Goal: Task Accomplishment & Management: Complete application form

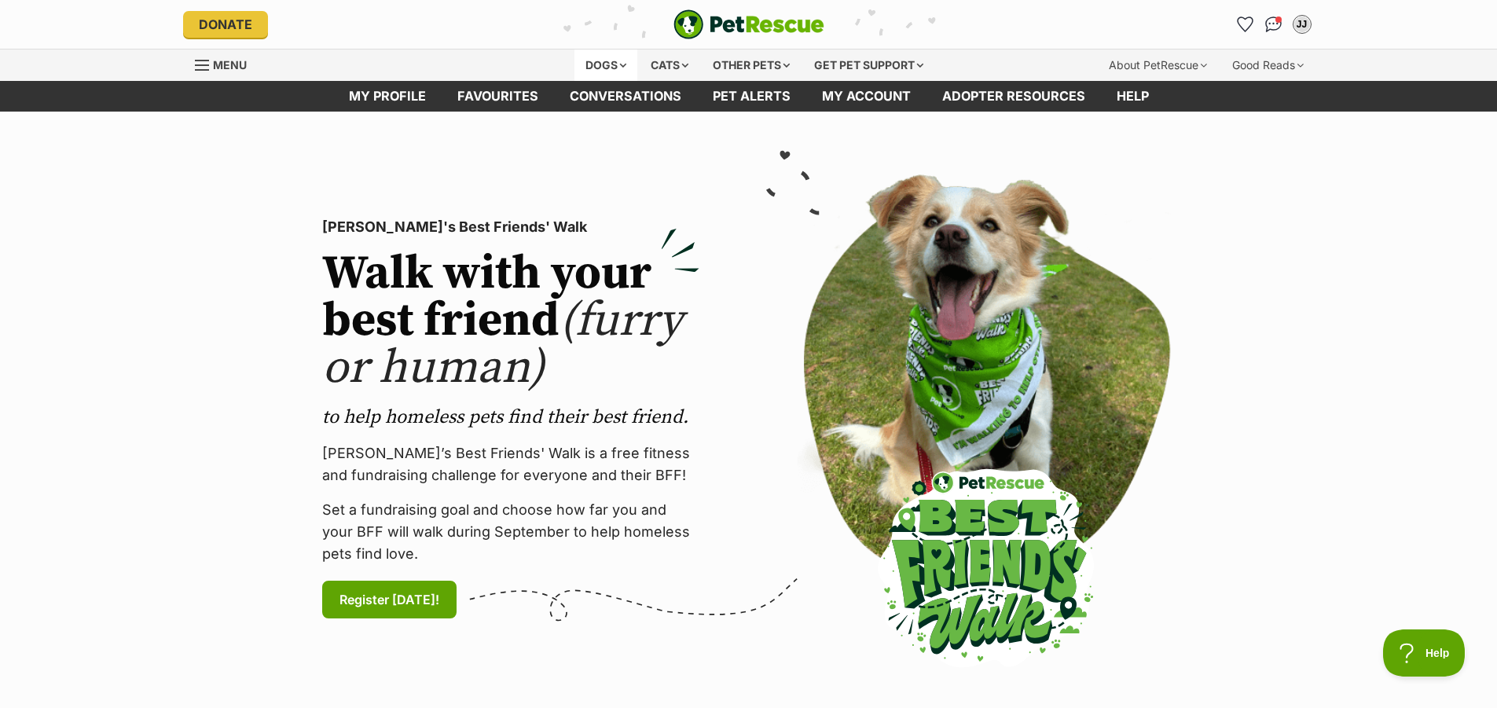
click at [597, 64] on div "Dogs" at bounding box center [605, 64] width 63 height 31
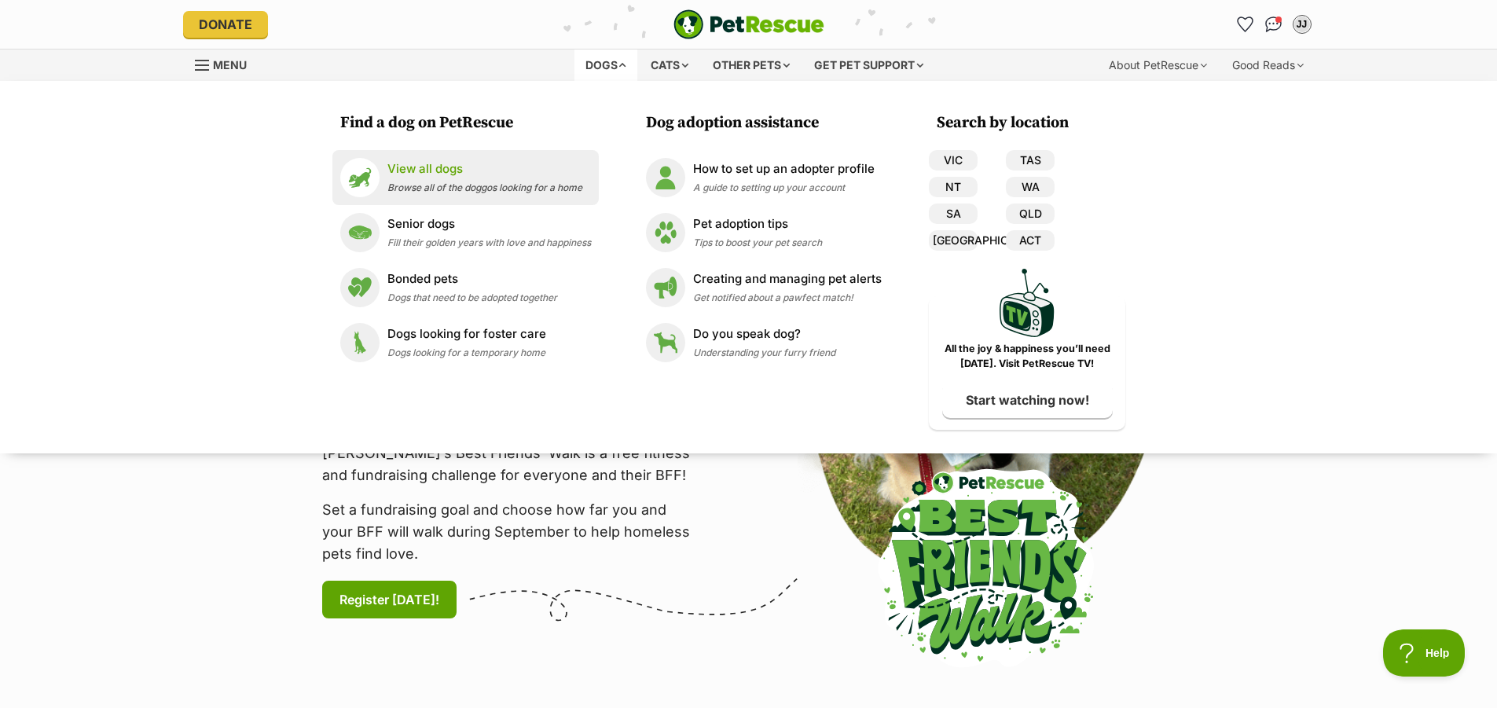
click at [399, 175] on p "View all dogs" at bounding box center [484, 169] width 195 height 18
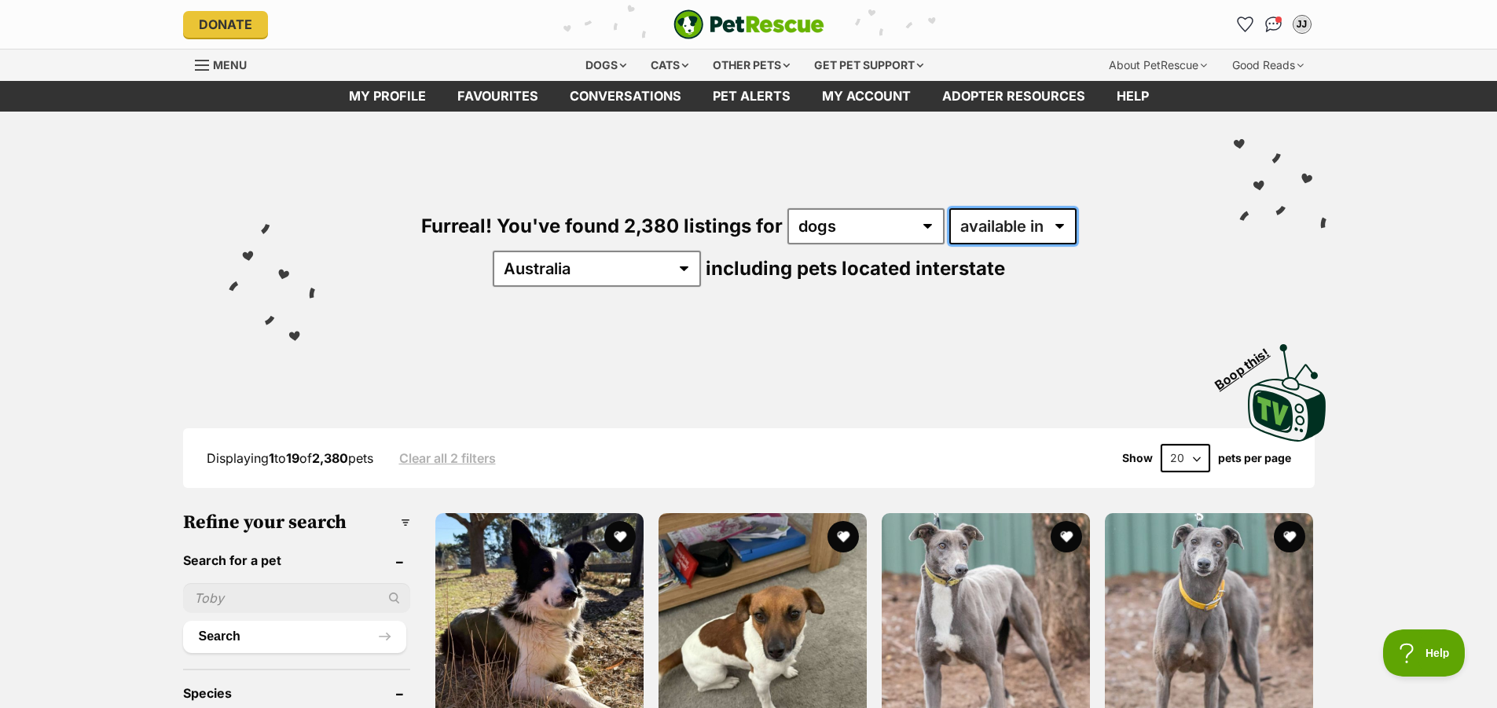
click at [988, 223] on select "available in located in" at bounding box center [1012, 226] width 127 height 36
select select "disabled"
click at [949, 208] on select "available in located in" at bounding box center [1012, 226] width 127 height 36
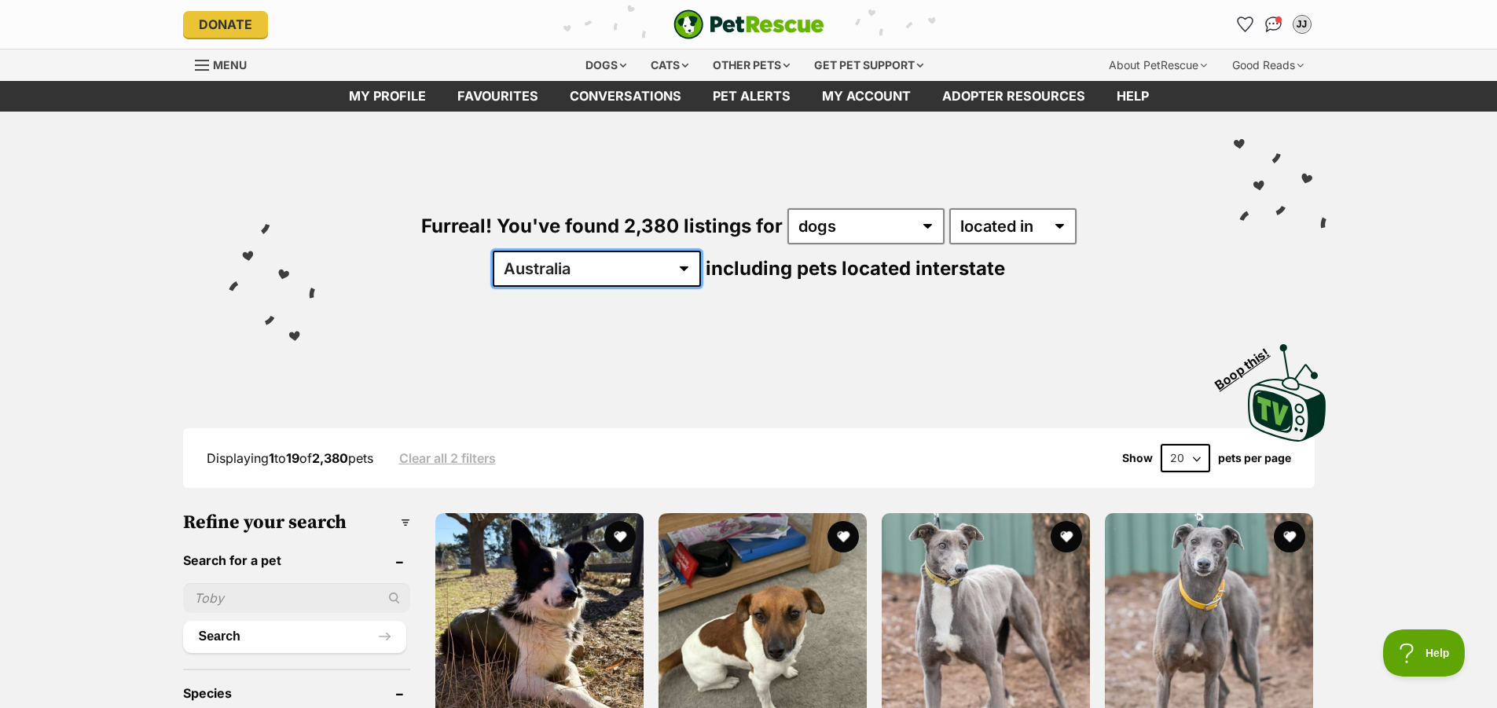
click at [701, 251] on select "[GEOGRAPHIC_DATA] [GEOGRAPHIC_DATA] [GEOGRAPHIC_DATA] [GEOGRAPHIC_DATA] [GEOGRA…" at bounding box center [597, 269] width 208 height 36
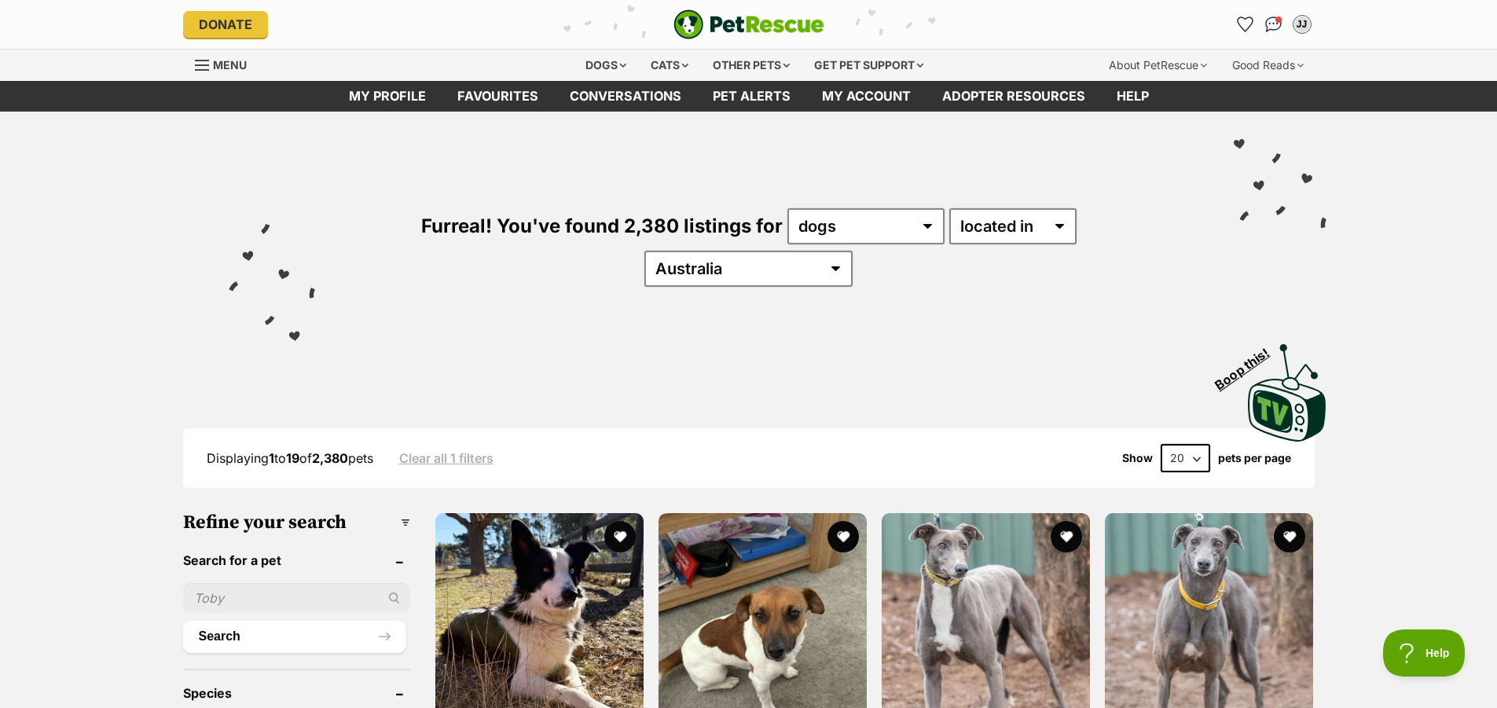
select select "VIC"
click at [852, 251] on select "Australia ACT NSW NT QLD SA TAS VIC WA" at bounding box center [748, 269] width 208 height 36
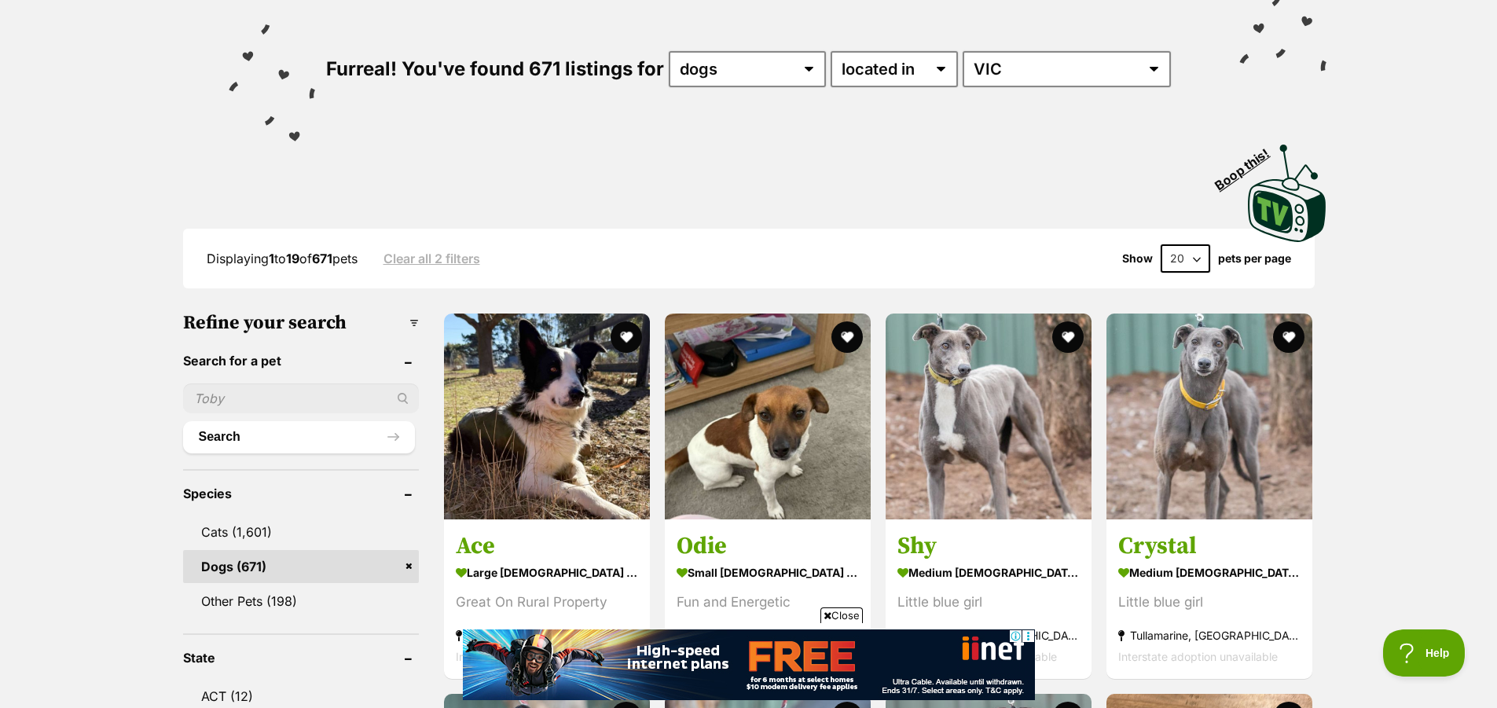
scroll to position [236, 0]
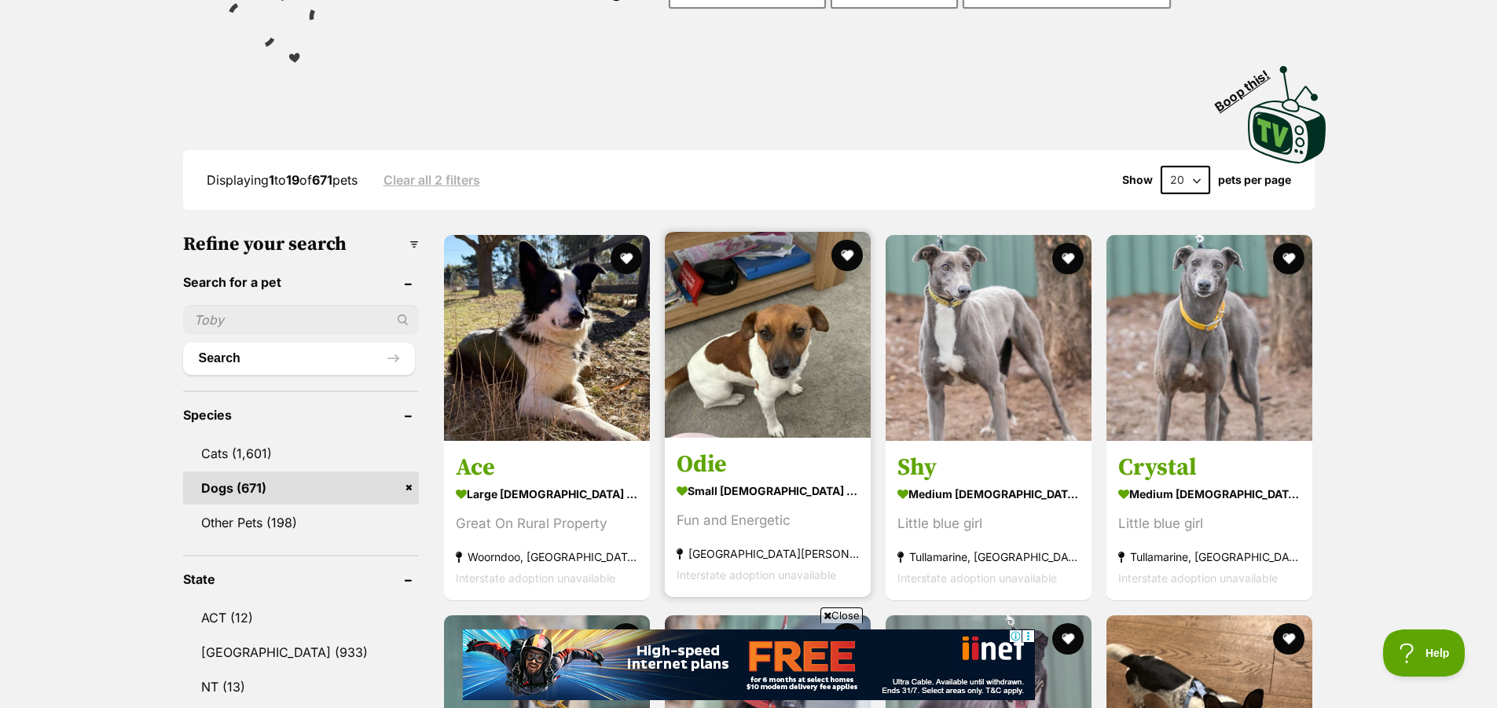
click at [763, 515] on div "Fun and Energetic" at bounding box center [767, 520] width 182 height 21
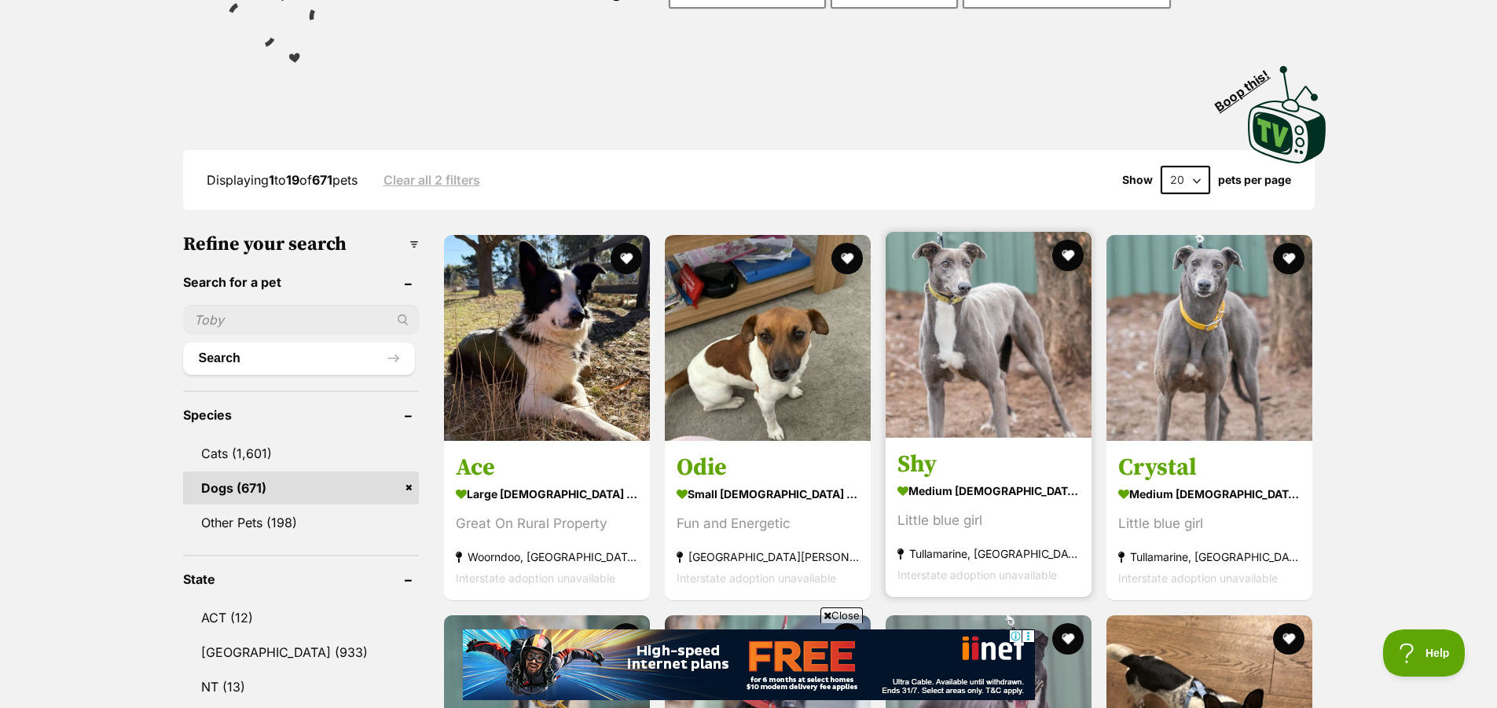
click at [958, 509] on section "medium female Dog Little blue girl Tullamarine, VIC Interstate adoption unavail…" at bounding box center [988, 532] width 182 height 106
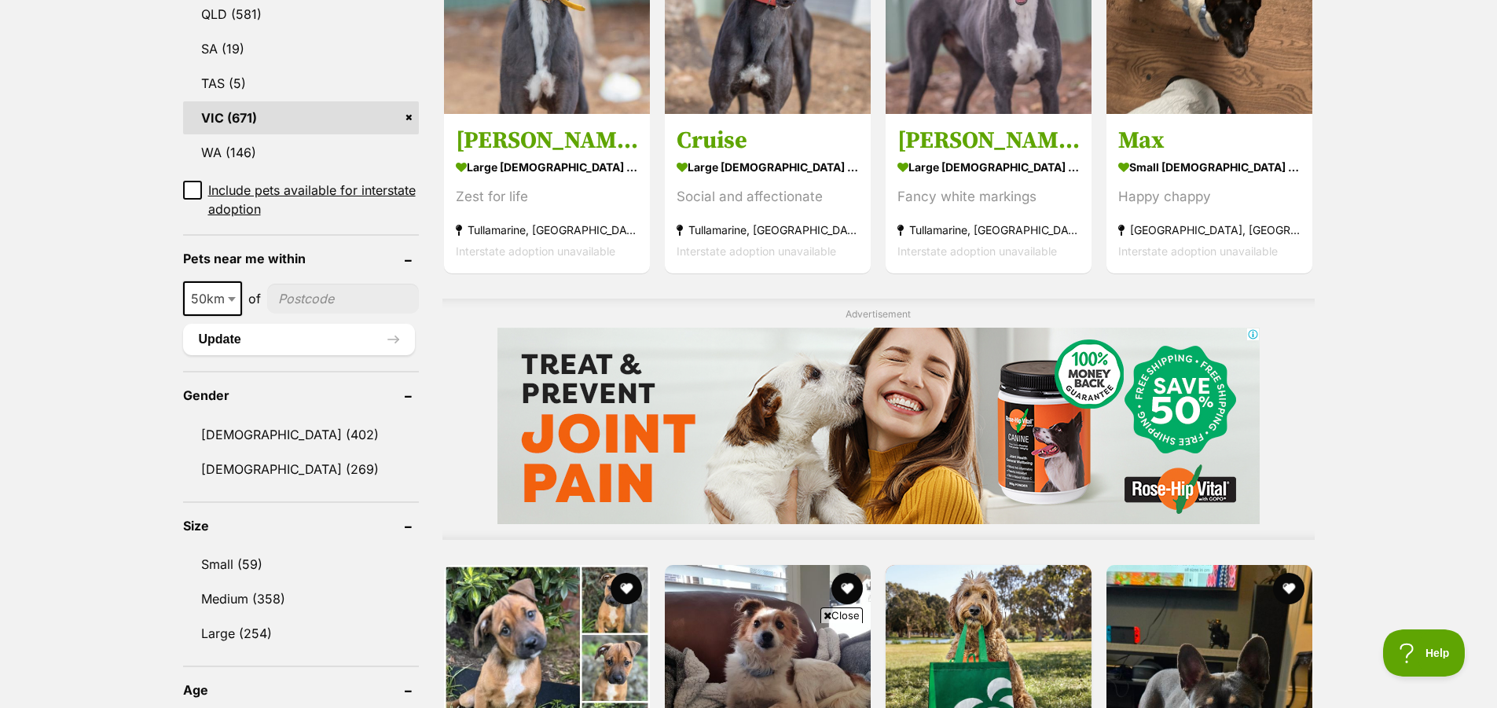
scroll to position [864, 0]
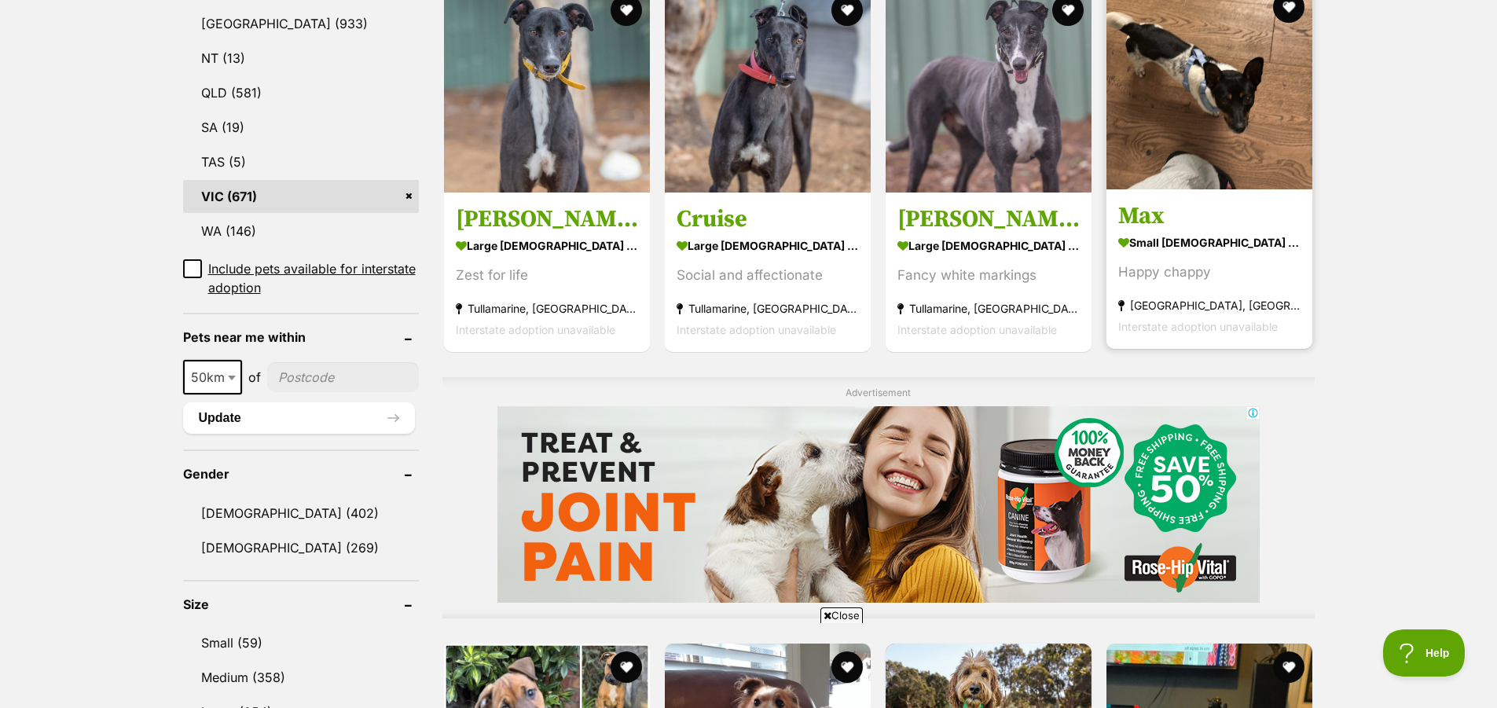
click at [1211, 266] on div "Happy chappy" at bounding box center [1209, 272] width 182 height 21
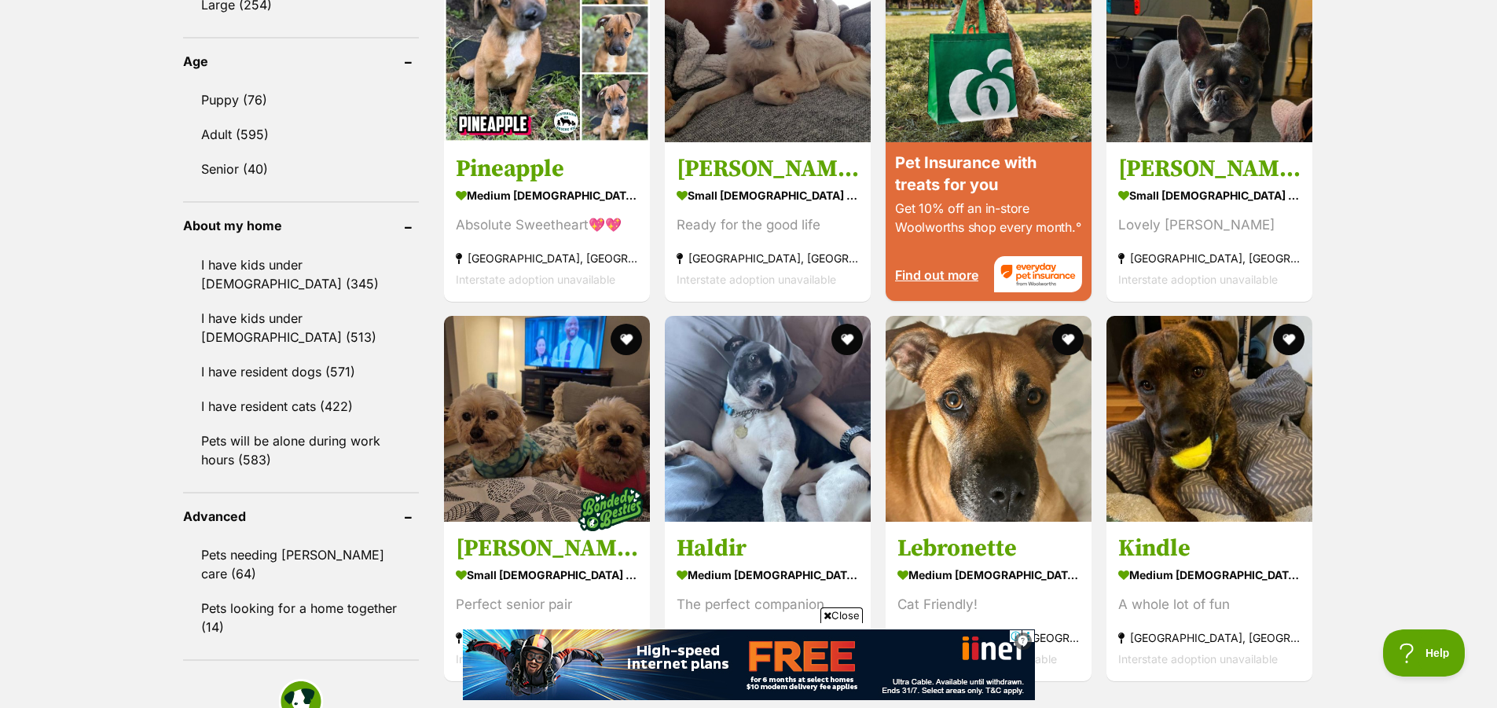
scroll to position [1650, 0]
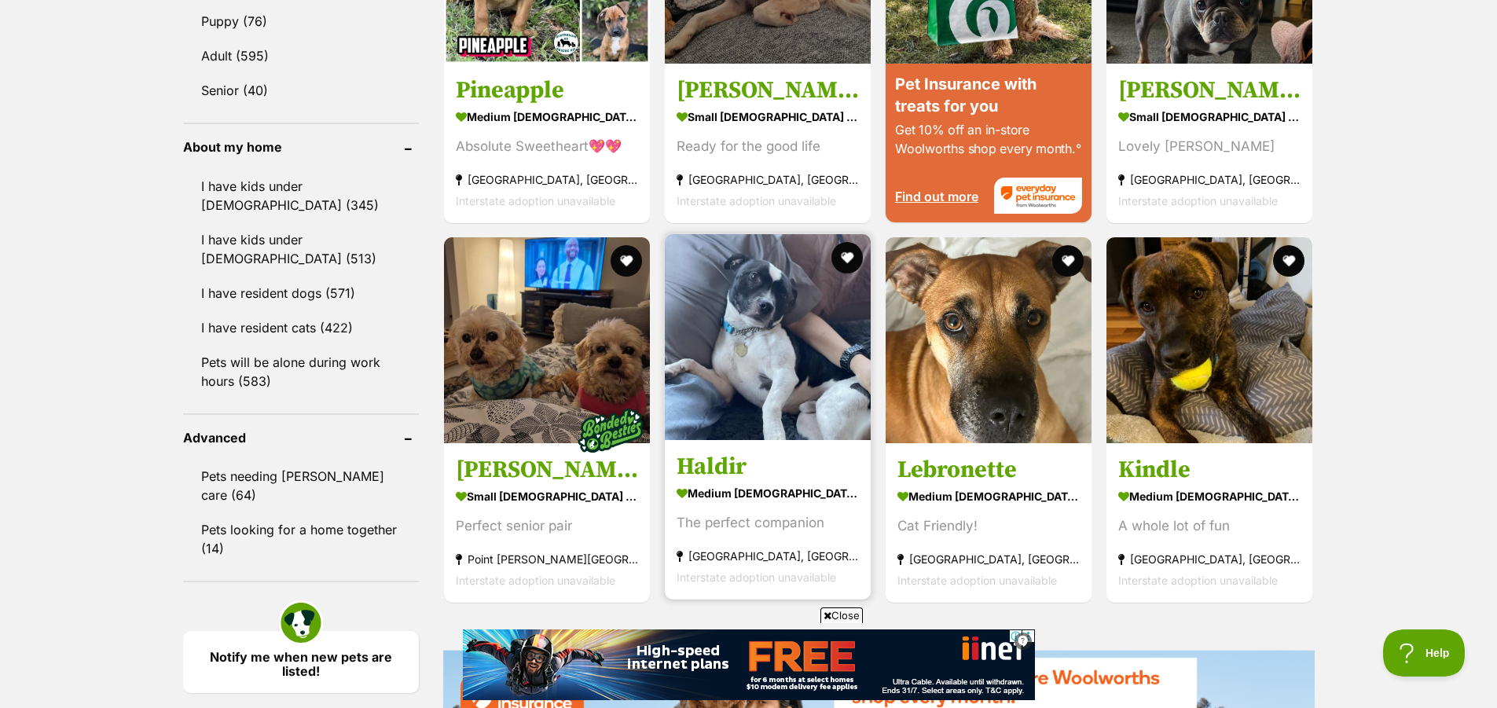
click at [795, 515] on div "The perfect companion" at bounding box center [767, 522] width 182 height 21
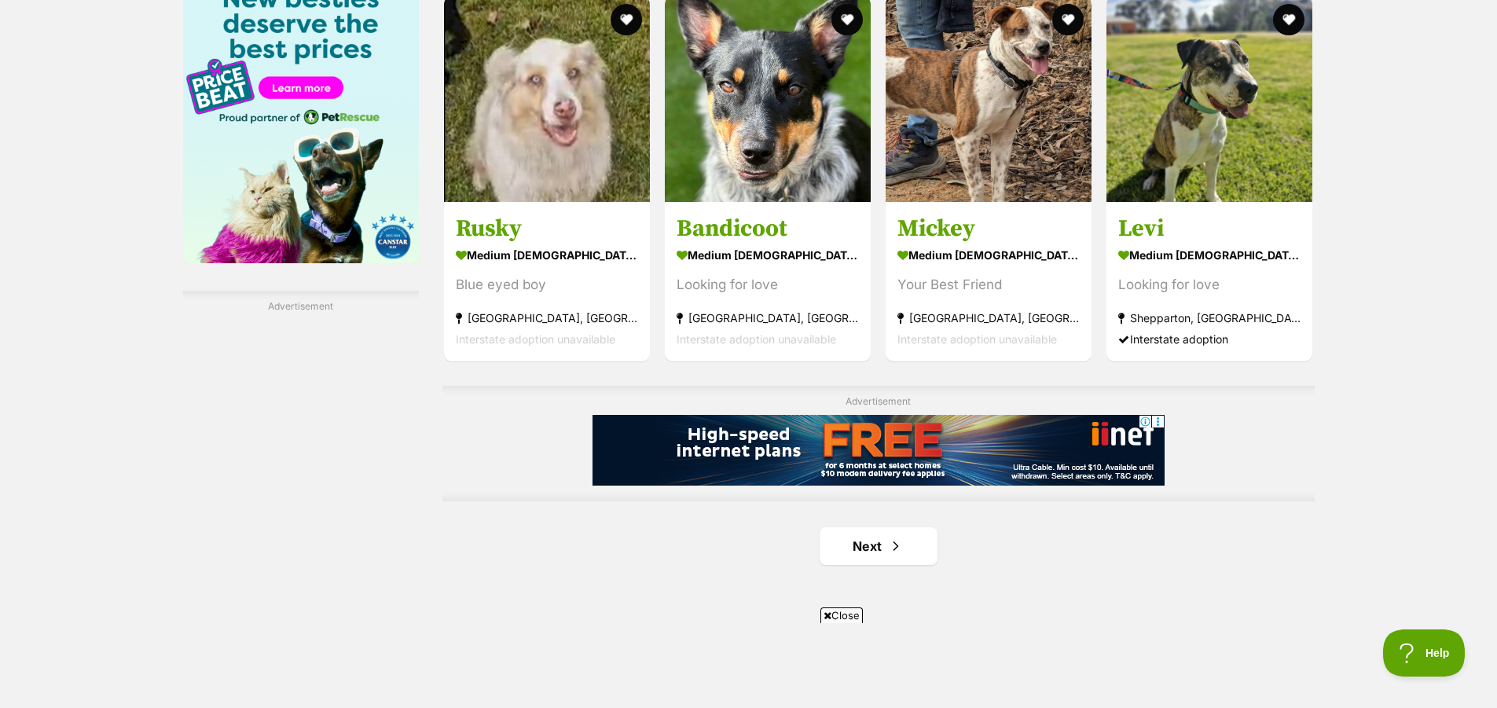
scroll to position [2514, 0]
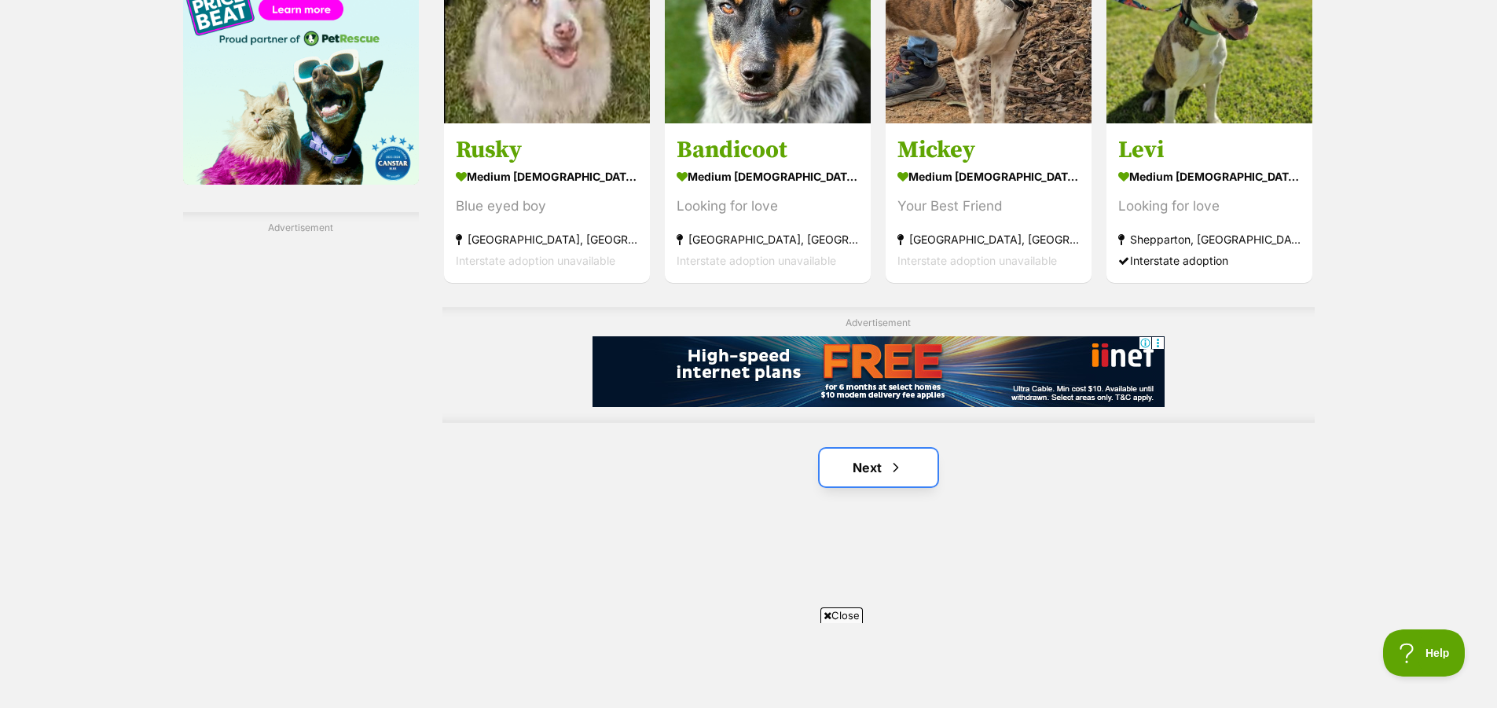
click at [882, 464] on link "Next" at bounding box center [878, 468] width 118 height 38
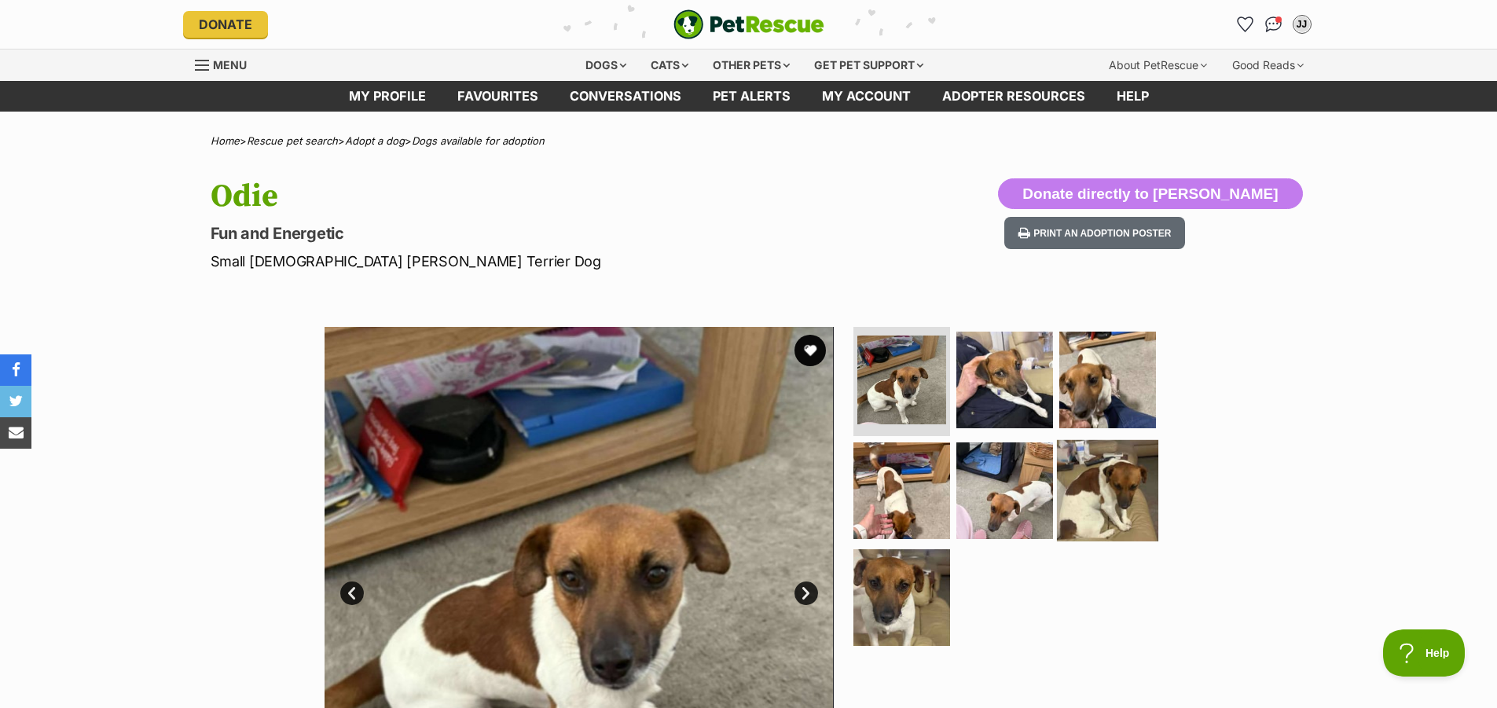
click at [1134, 509] on img at bounding box center [1107, 490] width 101 height 101
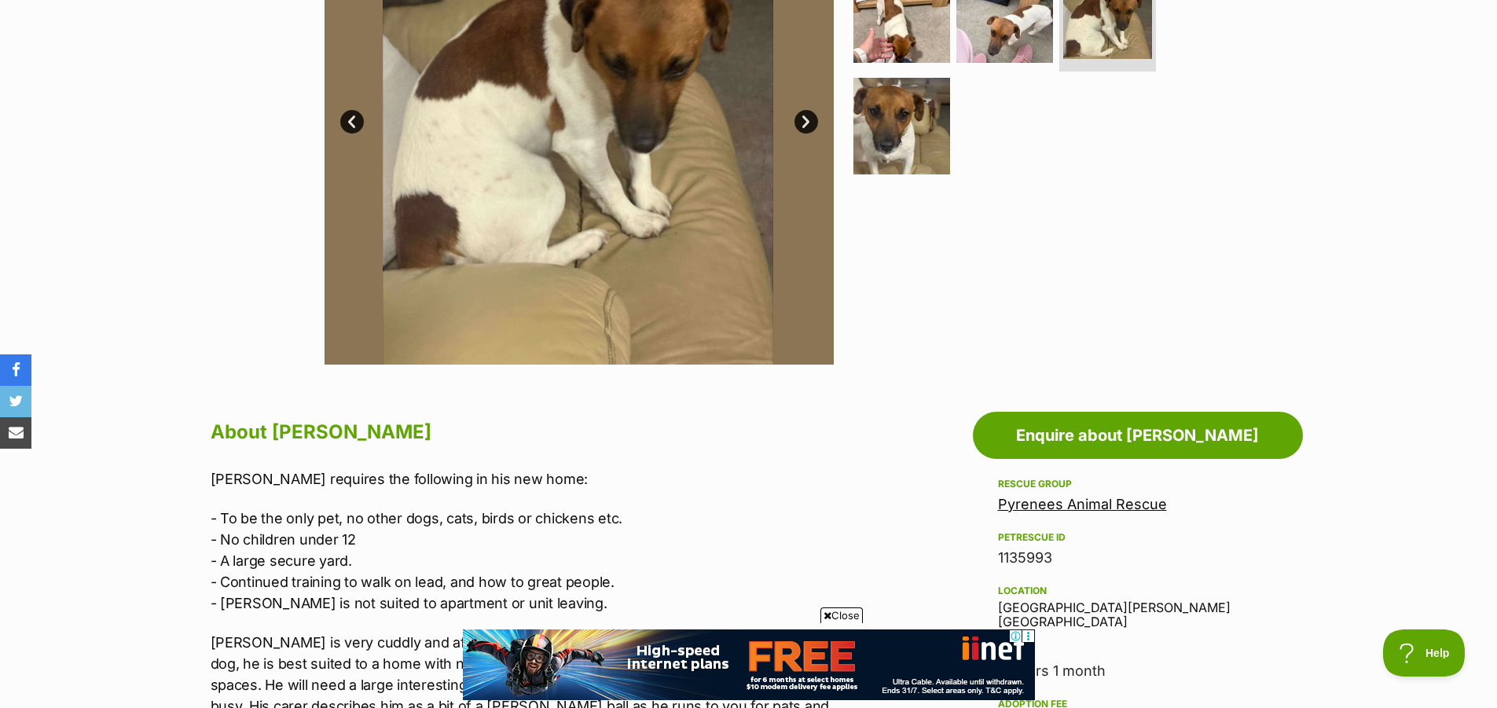
scroll to position [550, 0]
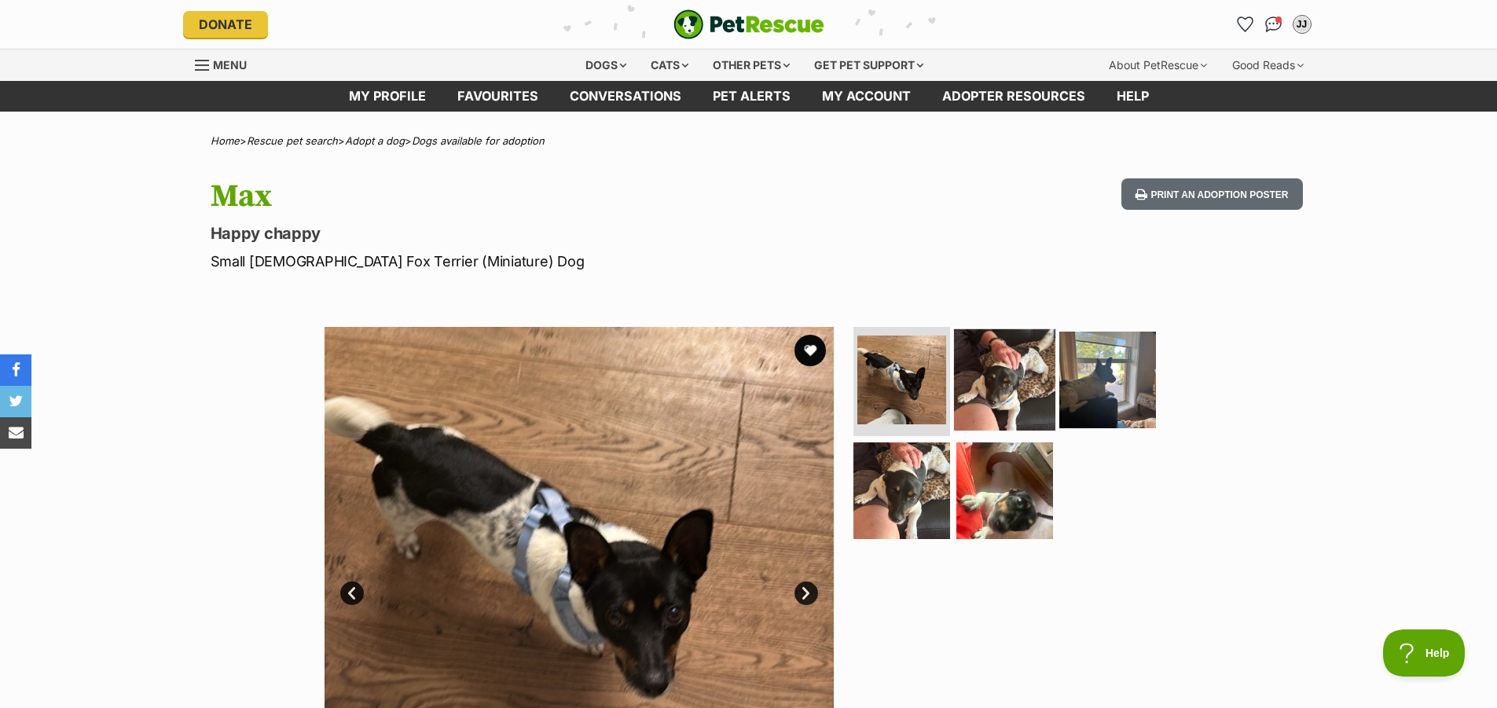
click at [1002, 397] on img at bounding box center [1004, 378] width 101 height 101
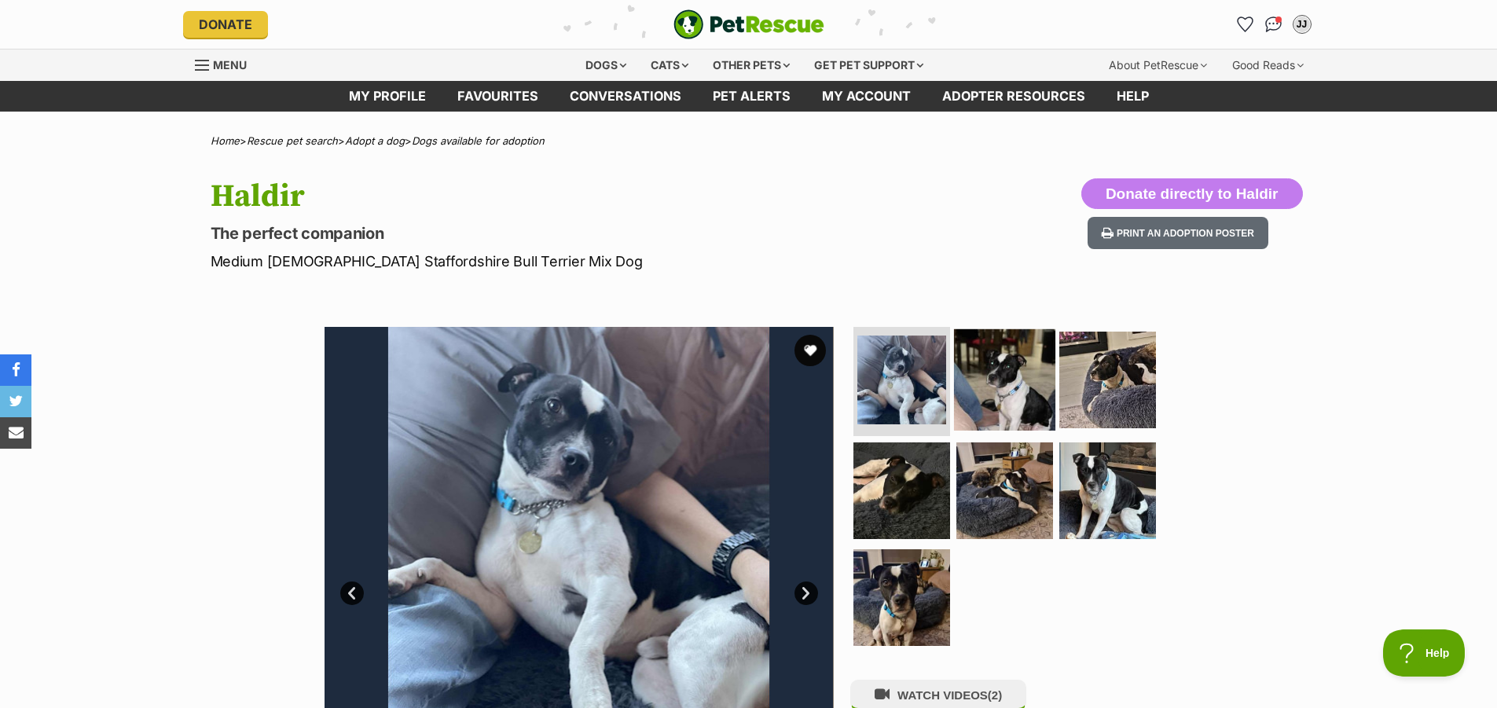
click at [984, 401] on img at bounding box center [1004, 378] width 101 height 101
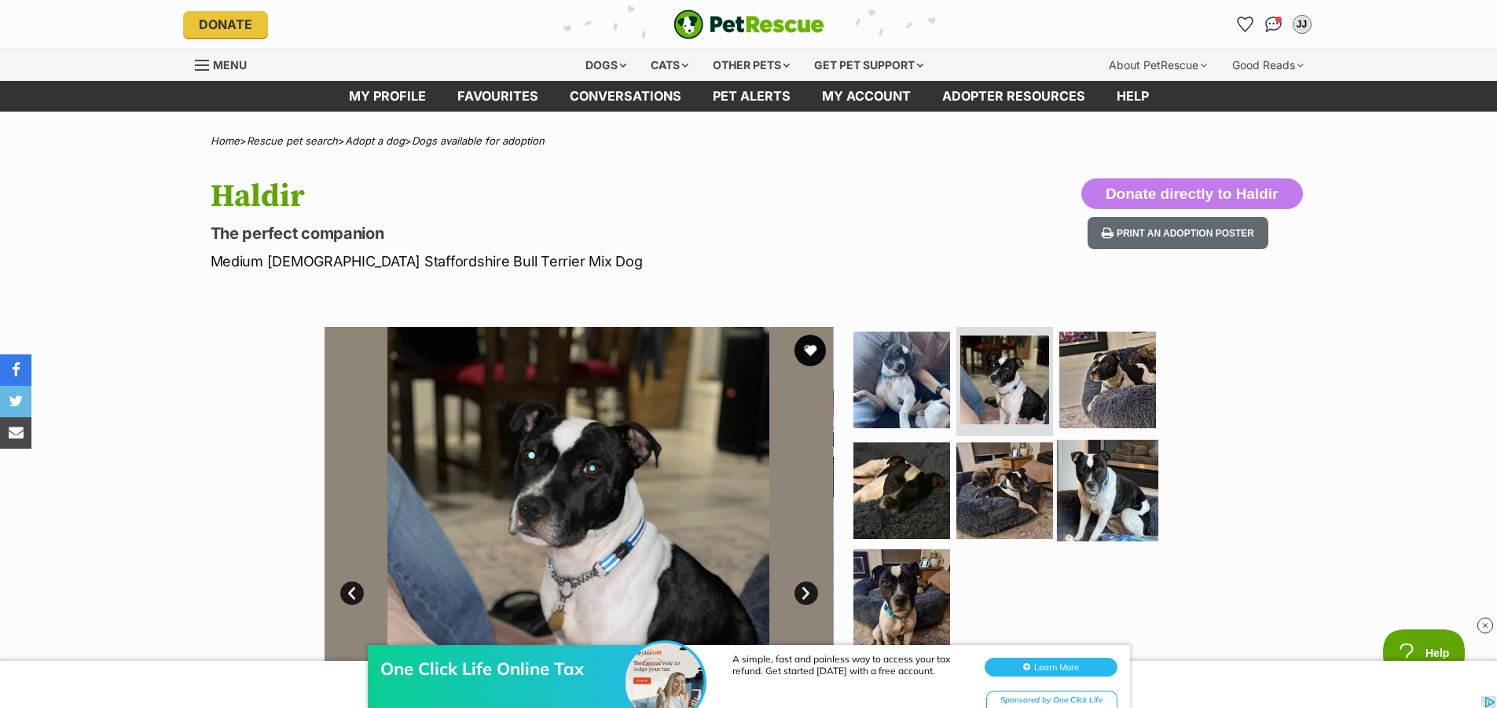
click at [1112, 517] on img at bounding box center [1107, 490] width 101 height 101
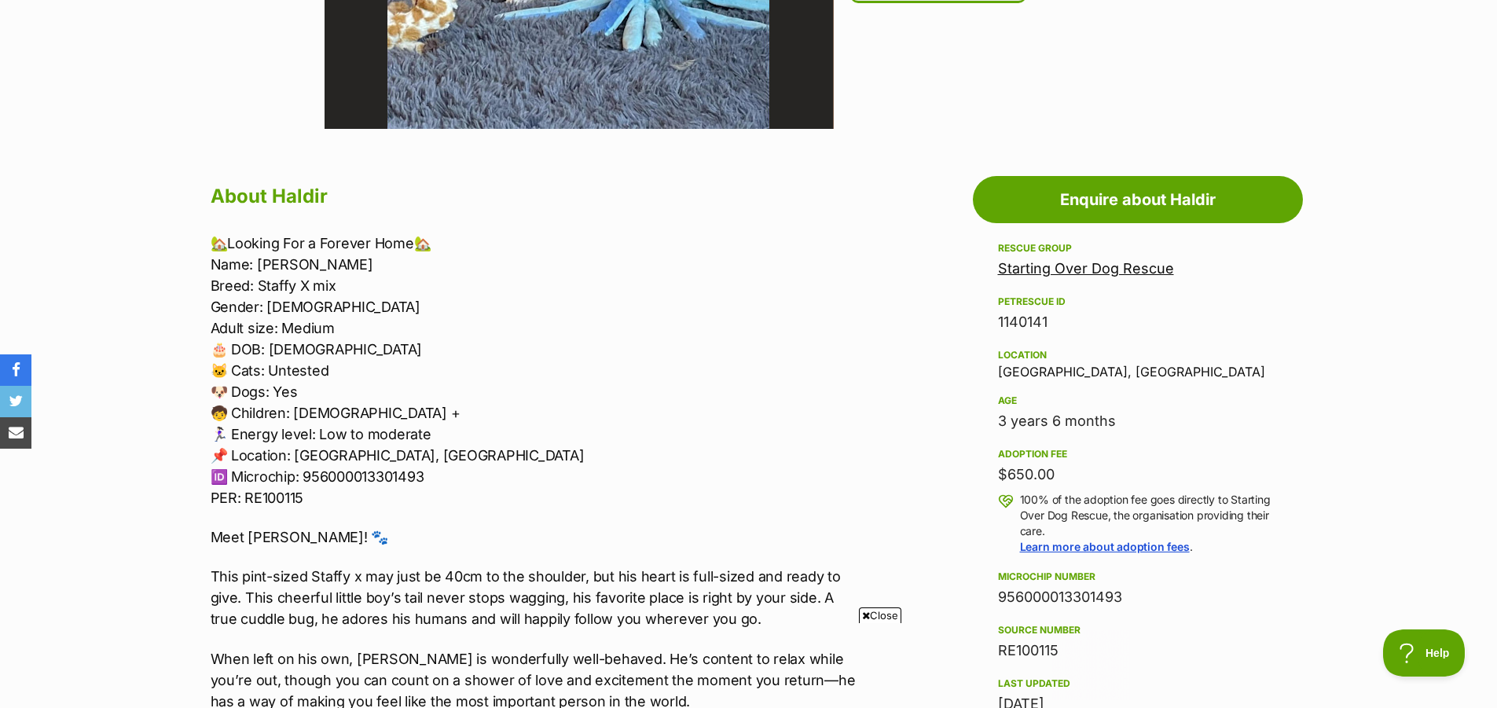
scroll to position [79, 0]
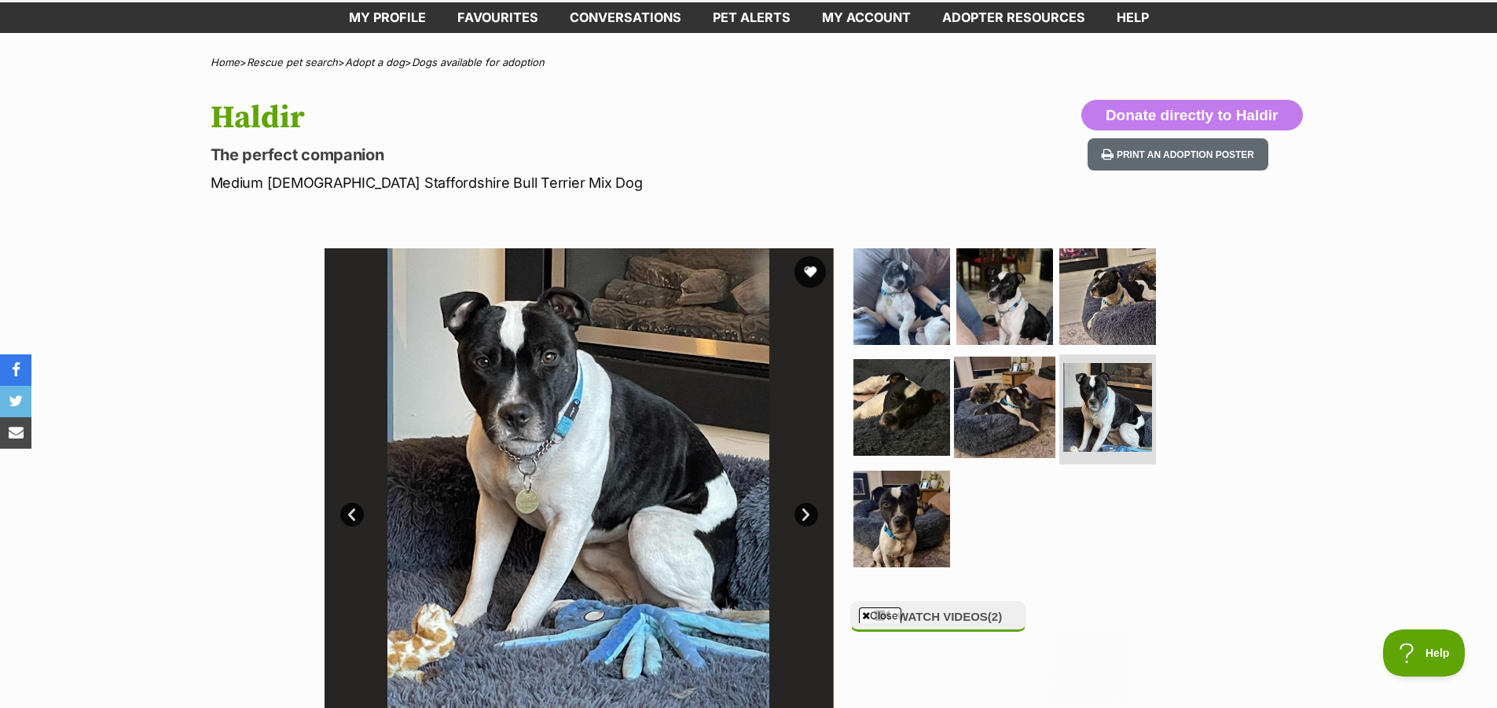
click at [1010, 431] on img at bounding box center [1004, 407] width 101 height 101
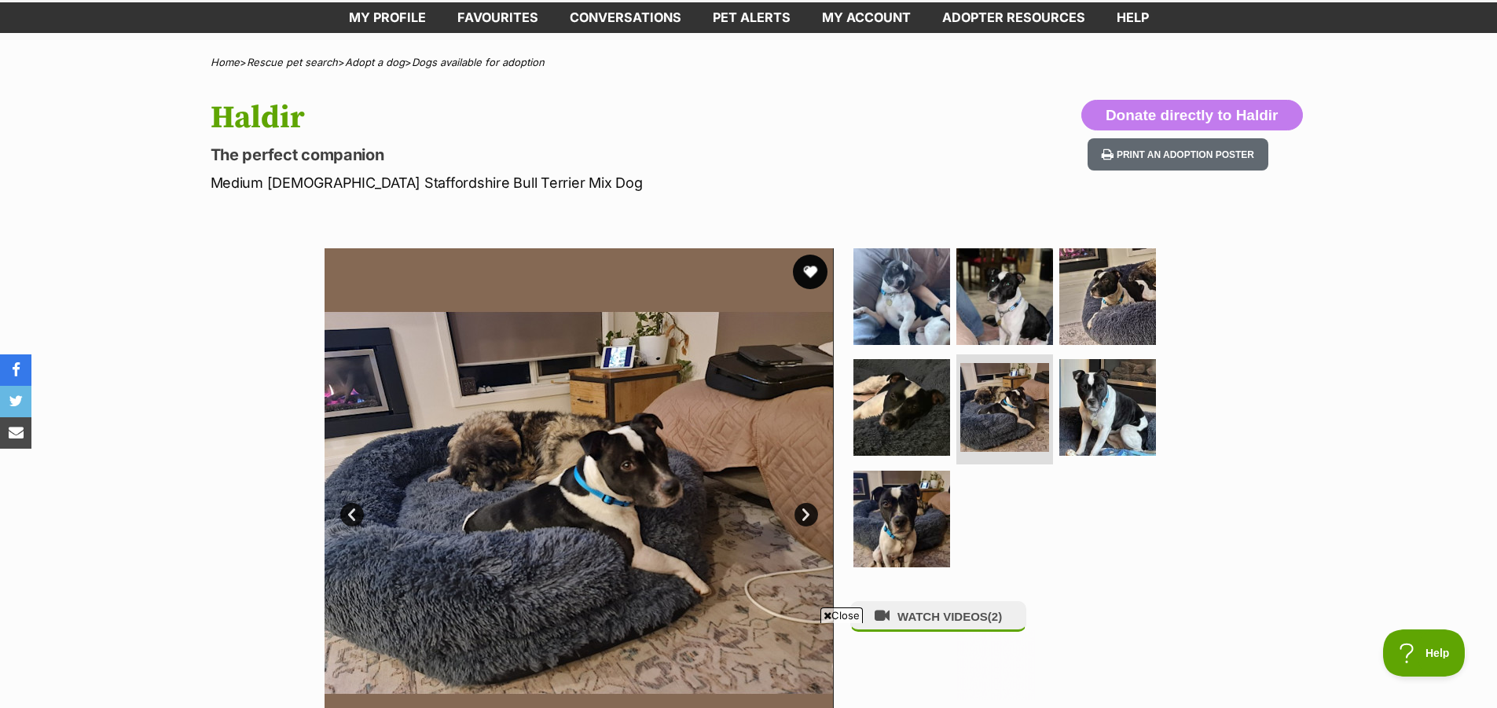
scroll to position [0, 0]
click at [813, 267] on button "favourite" at bounding box center [810, 272] width 35 height 35
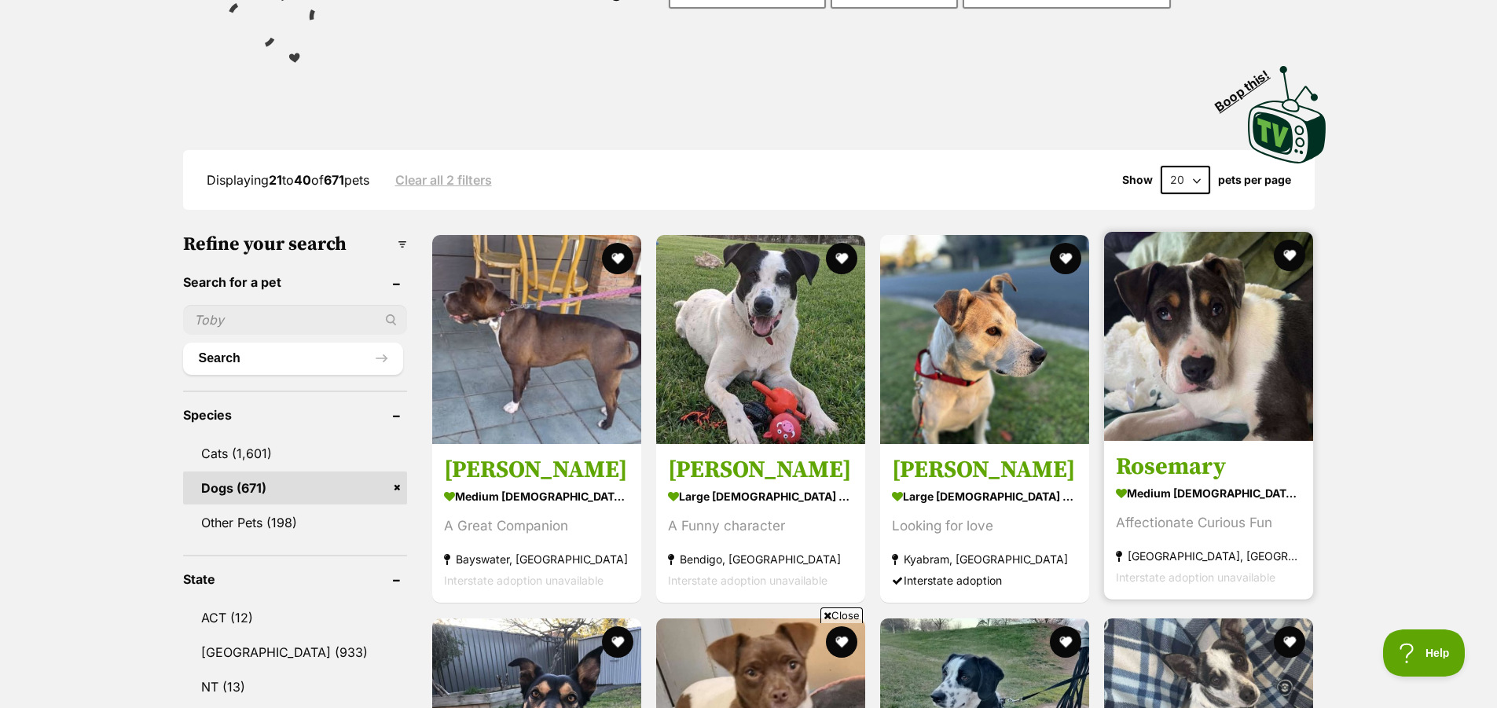
click at [1183, 465] on h3 "Rosemary" at bounding box center [1208, 468] width 185 height 30
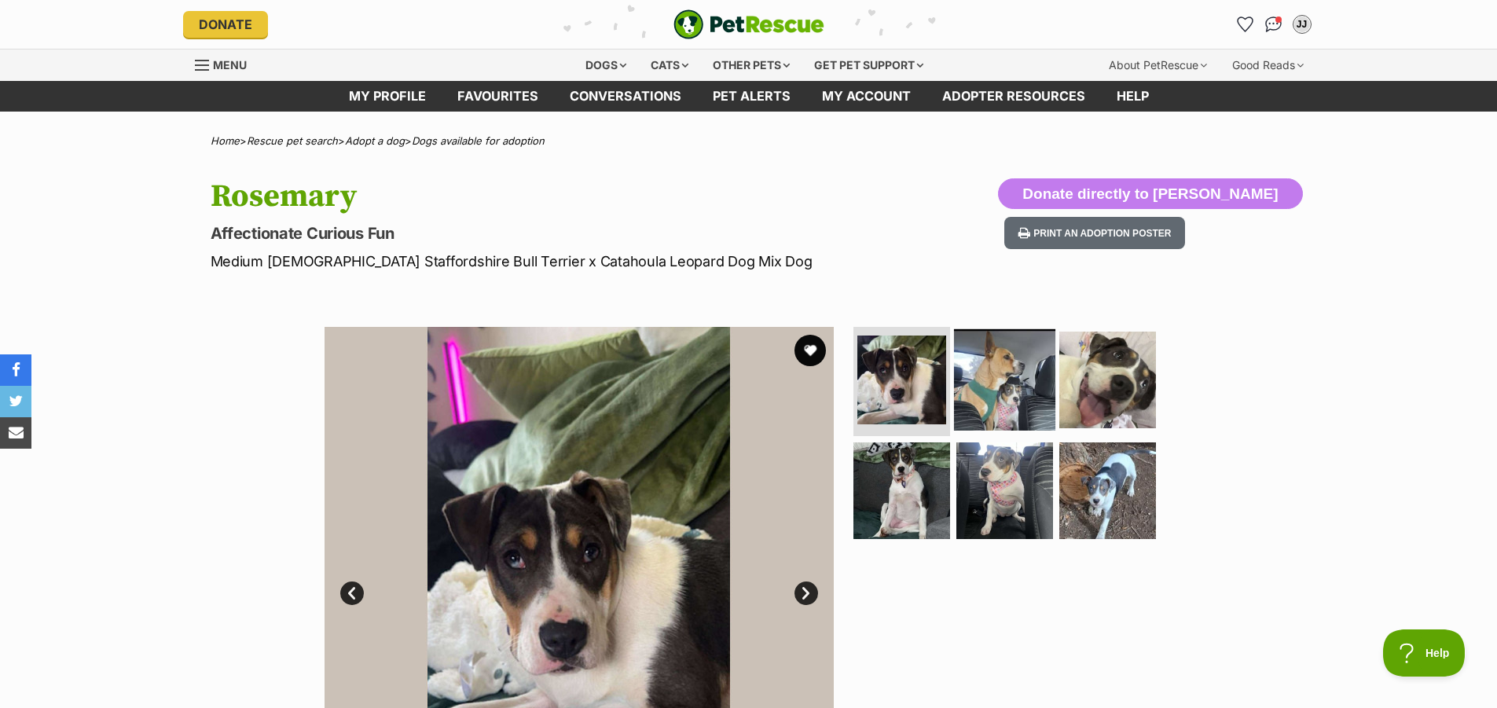
click at [990, 402] on img at bounding box center [1004, 378] width 101 height 101
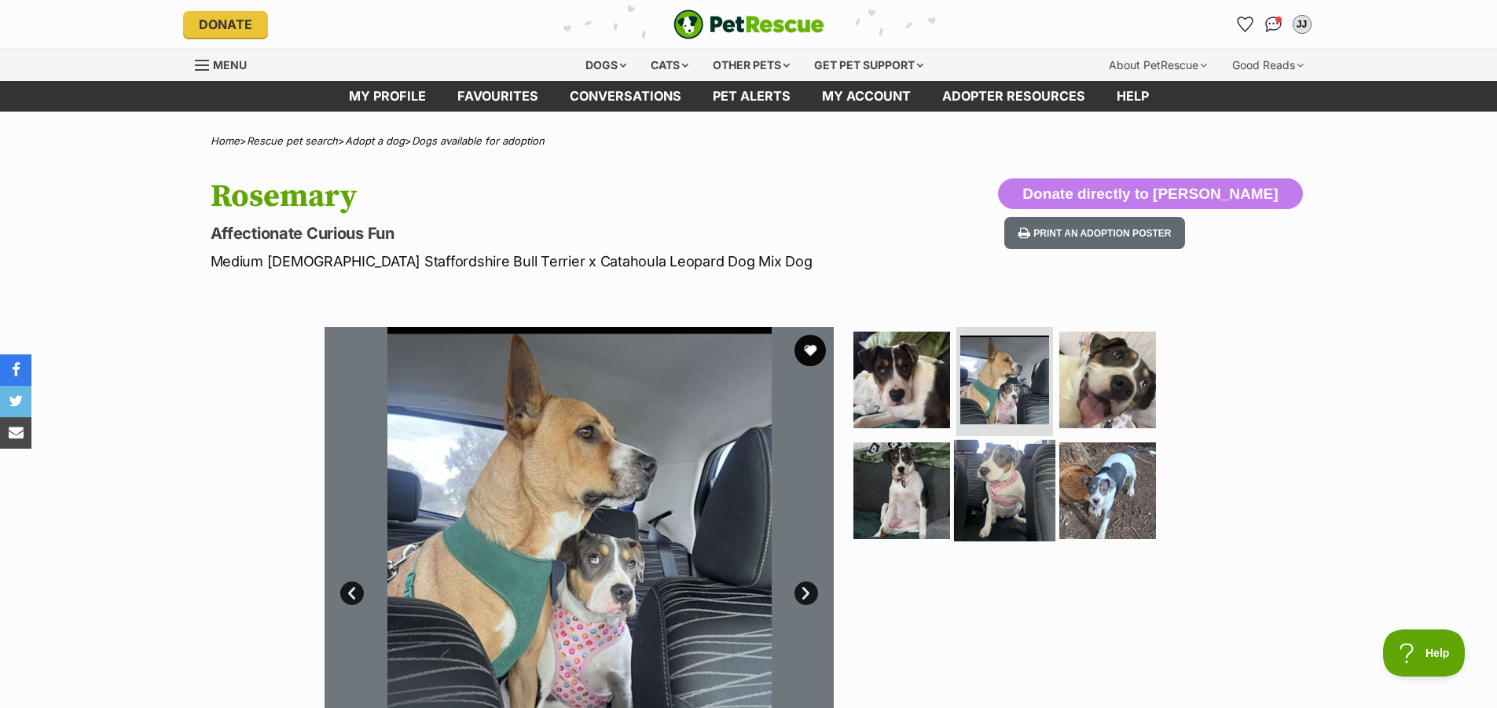
click at [1024, 495] on img at bounding box center [1004, 490] width 101 height 101
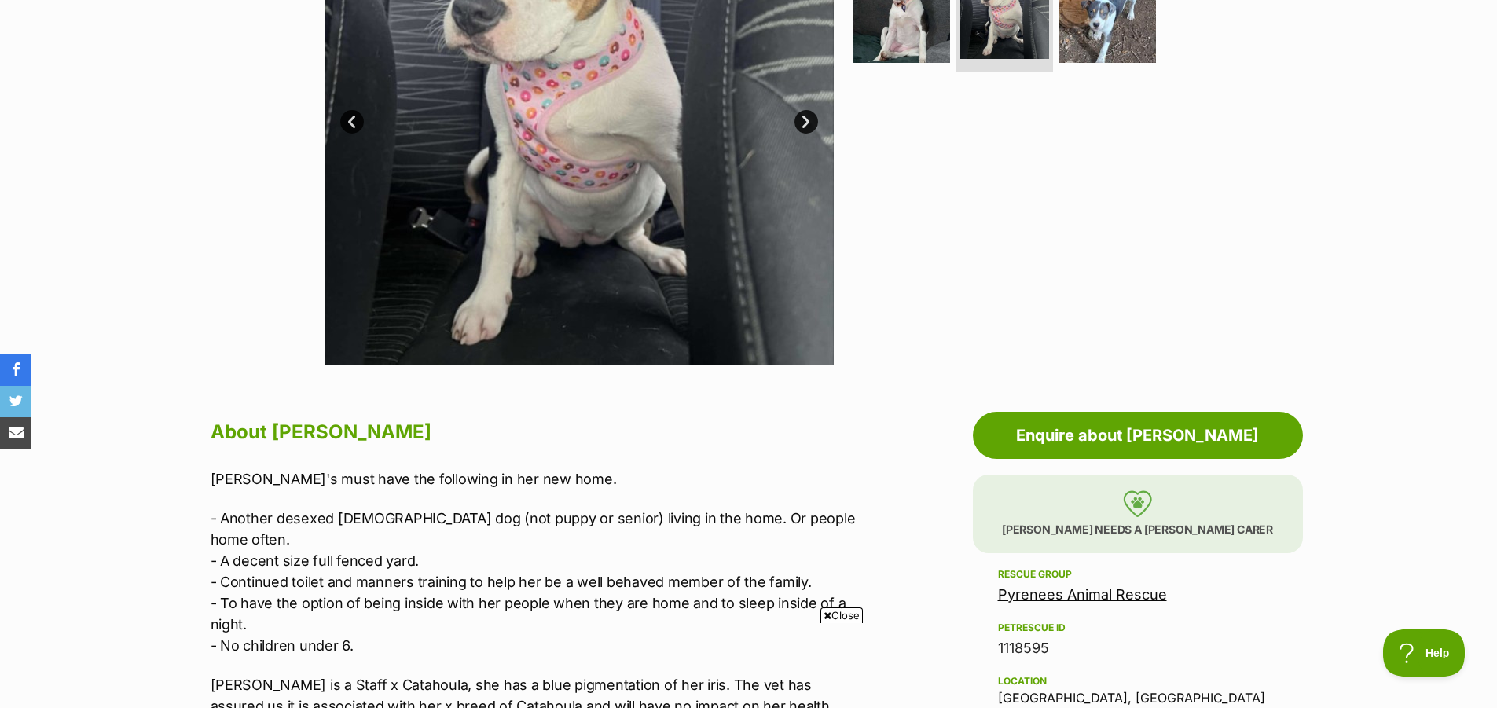
scroll to position [629, 0]
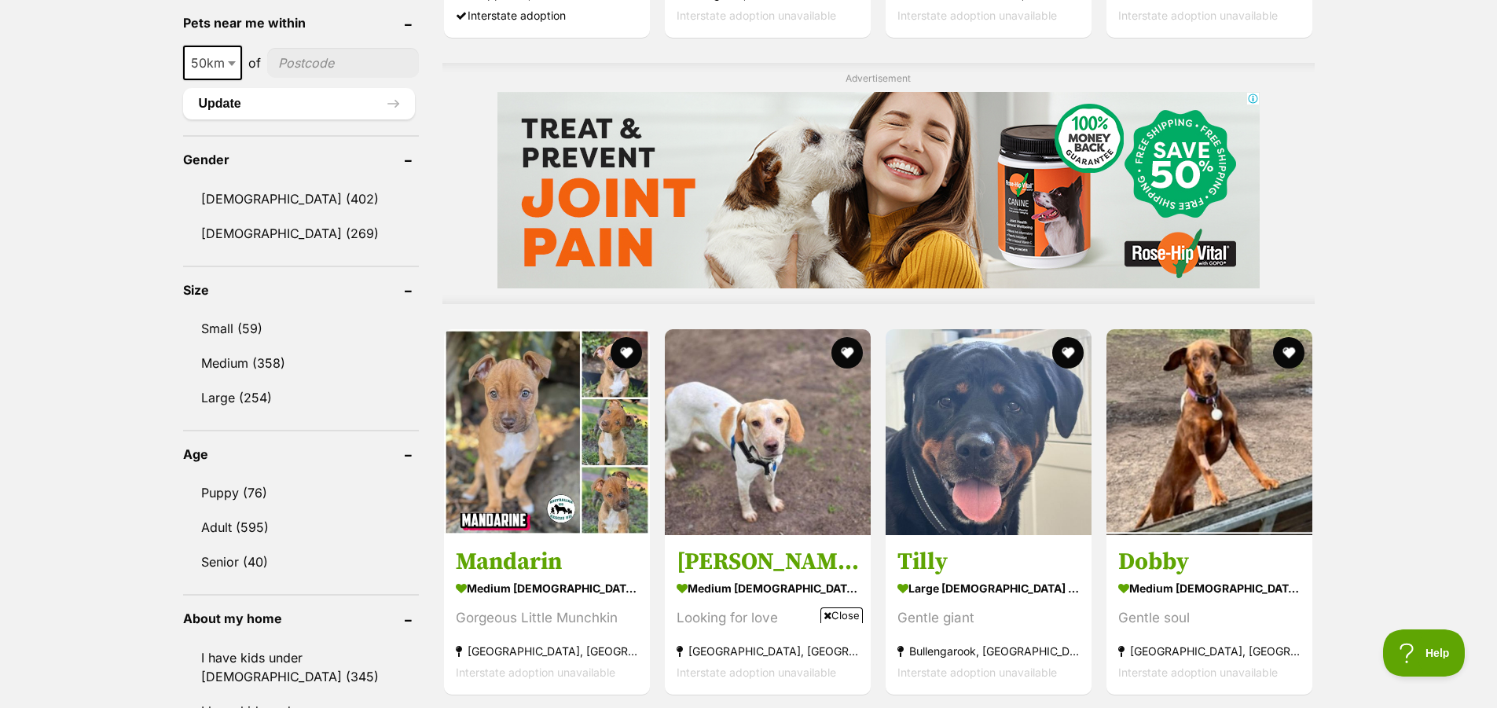
scroll to position [1336, 0]
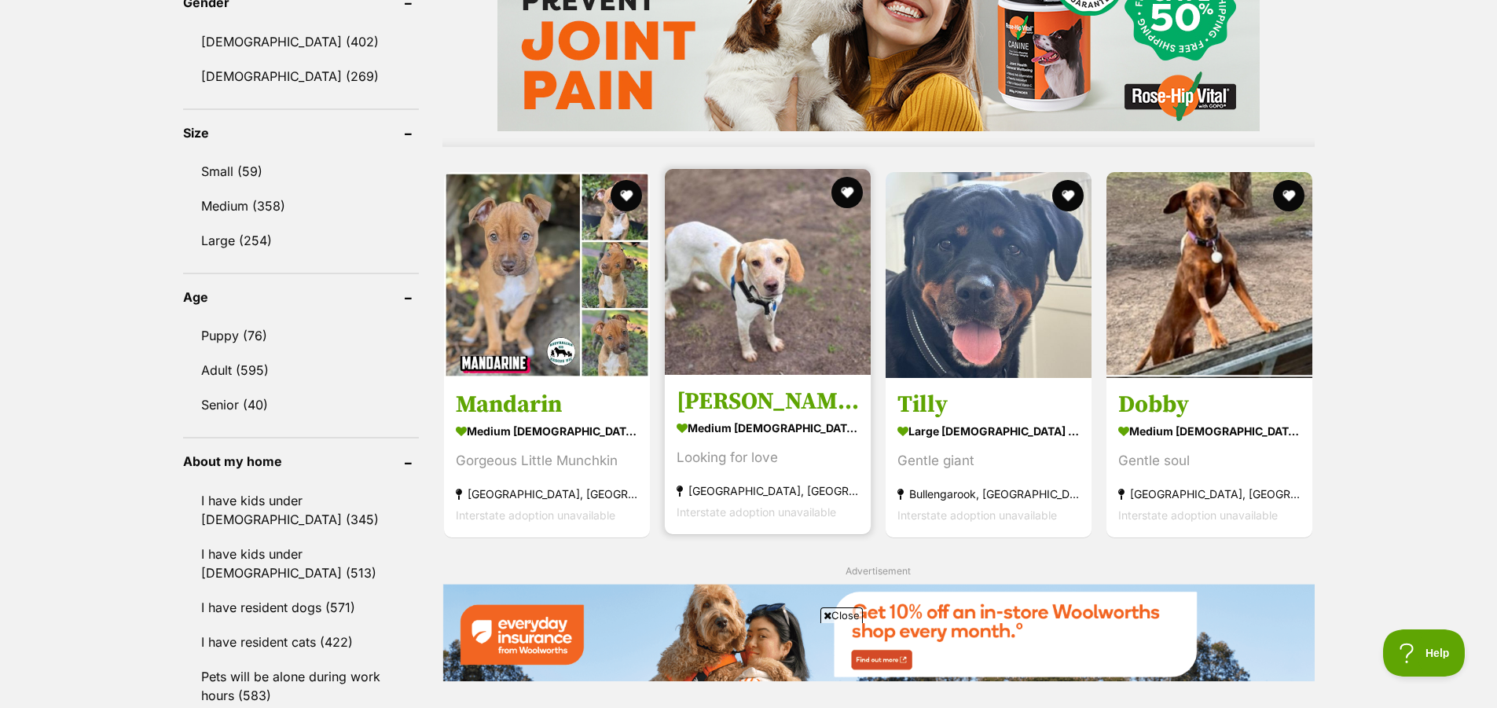
click at [782, 425] on strong "medium female Dog" at bounding box center [767, 427] width 182 height 23
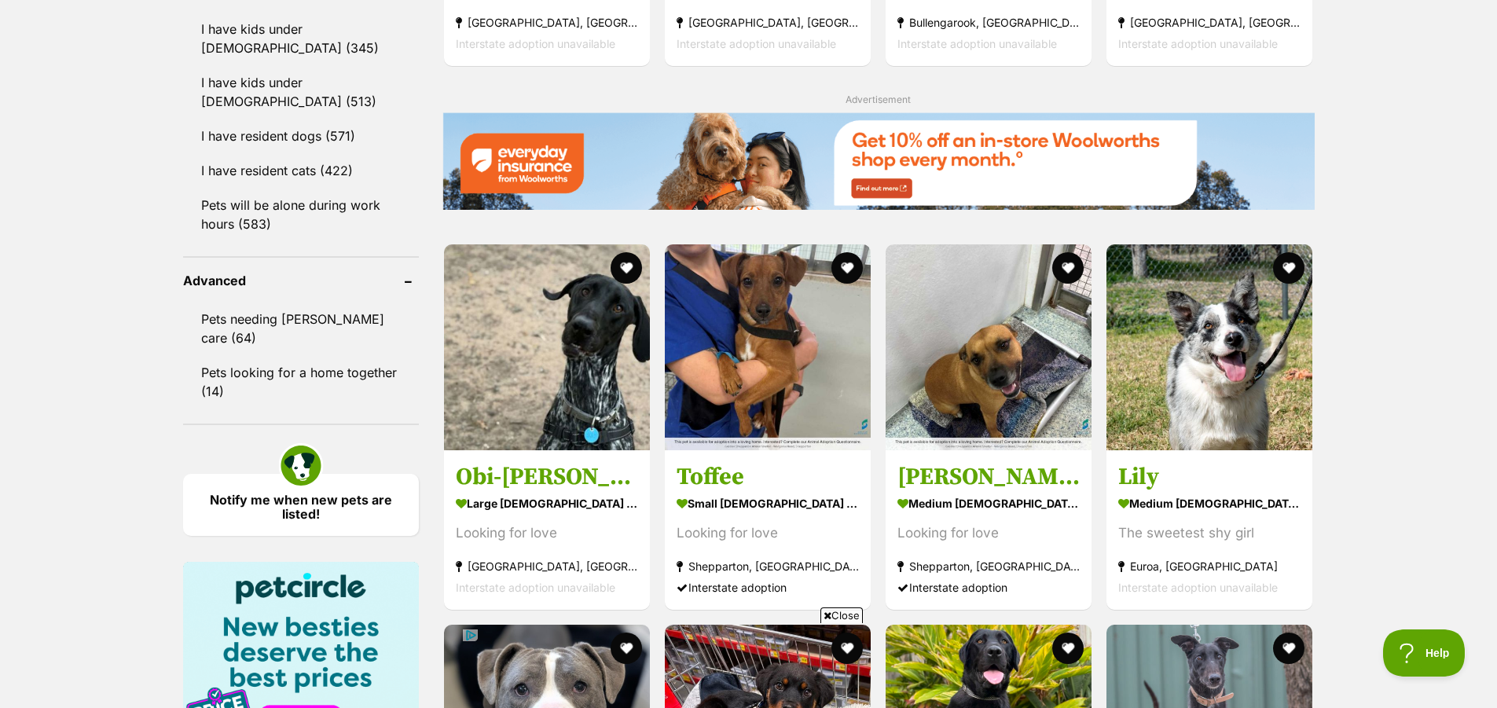
scroll to position [1886, 0]
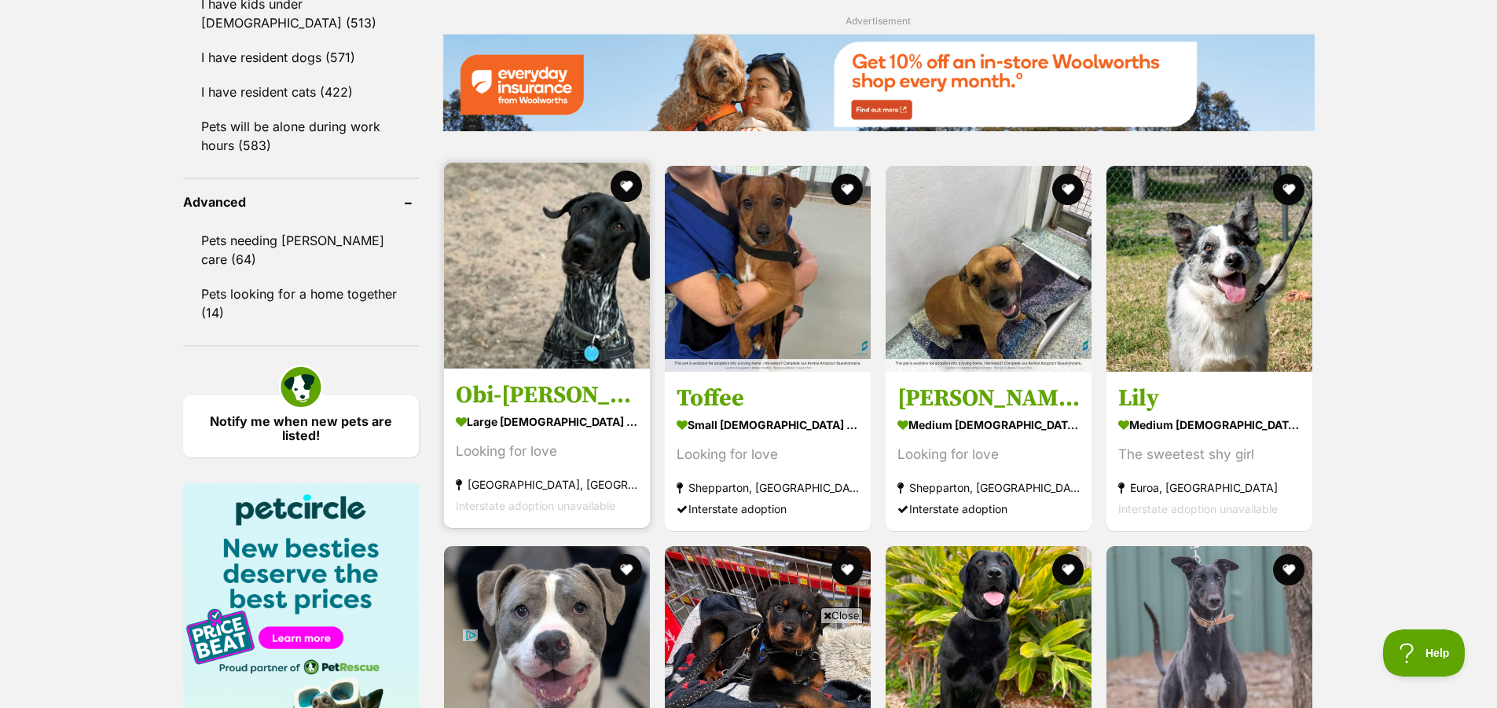
click at [554, 445] on div "Looking for love" at bounding box center [547, 451] width 182 height 21
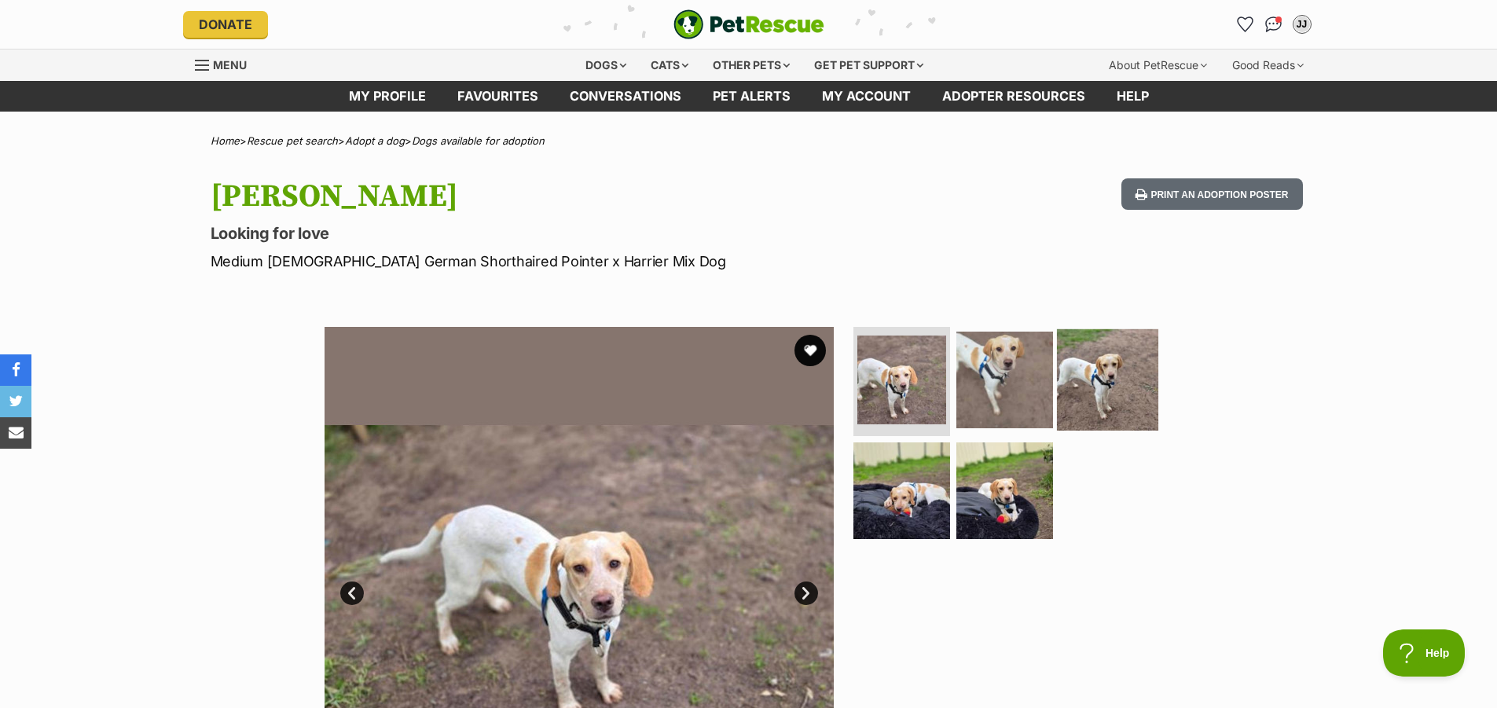
click at [1133, 392] on img at bounding box center [1107, 378] width 101 height 101
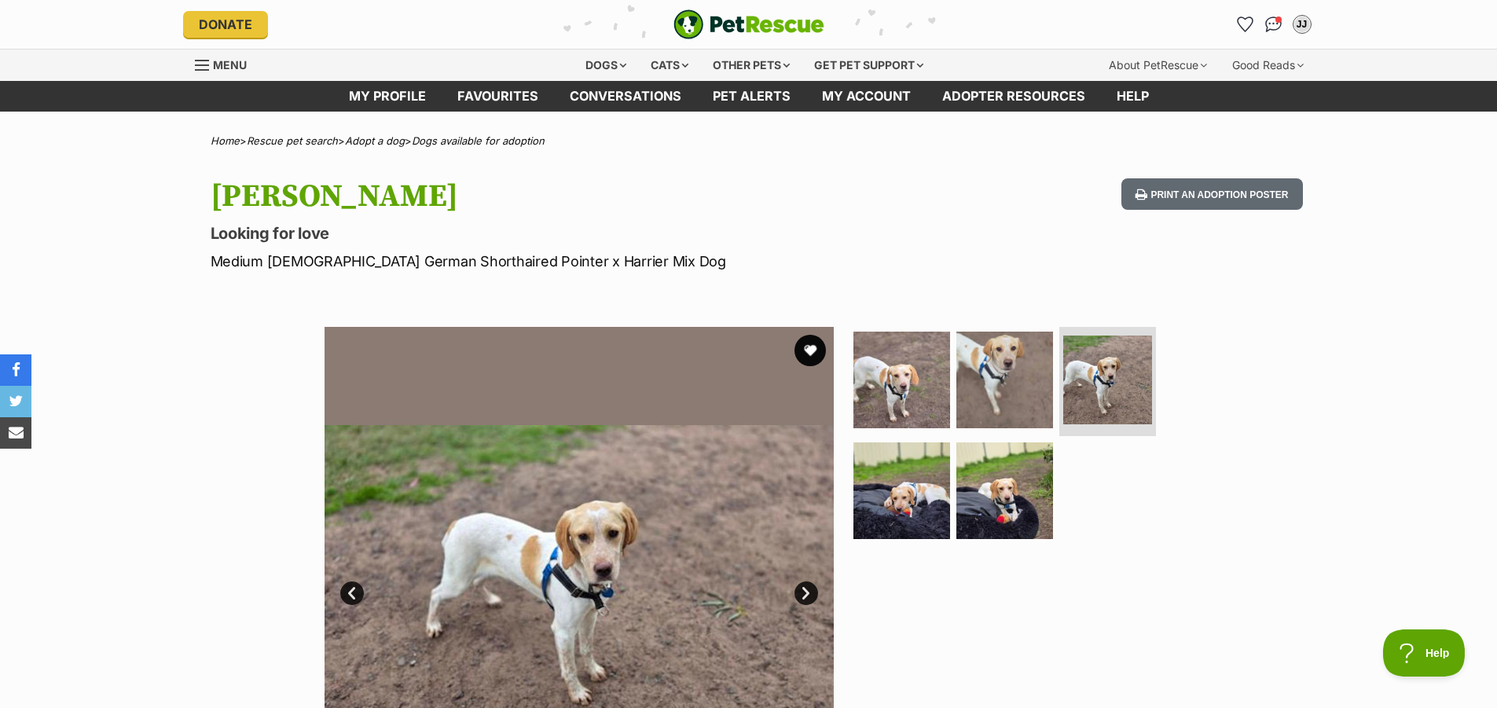
scroll to position [79, 0]
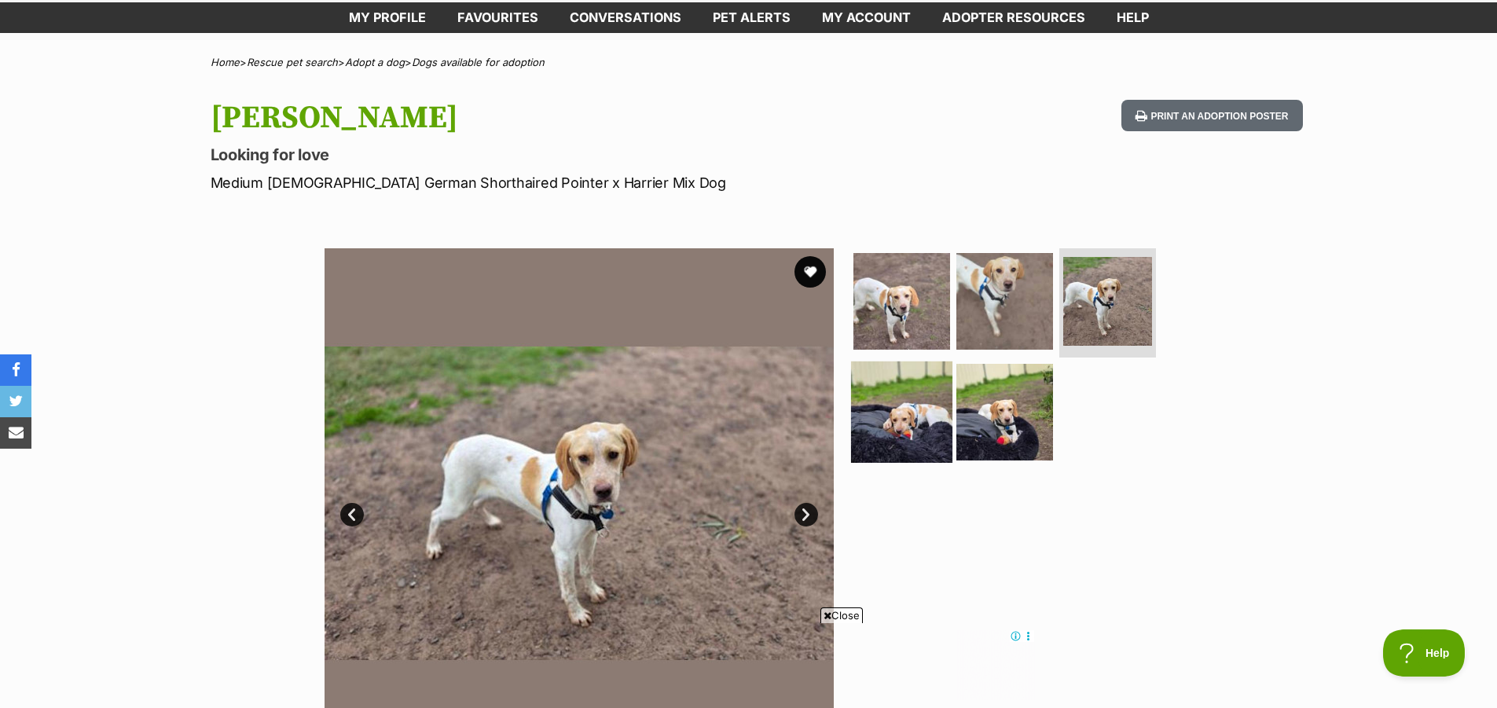
click at [913, 420] on img at bounding box center [901, 411] width 101 height 101
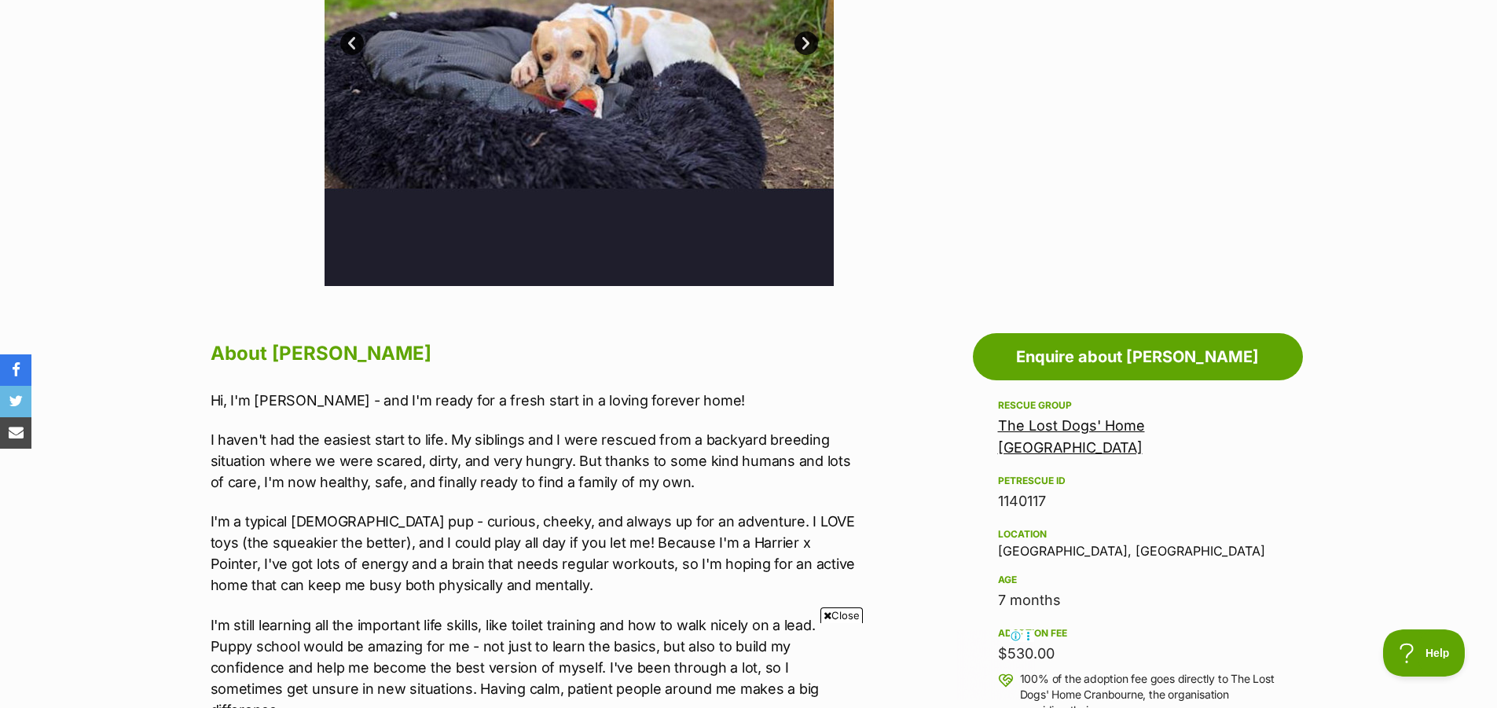
scroll to position [629, 0]
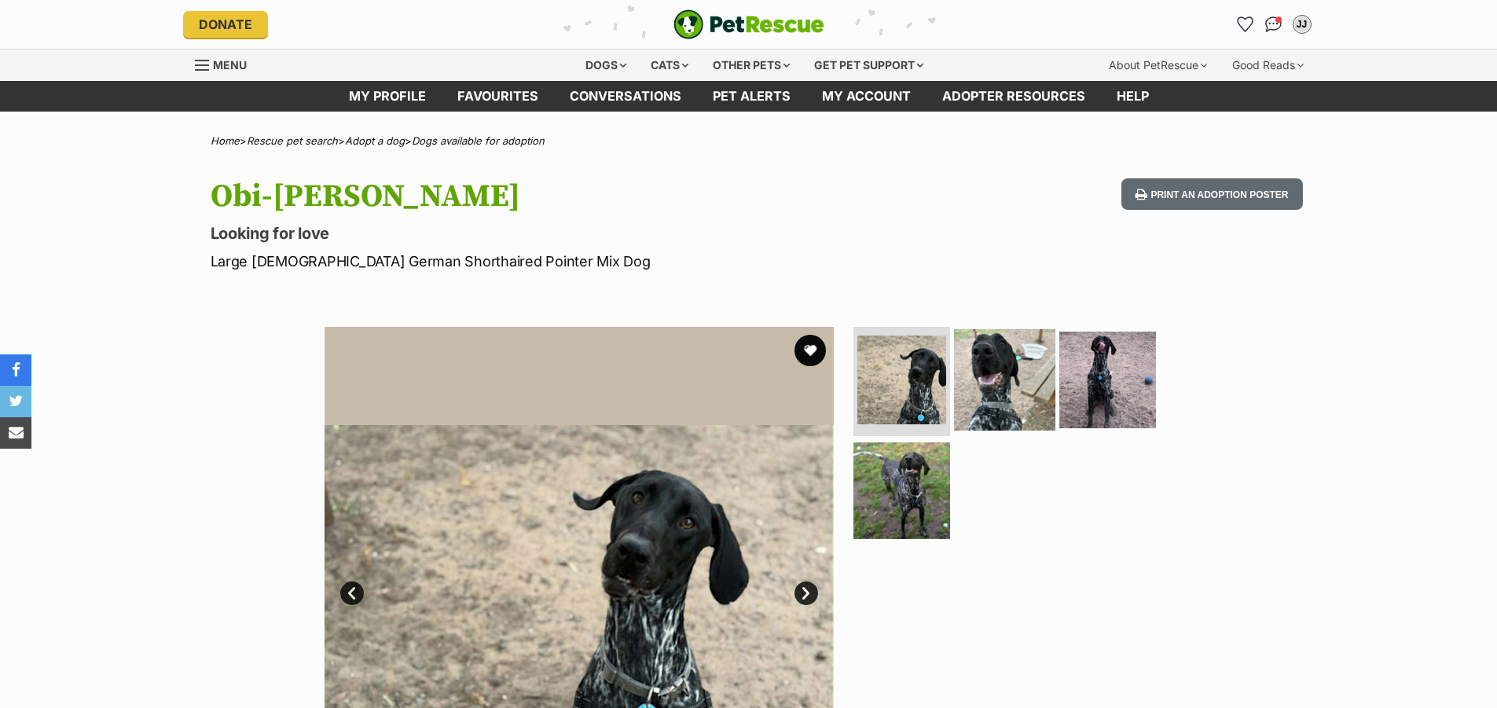
click at [1004, 400] on img at bounding box center [1004, 378] width 101 height 101
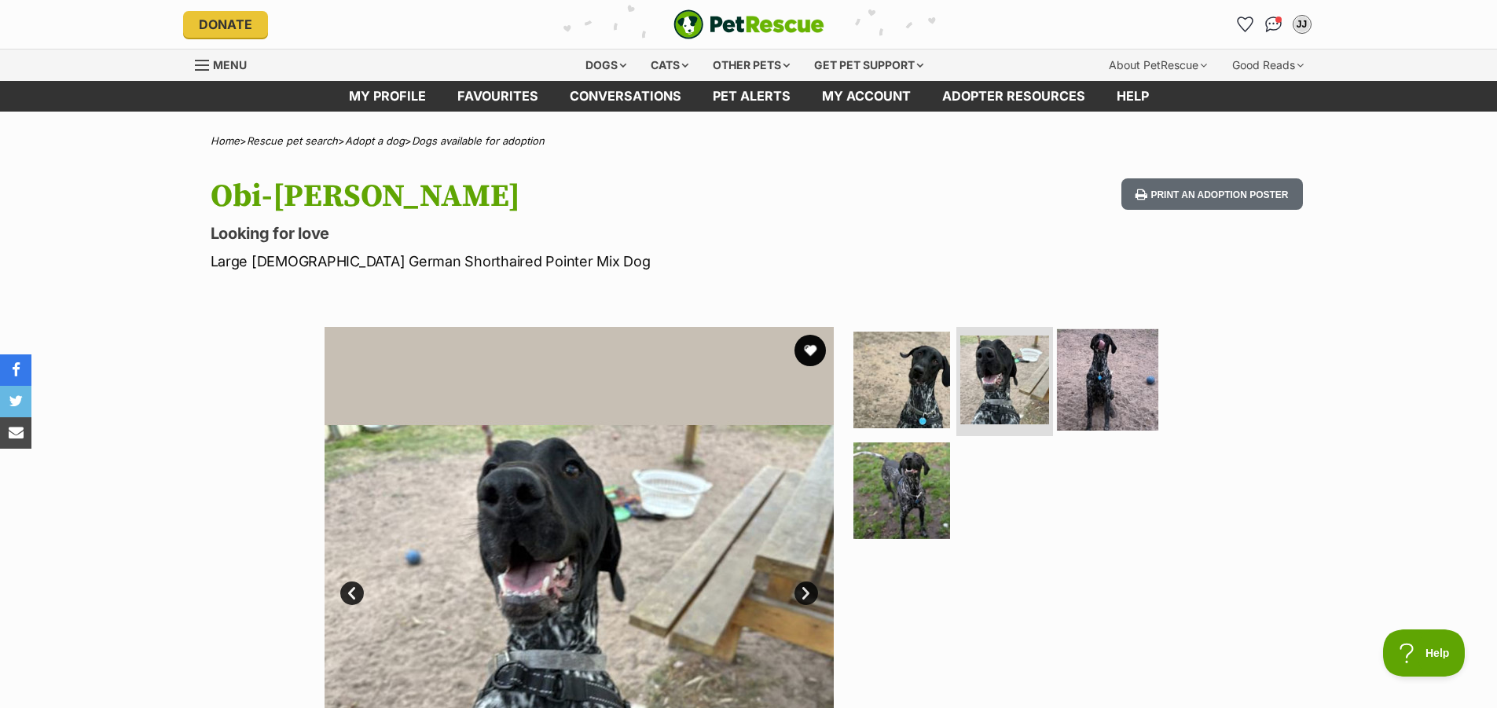
click at [1112, 390] on img at bounding box center [1107, 378] width 101 height 101
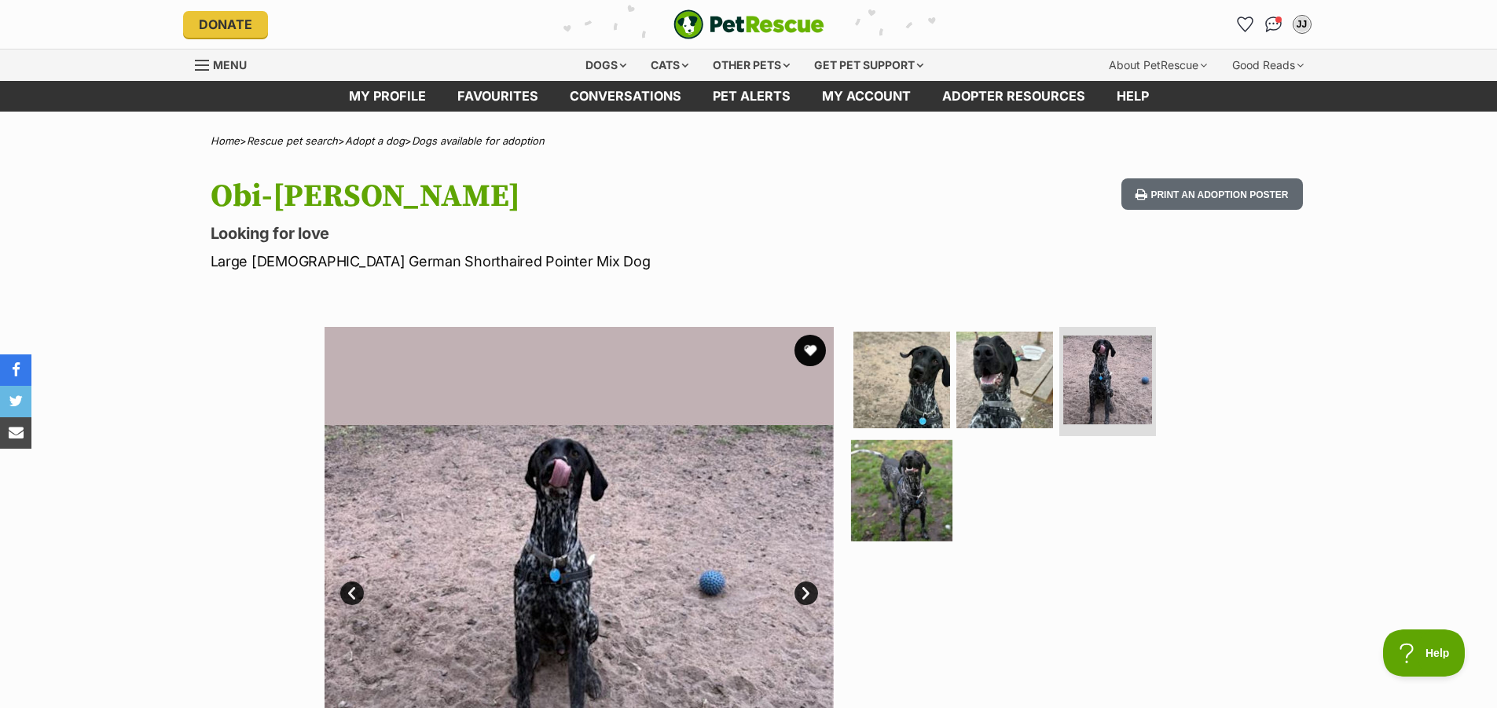
click at [917, 500] on img at bounding box center [901, 490] width 101 height 101
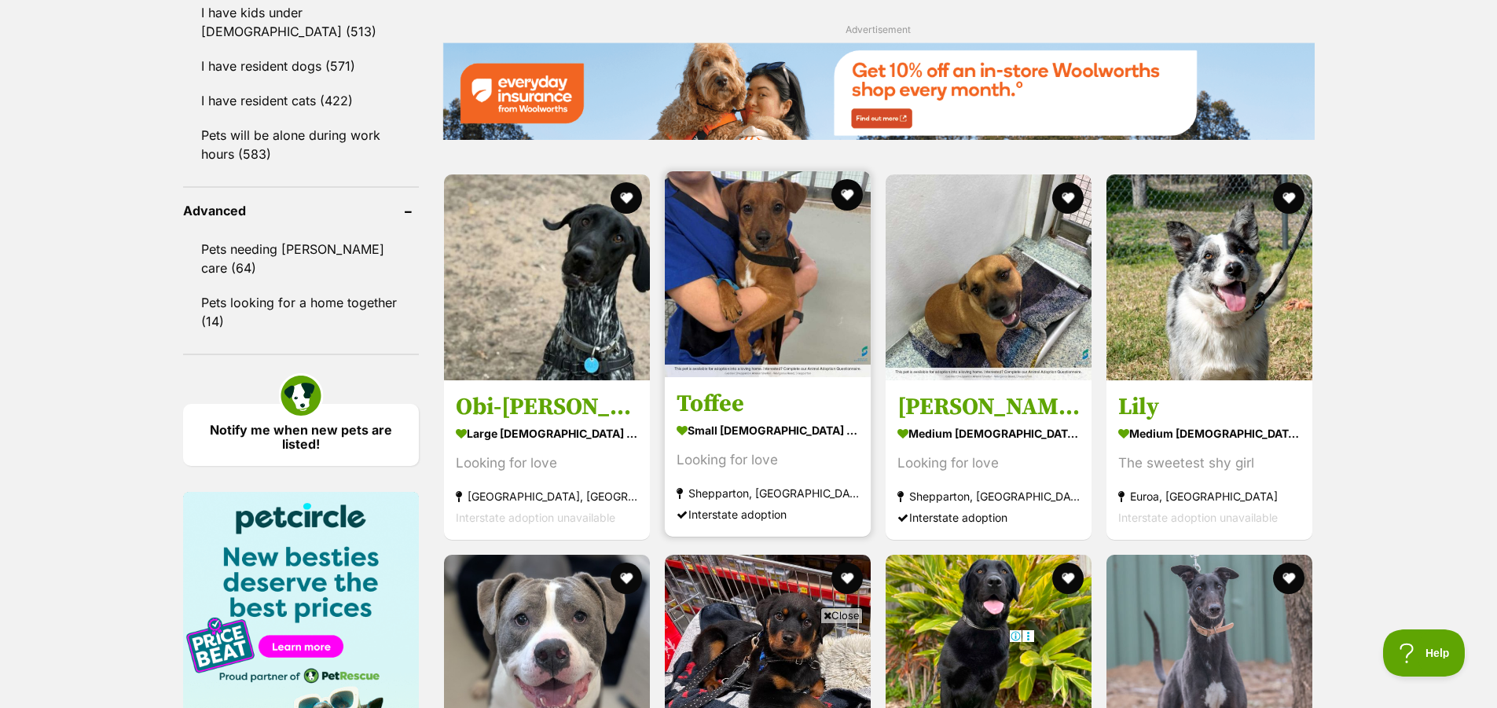
click at [779, 424] on strong "small [DEMOGRAPHIC_DATA] Dog" at bounding box center [767, 430] width 182 height 23
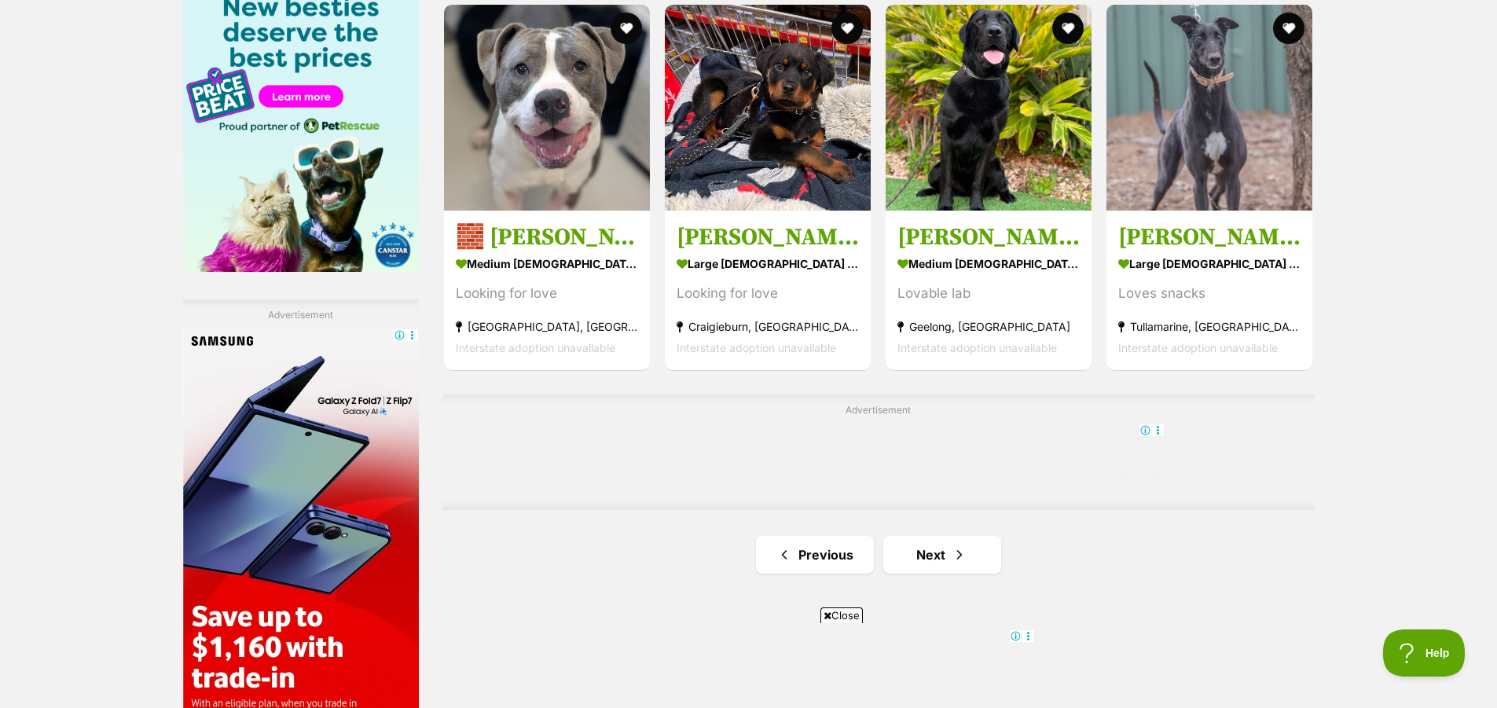
scroll to position [2505, 0]
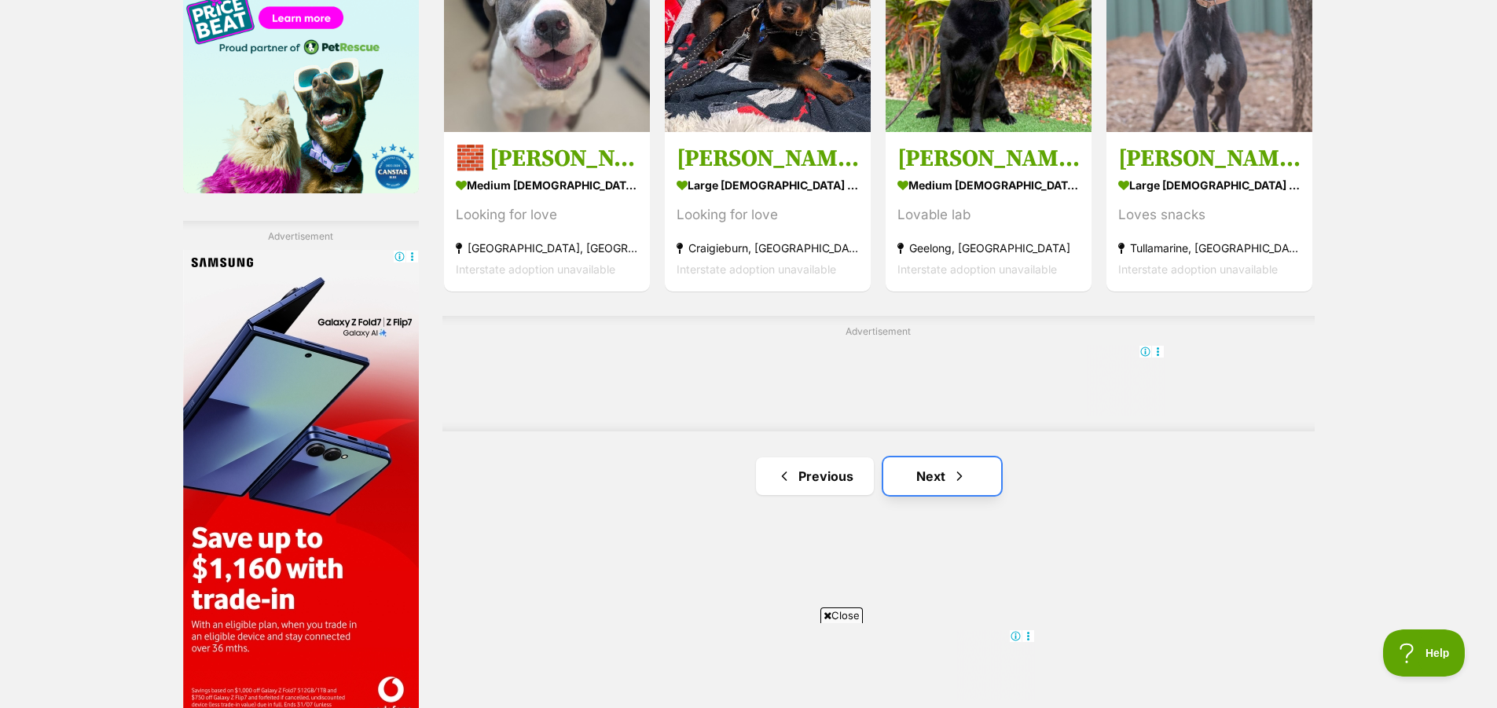
click at [937, 473] on link "Next" at bounding box center [942, 476] width 118 height 38
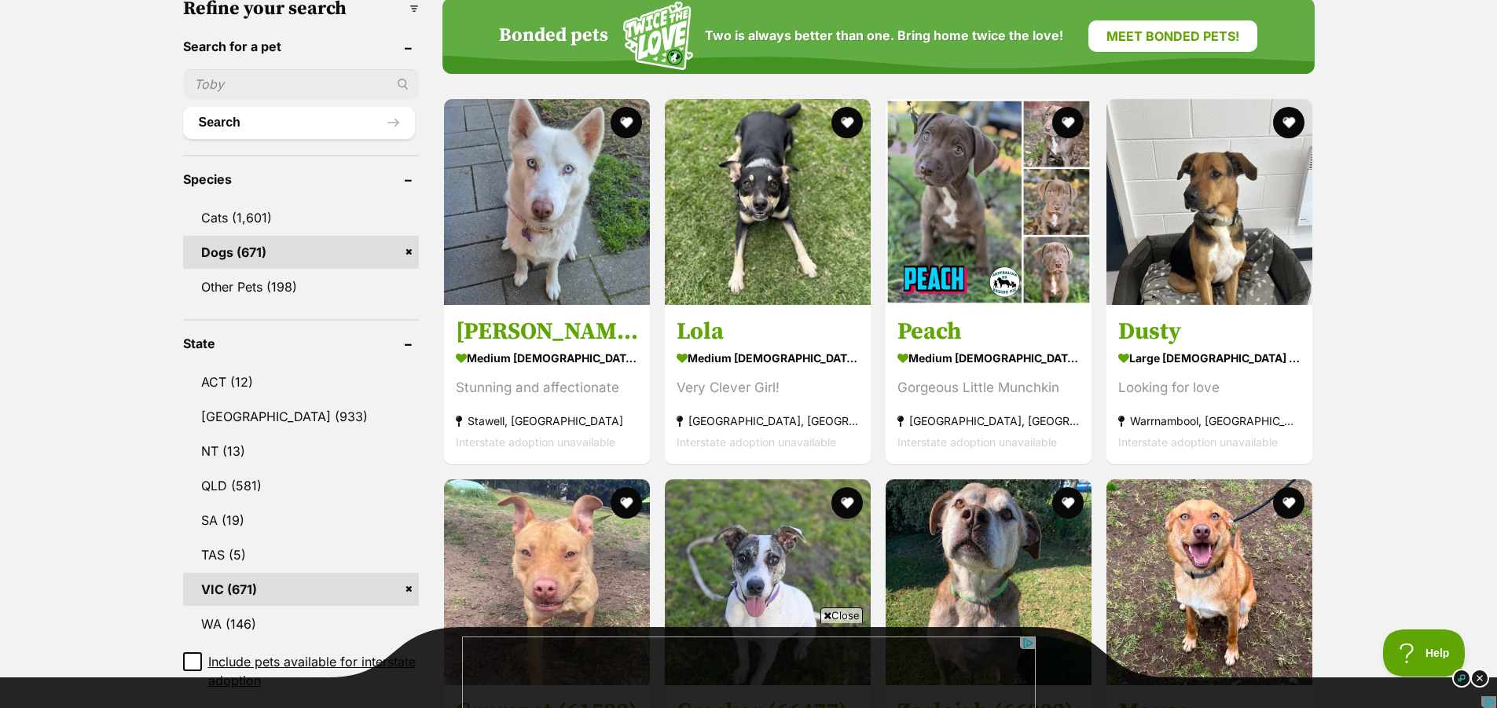
scroll to position [550, 0]
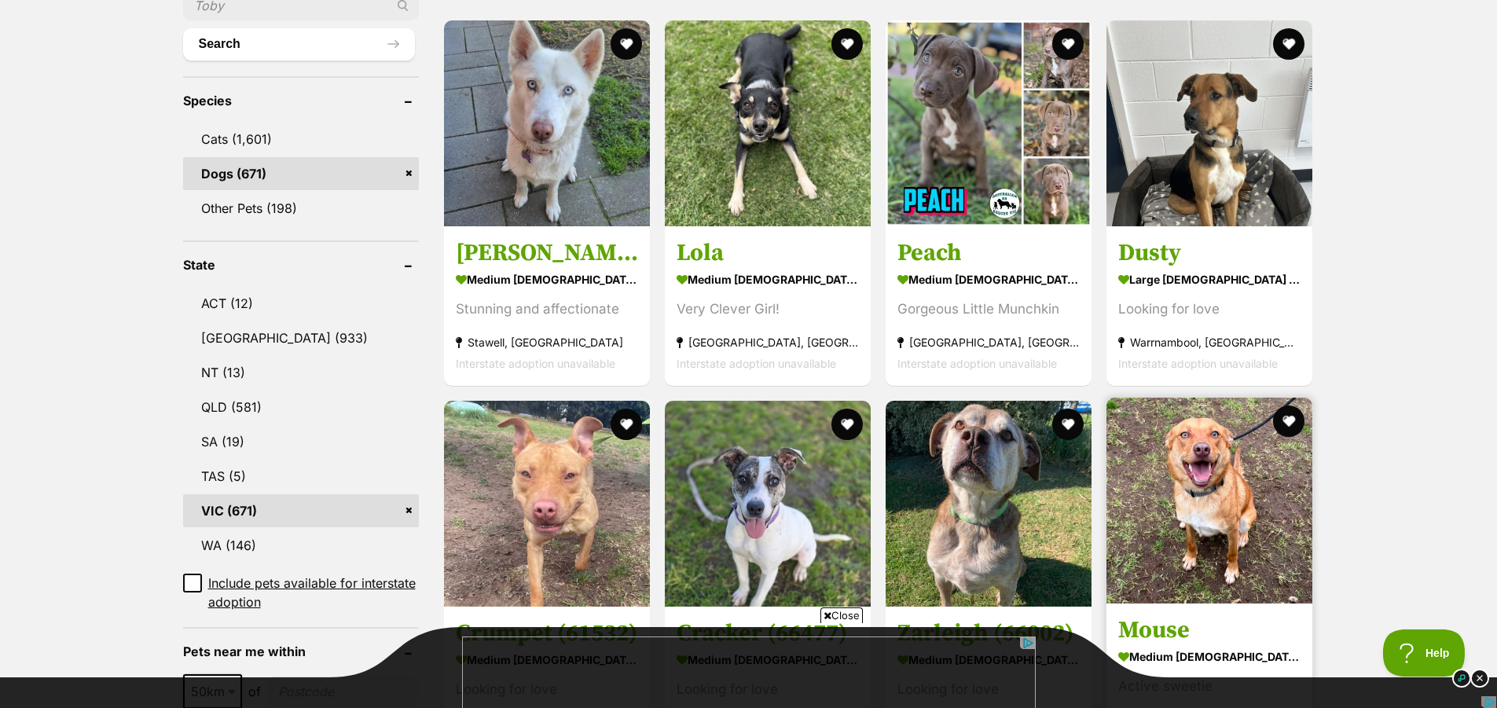
click at [1197, 530] on img at bounding box center [1209, 501] width 206 height 206
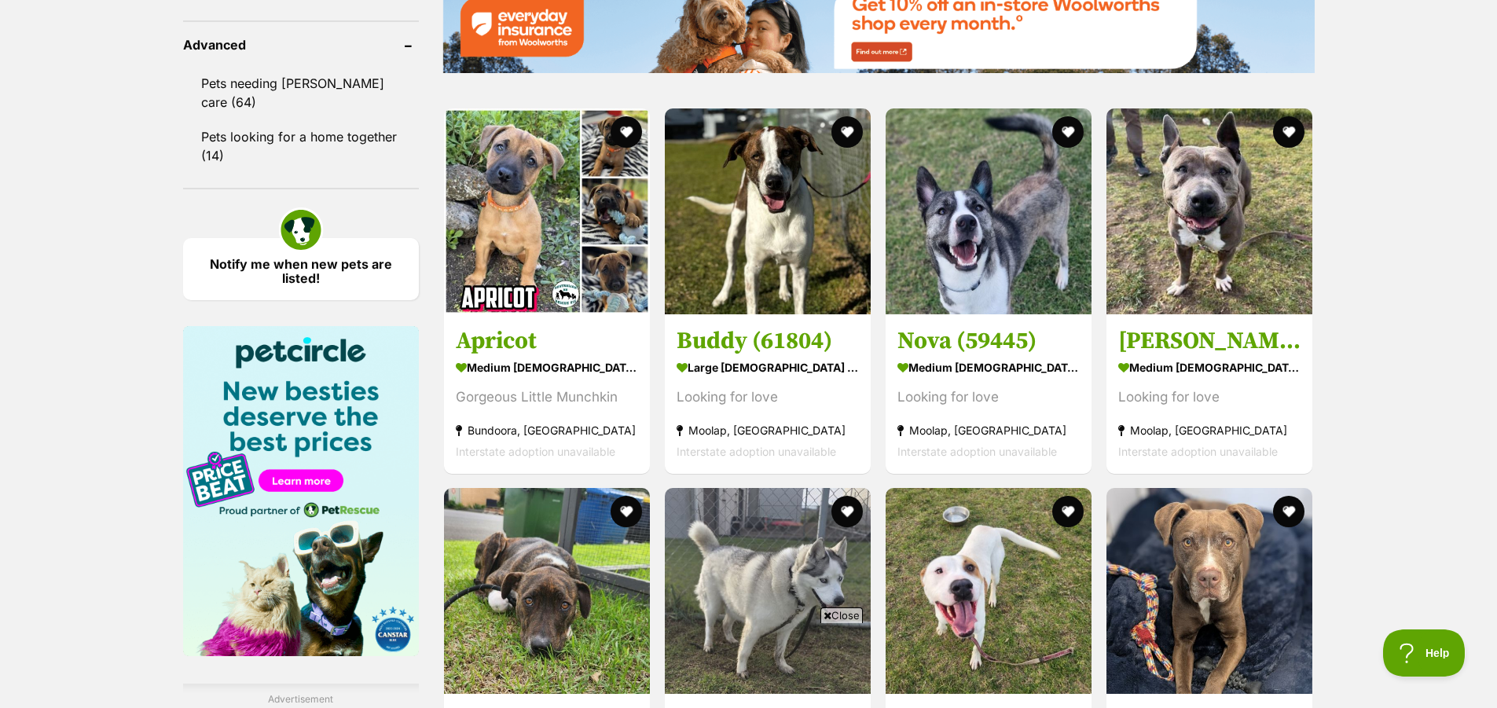
scroll to position [2121, 0]
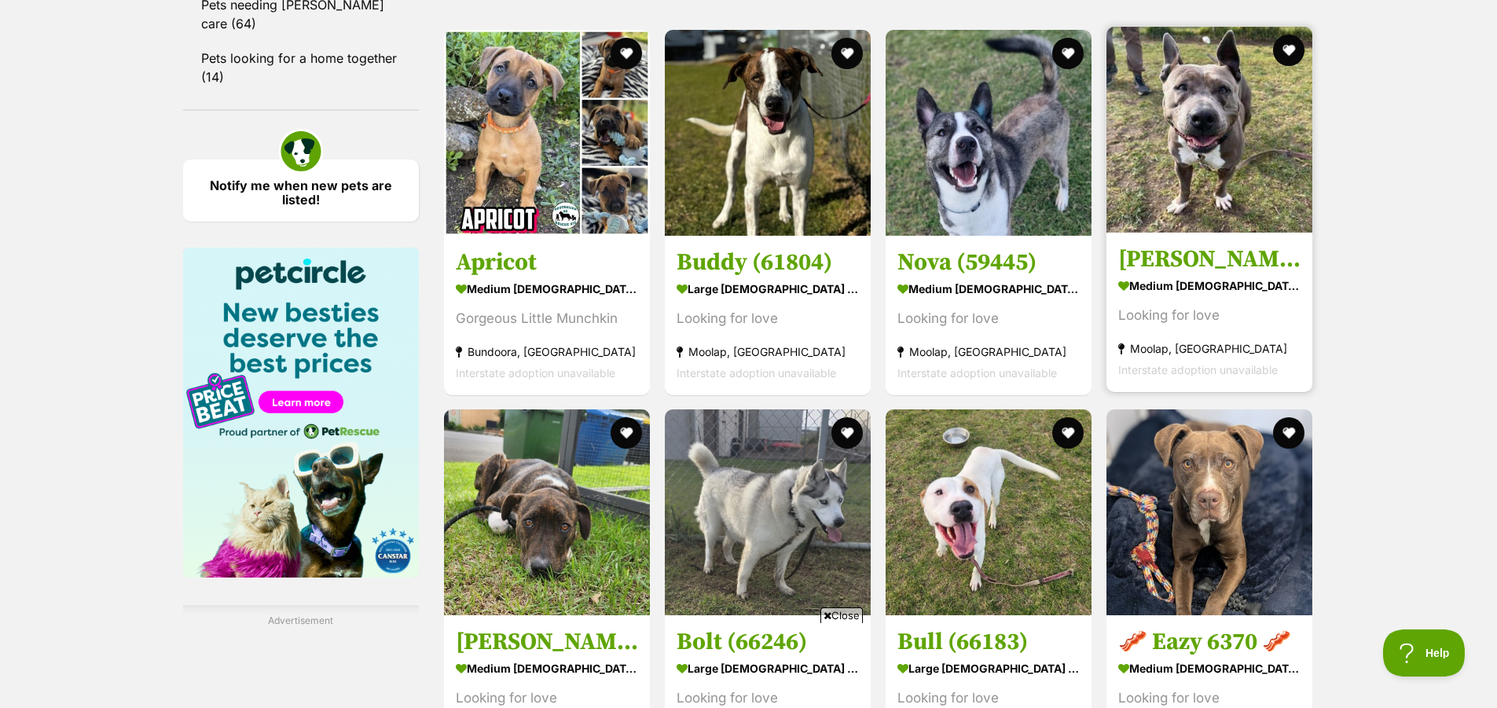
click at [1204, 136] on img at bounding box center [1209, 130] width 206 height 206
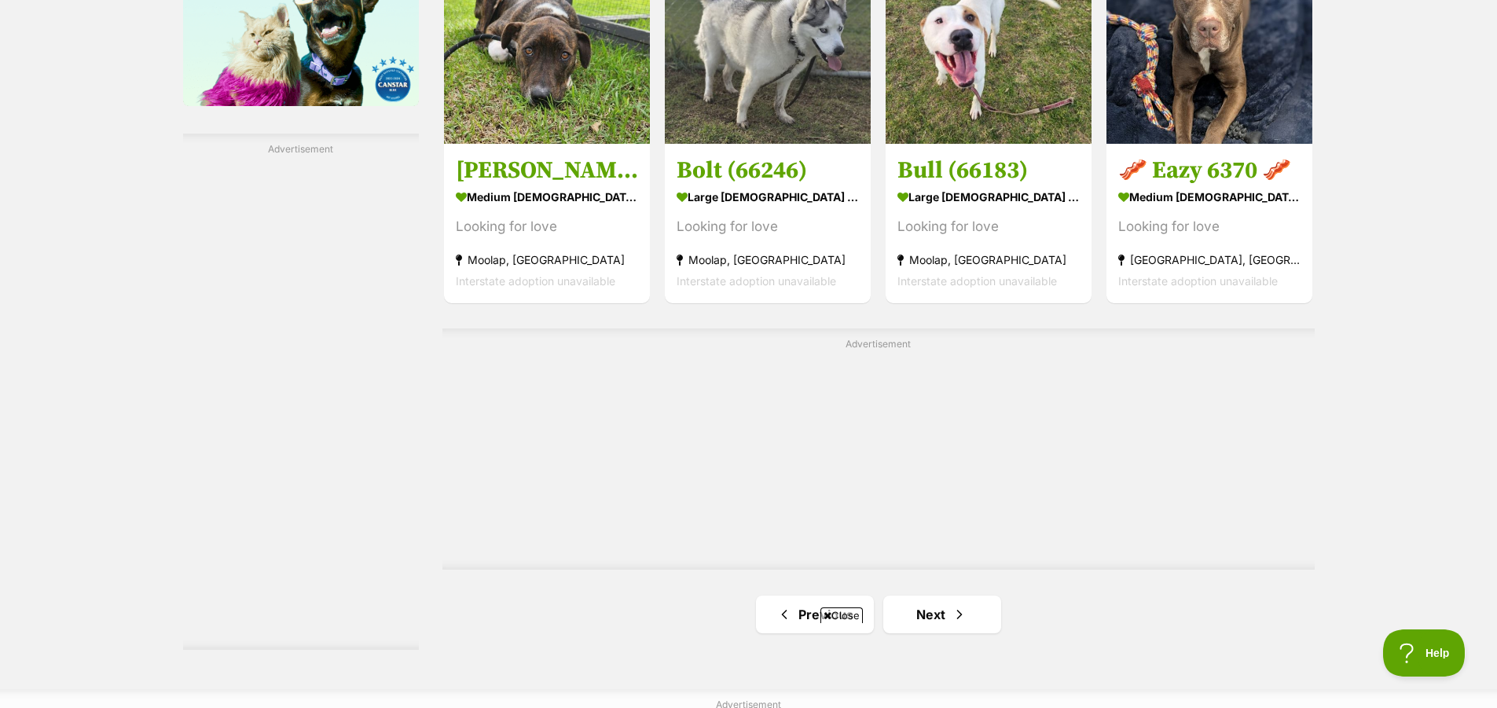
scroll to position [2750, 0]
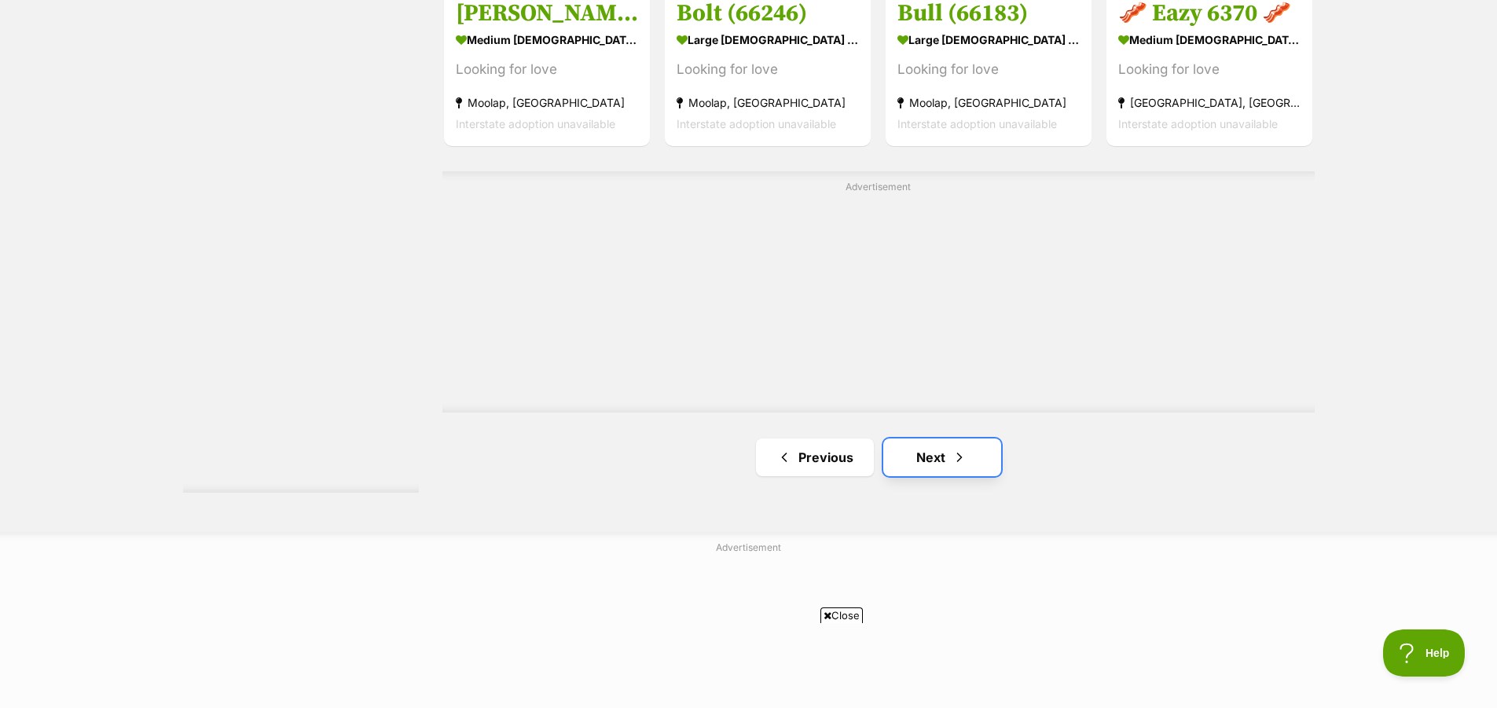
click at [969, 464] on link "Next" at bounding box center [942, 457] width 118 height 38
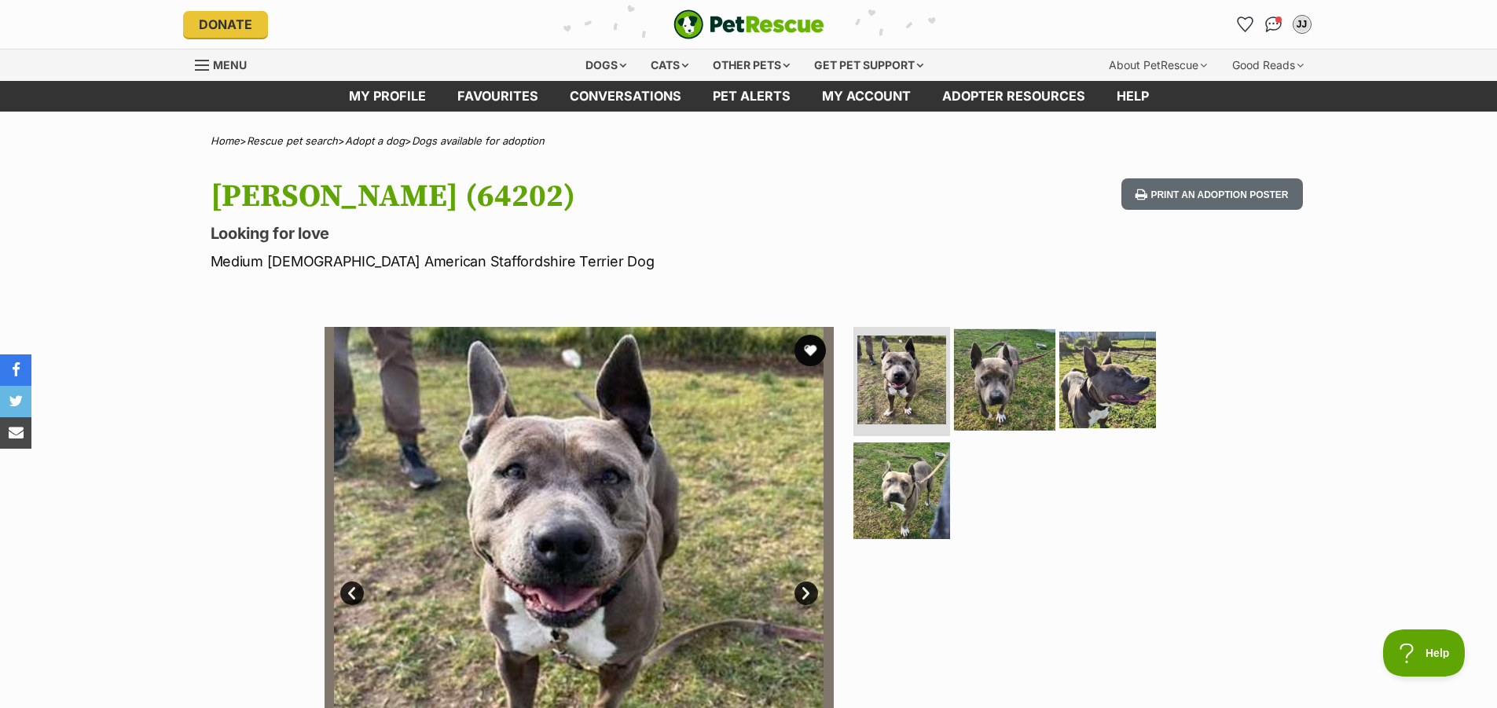
click at [1009, 405] on img at bounding box center [1004, 378] width 101 height 101
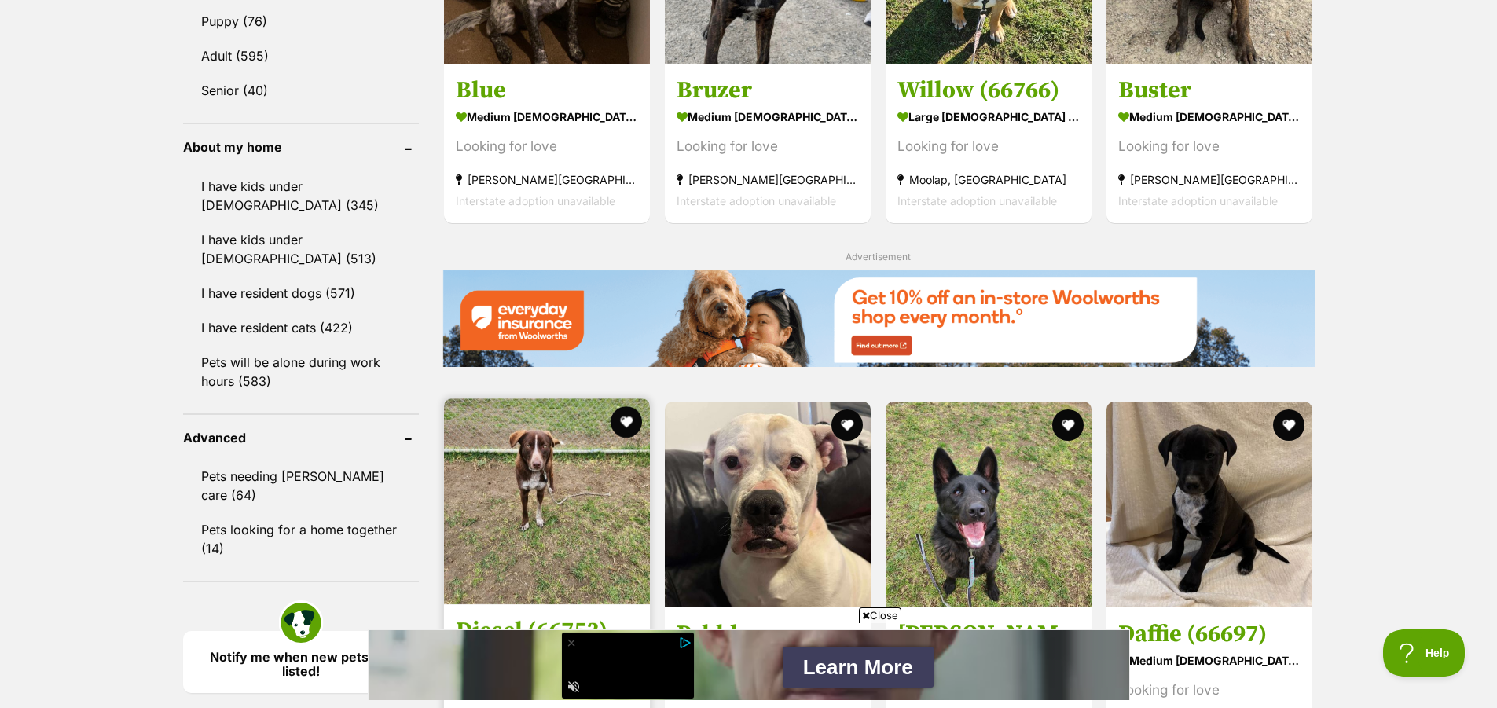
scroll to position [1728, 0]
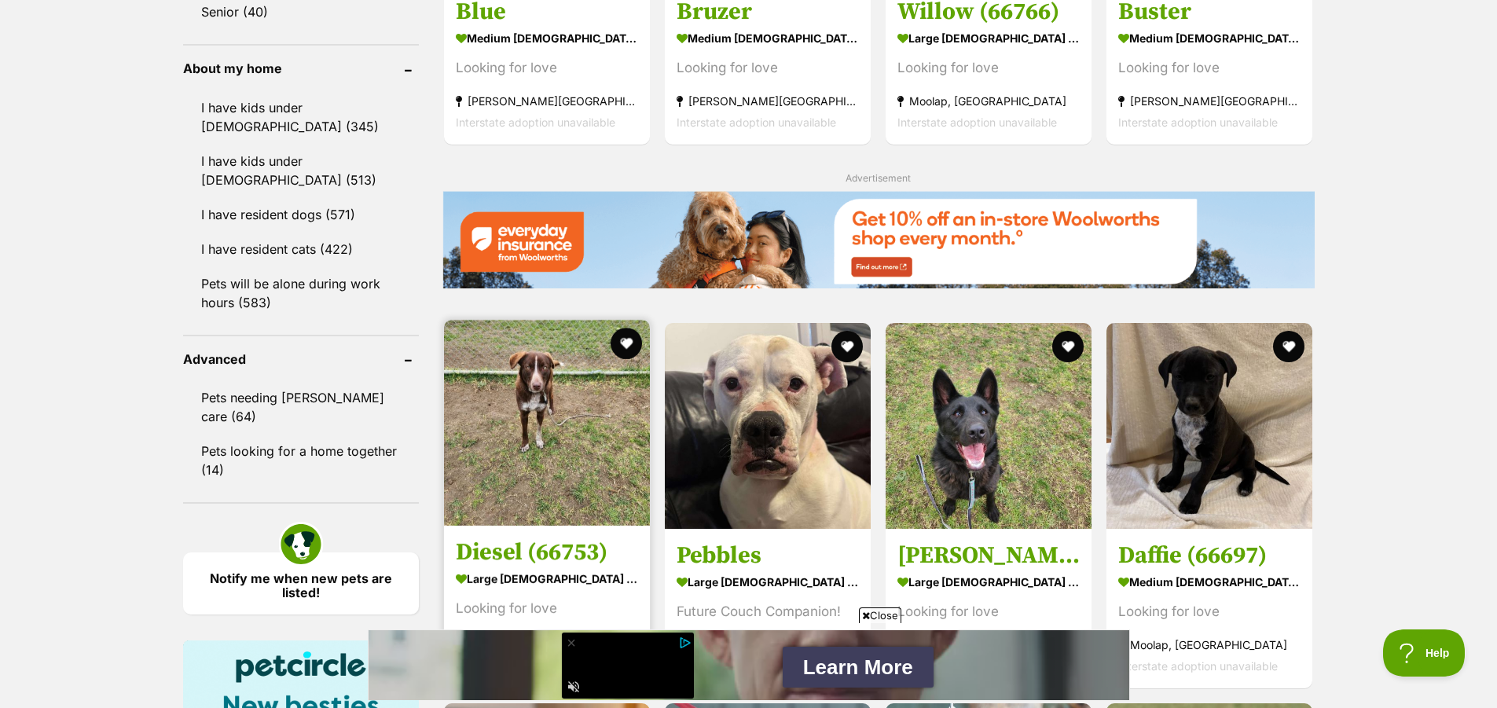
click at [579, 498] on img at bounding box center [547, 423] width 206 height 206
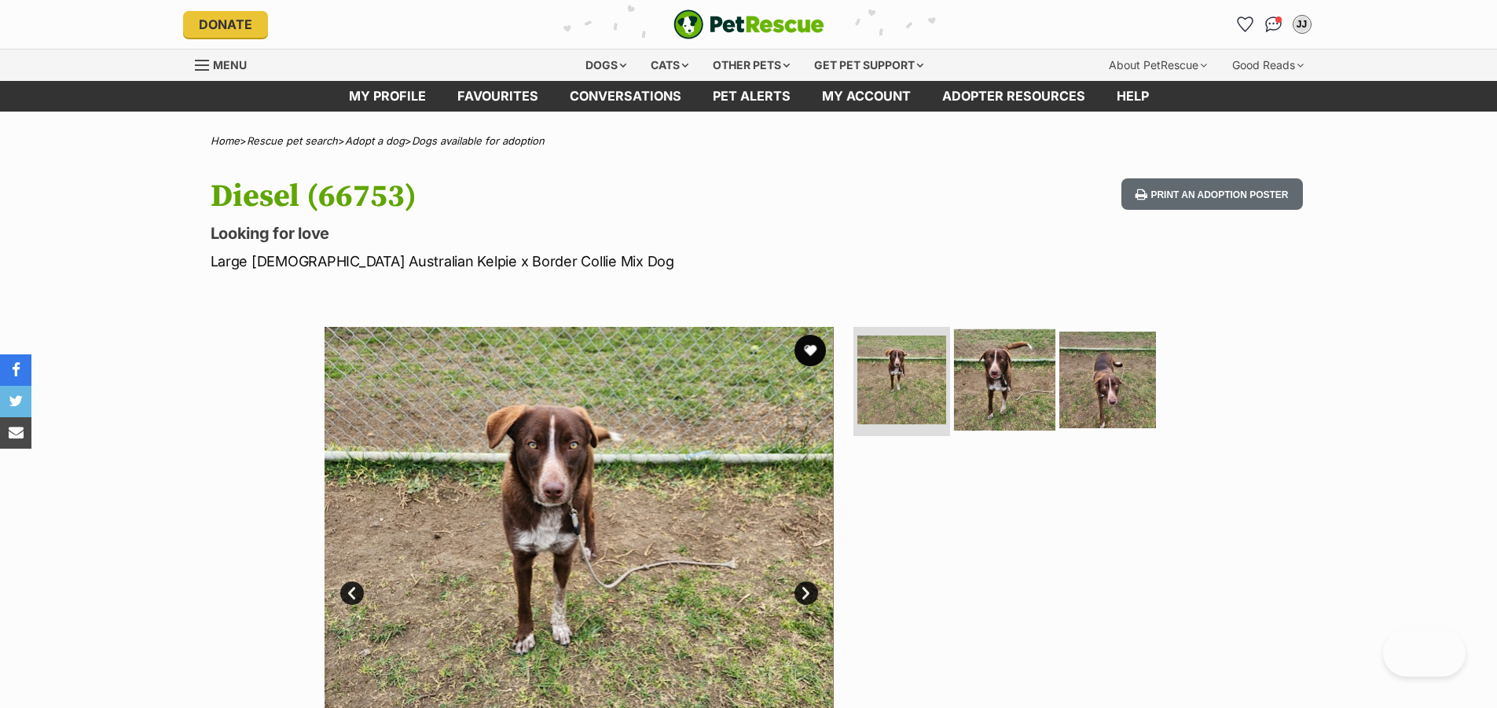
click at [988, 387] on img at bounding box center [1004, 378] width 101 height 101
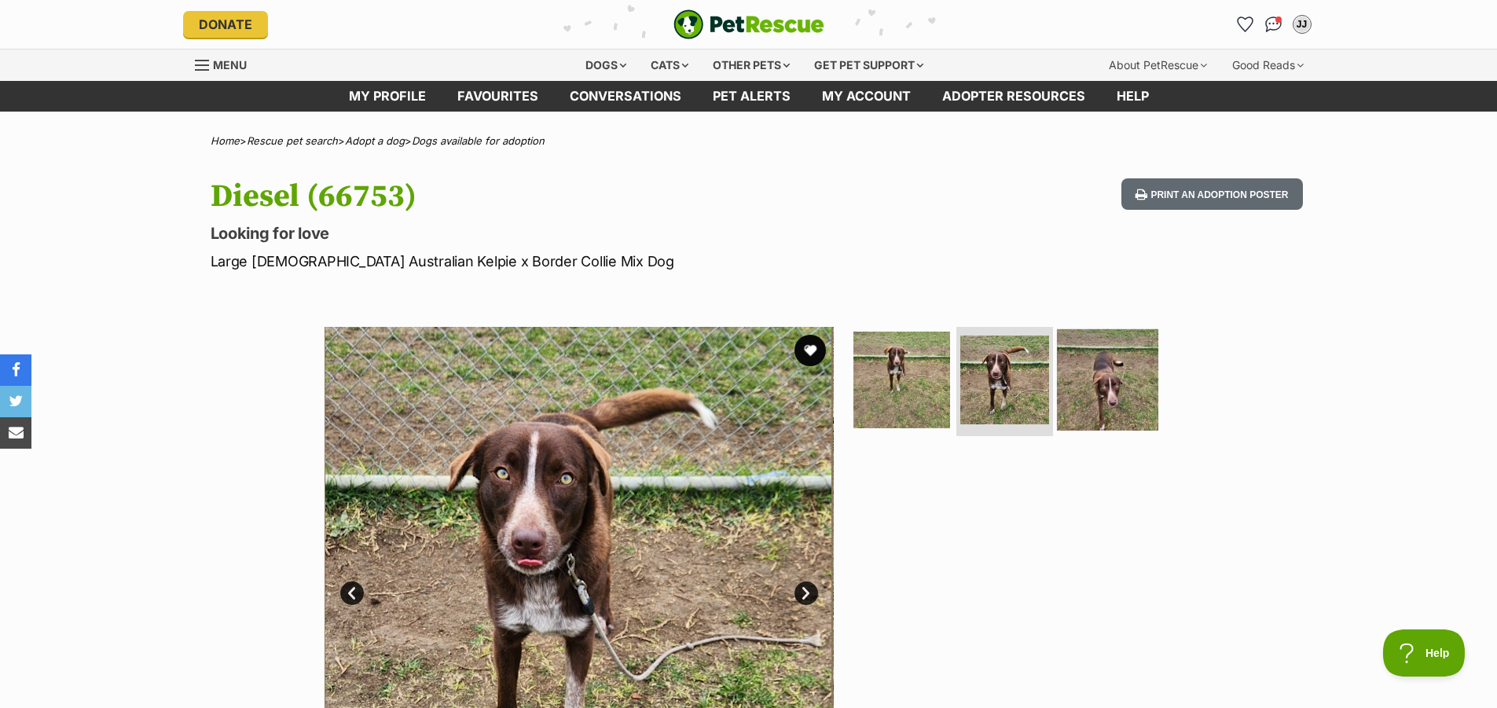
click at [1115, 384] on img at bounding box center [1107, 378] width 101 height 101
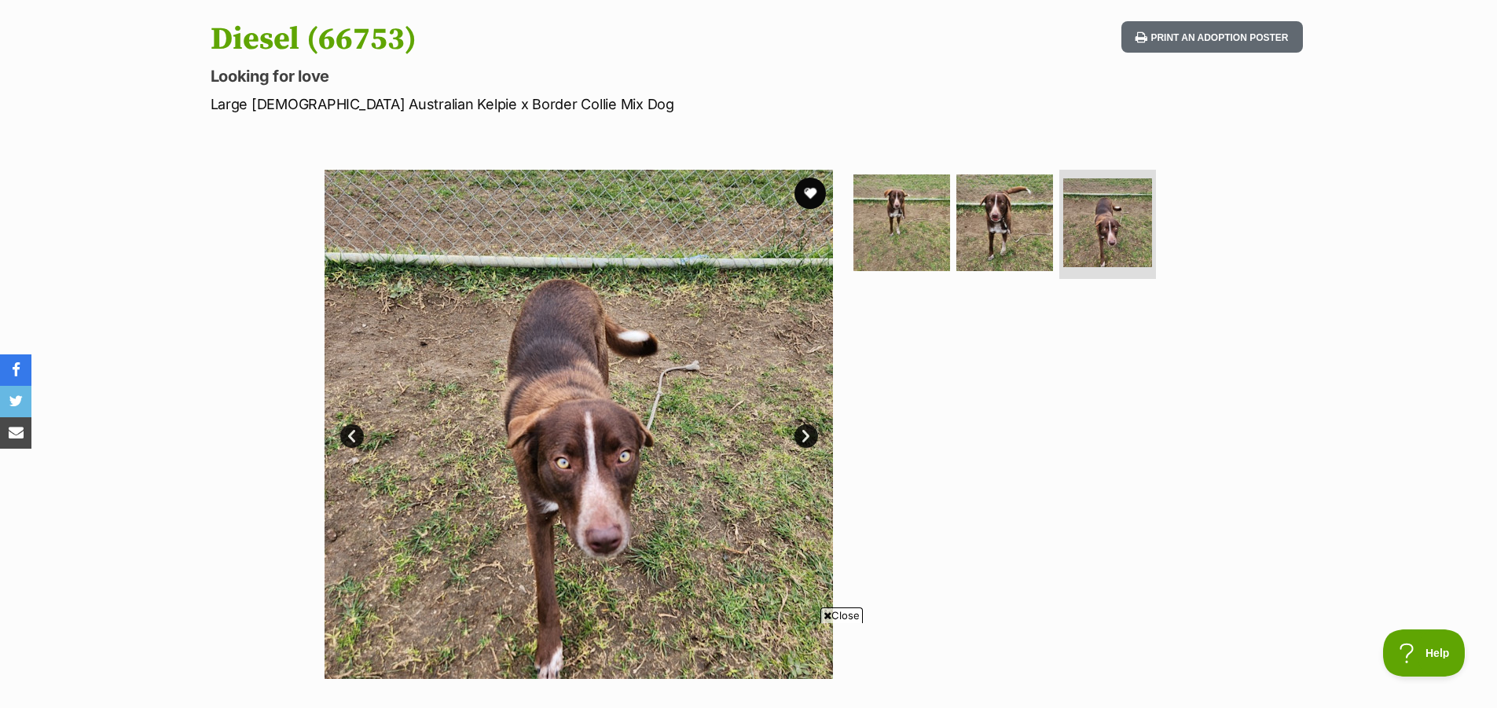
scroll to position [236, 0]
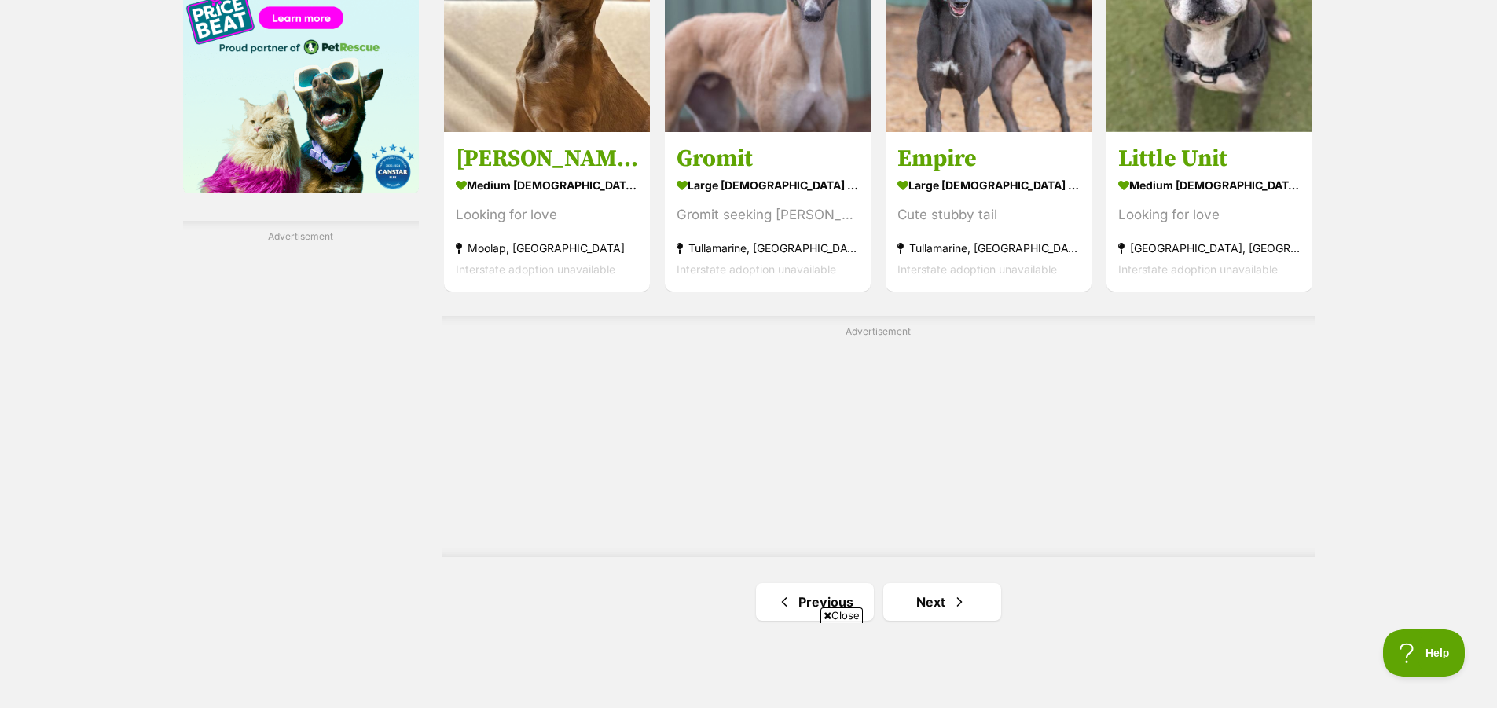
scroll to position [2741, 0]
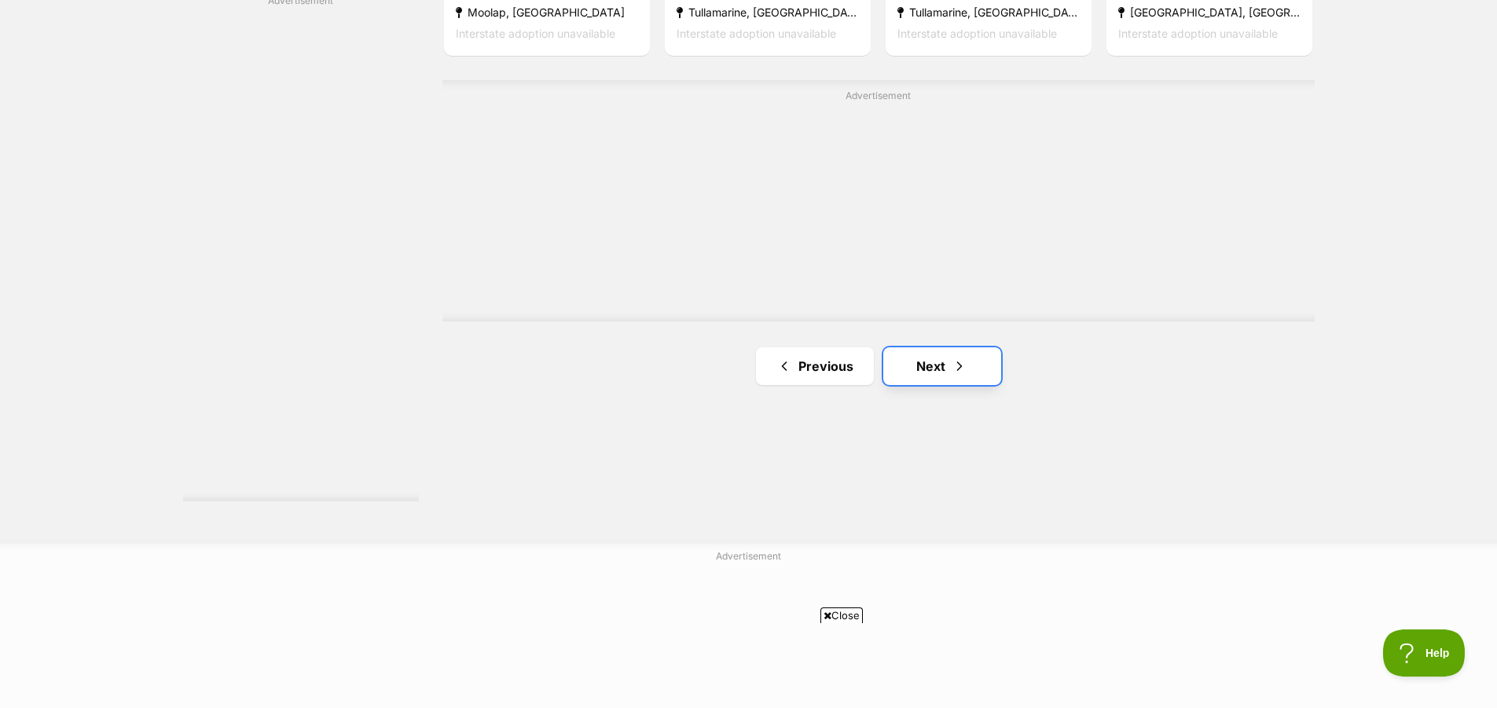
click at [959, 376] on link "Next" at bounding box center [942, 366] width 118 height 38
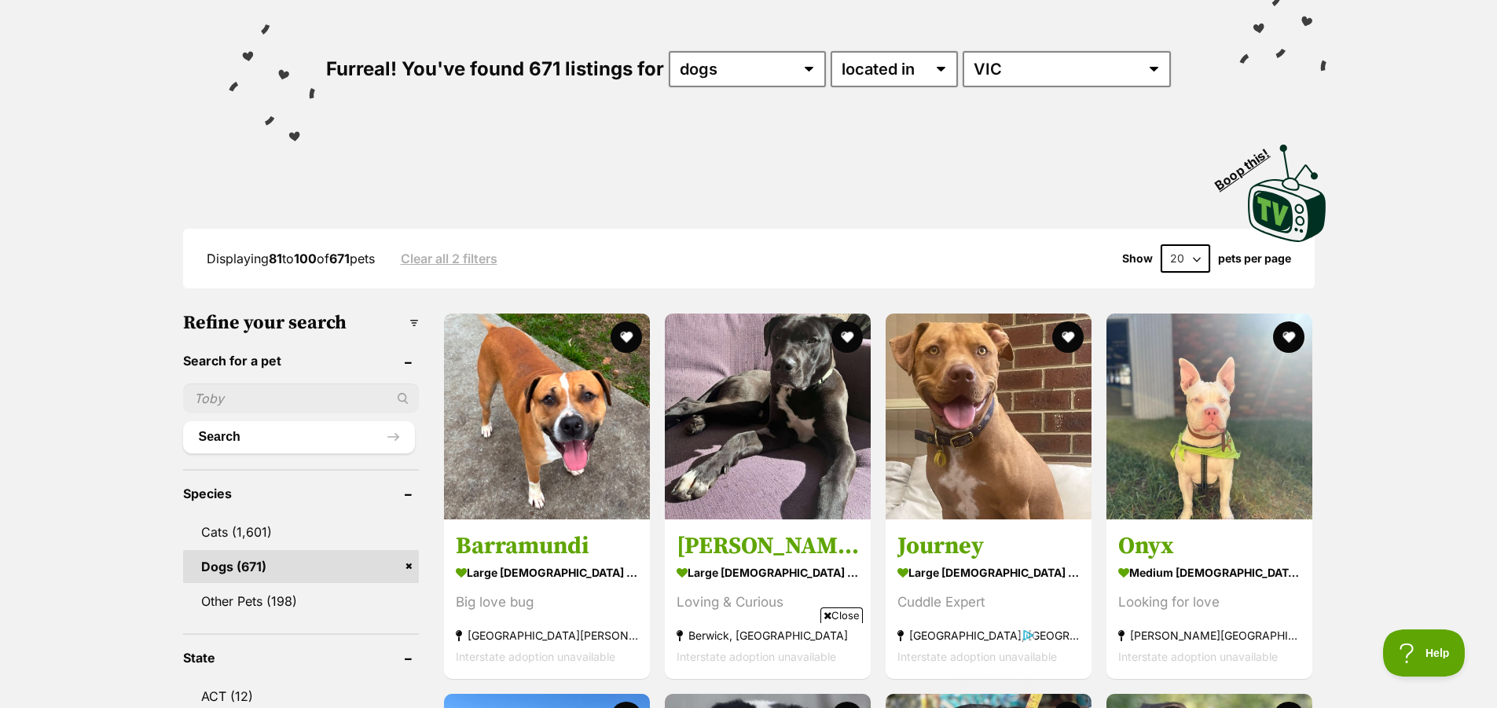
scroll to position [236, 0]
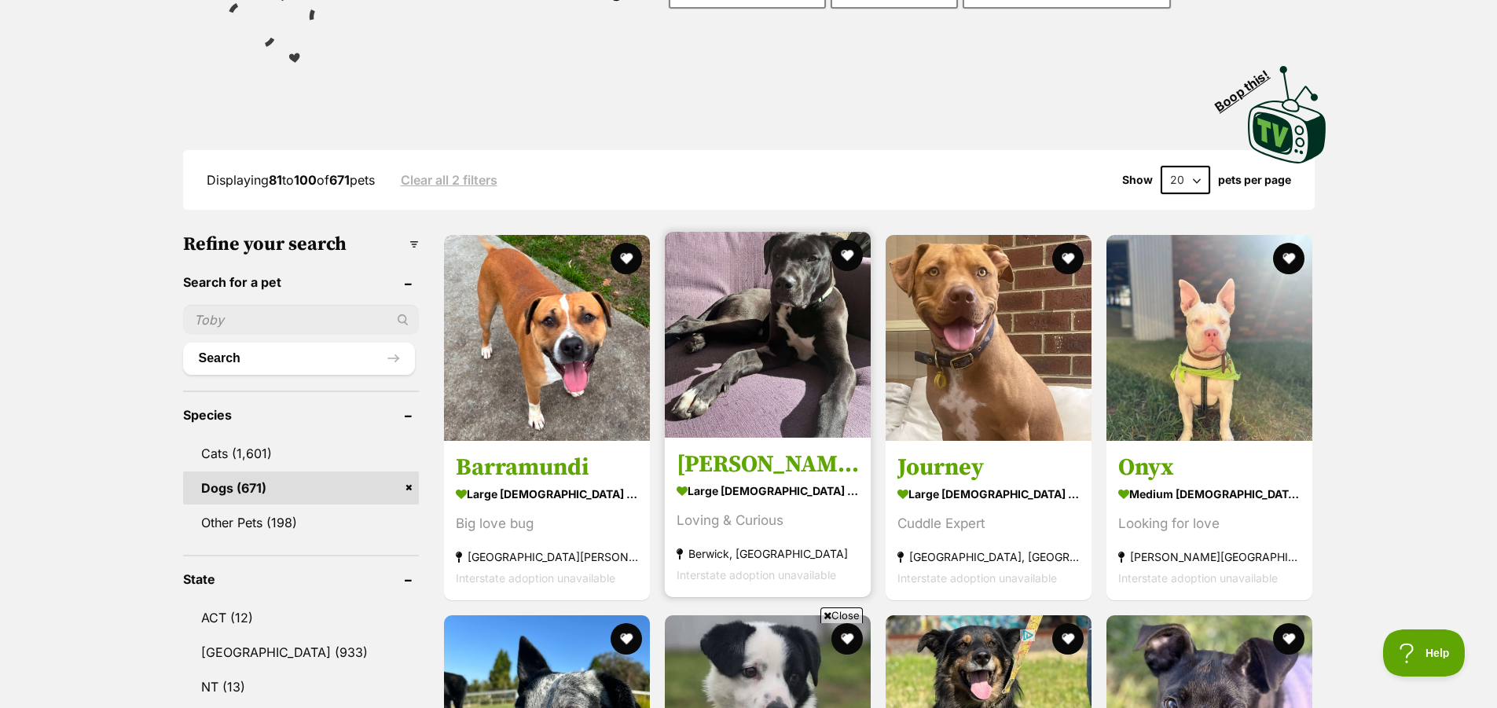
click at [757, 383] on img at bounding box center [768, 335] width 206 height 206
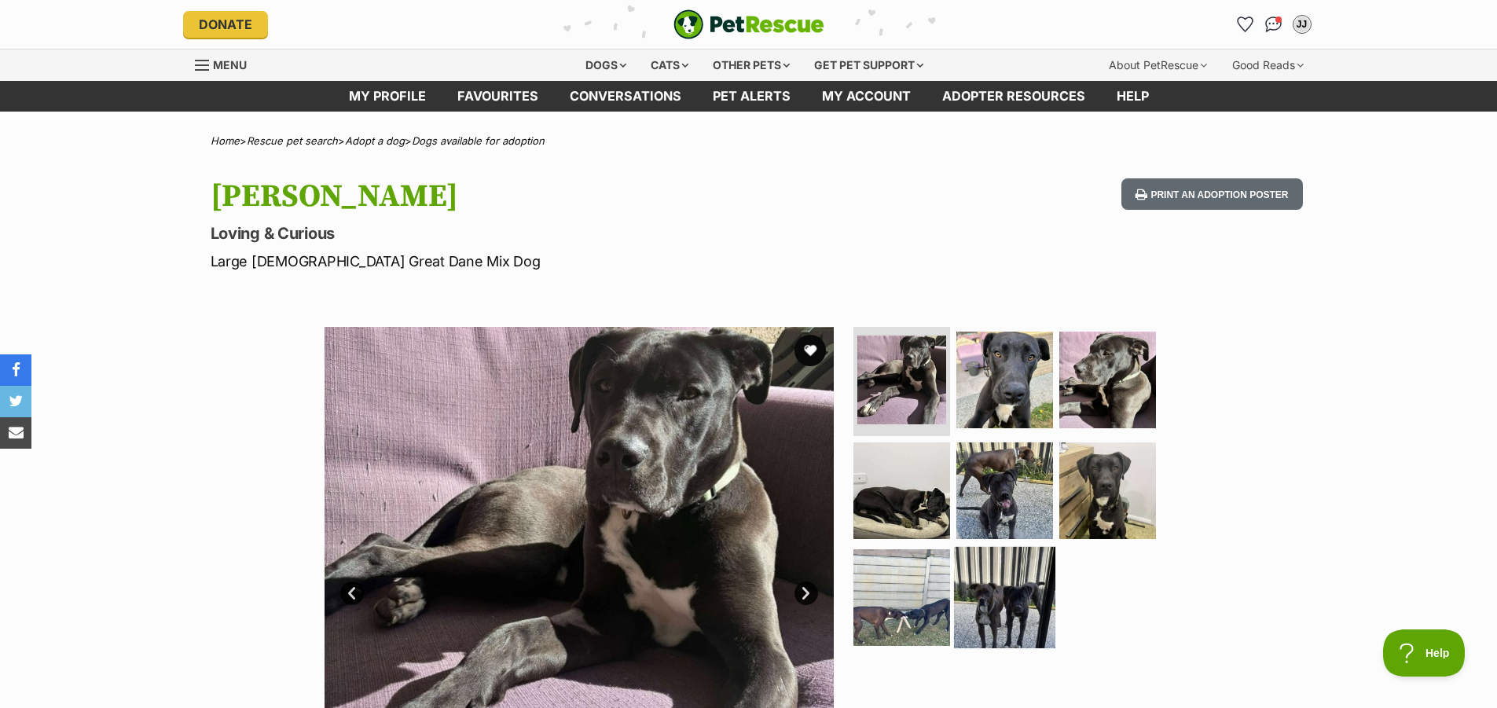
click at [1000, 629] on img at bounding box center [1004, 597] width 101 height 101
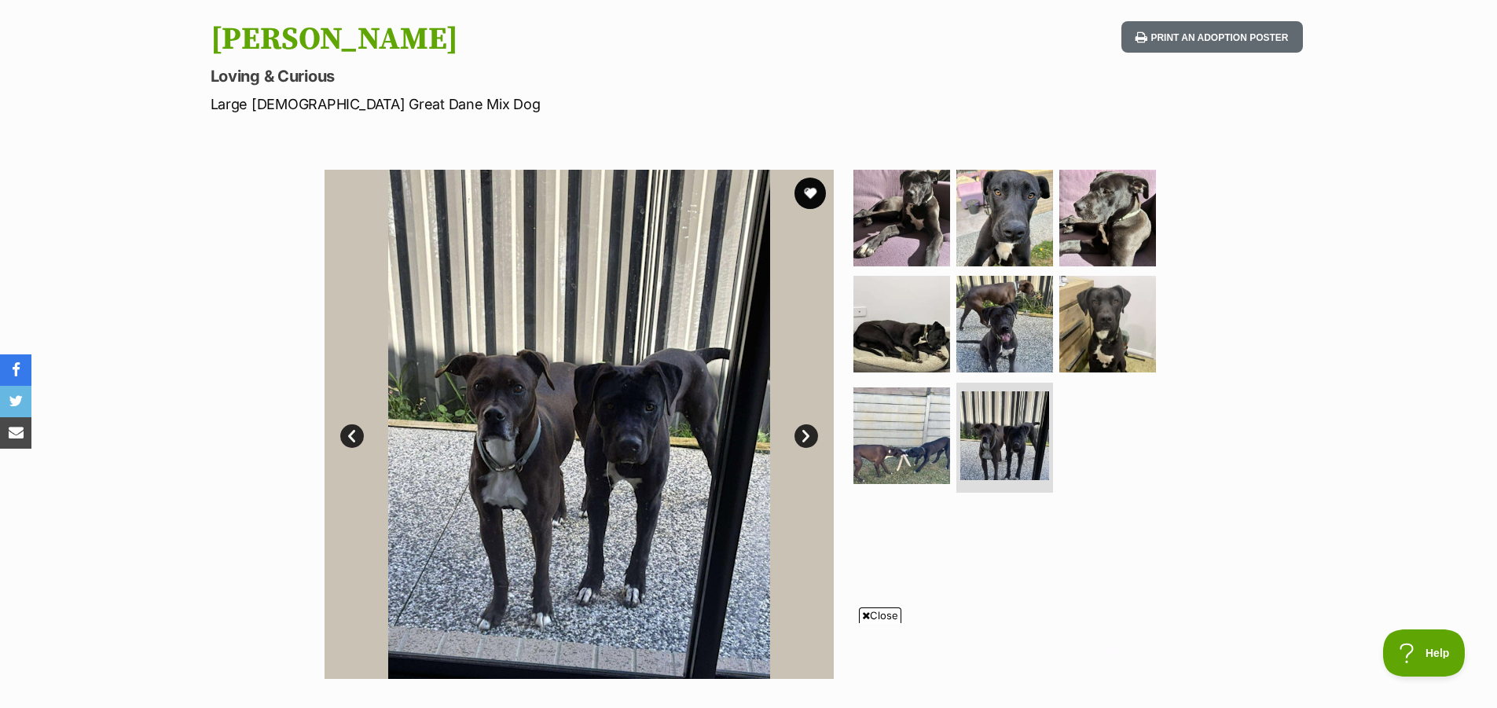
scroll to position [79, 0]
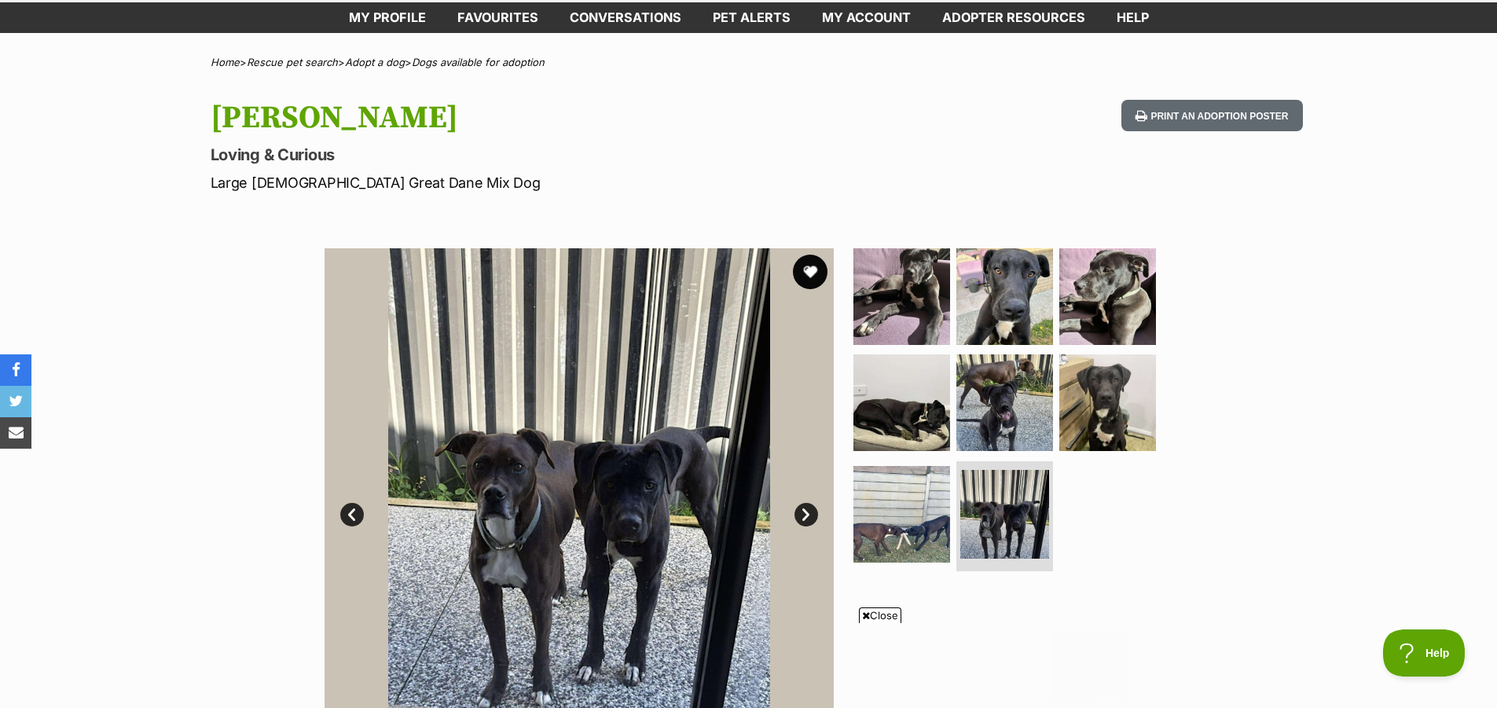
click at [815, 270] on button "favourite" at bounding box center [810, 272] width 35 height 35
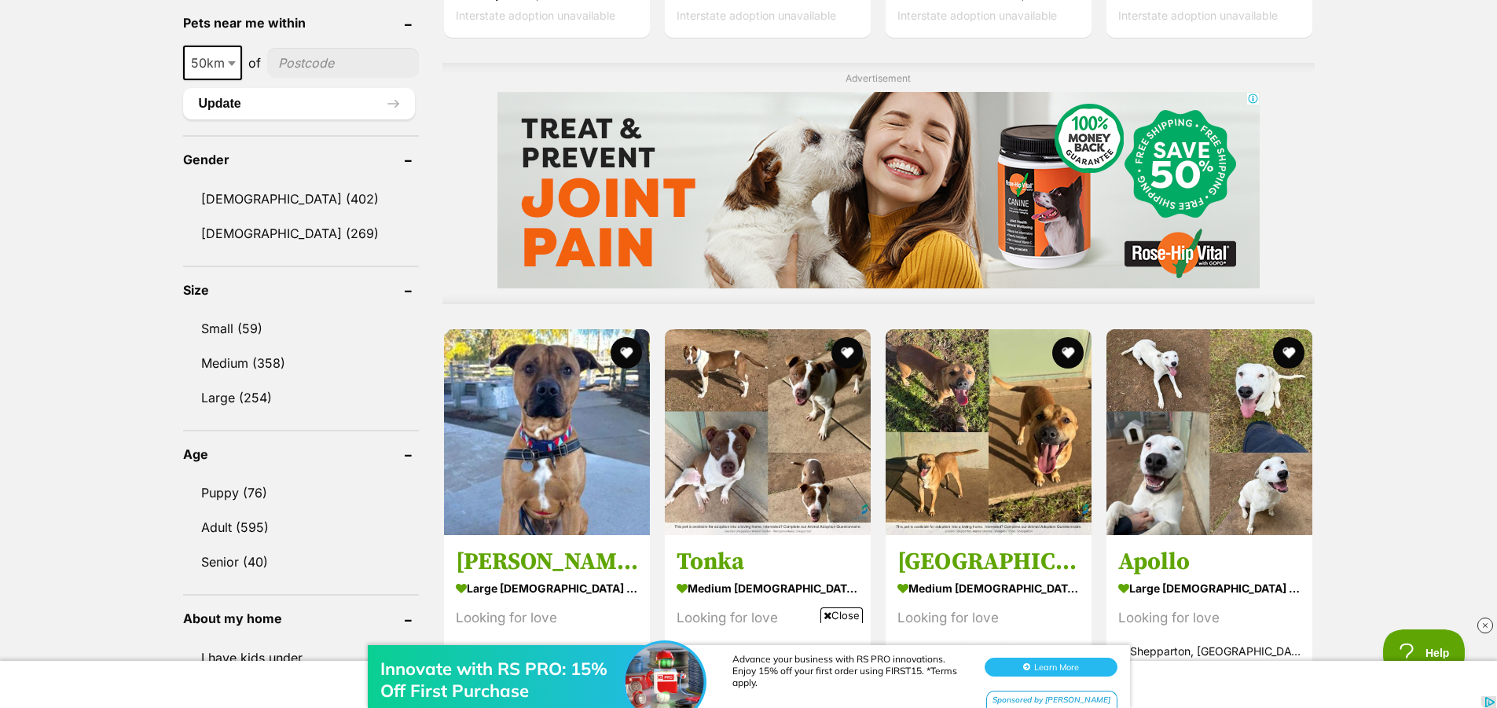
scroll to position [1257, 0]
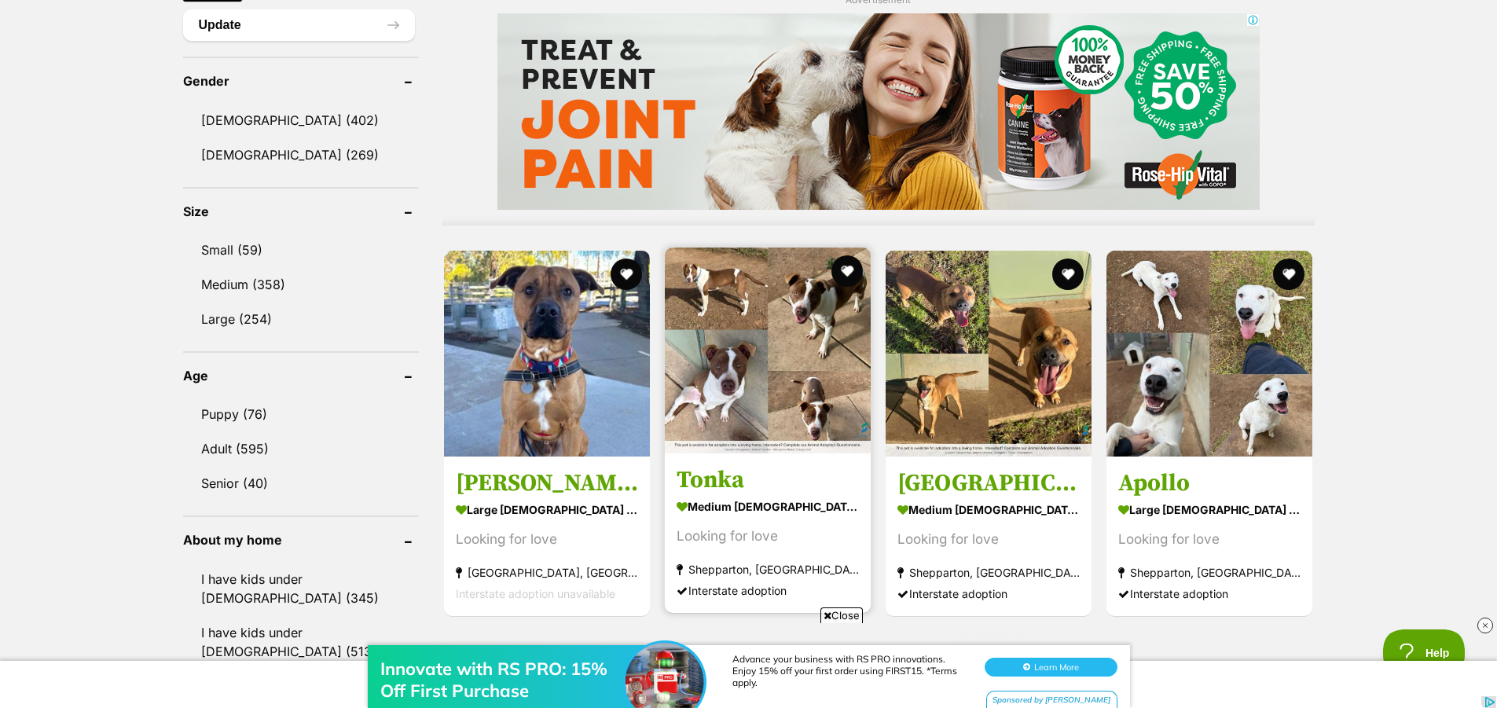
click at [829, 387] on img at bounding box center [768, 350] width 206 height 206
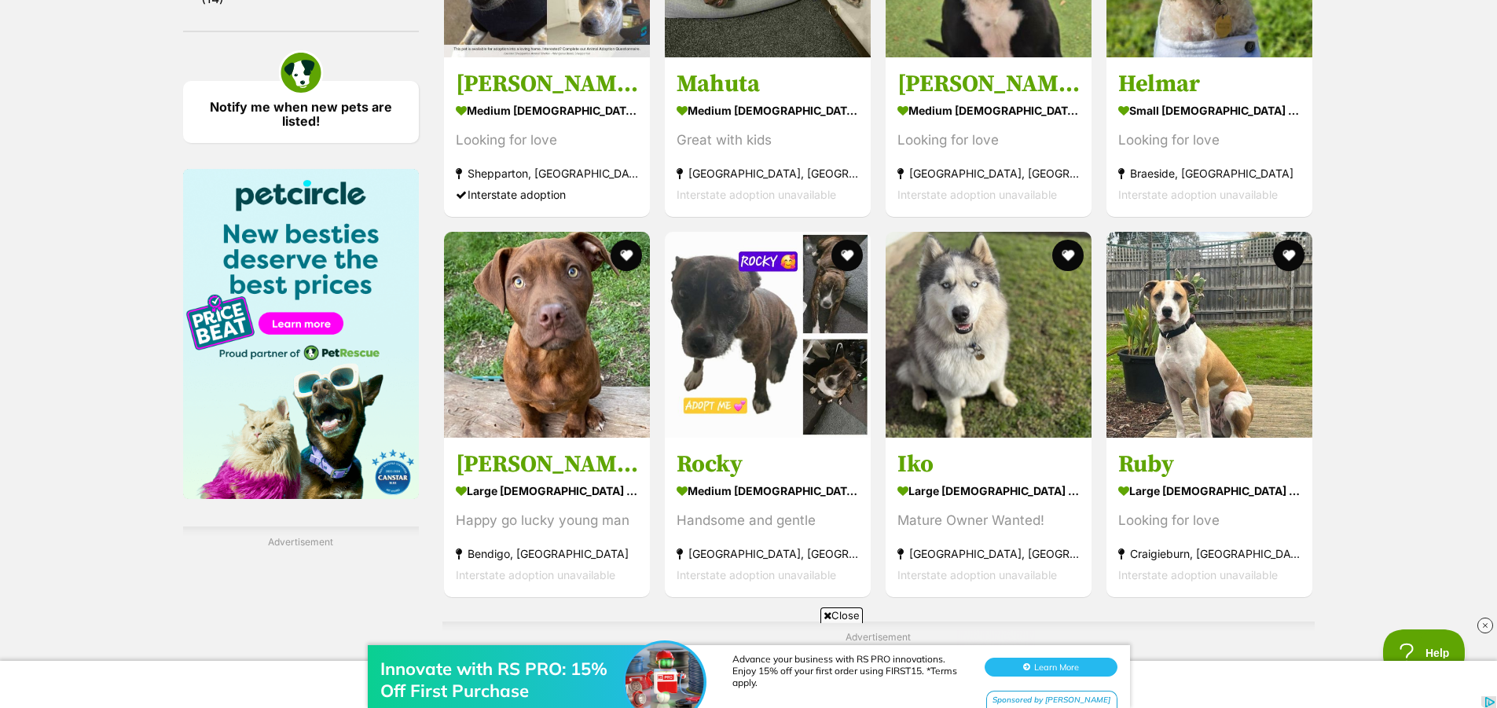
scroll to position [2593, 0]
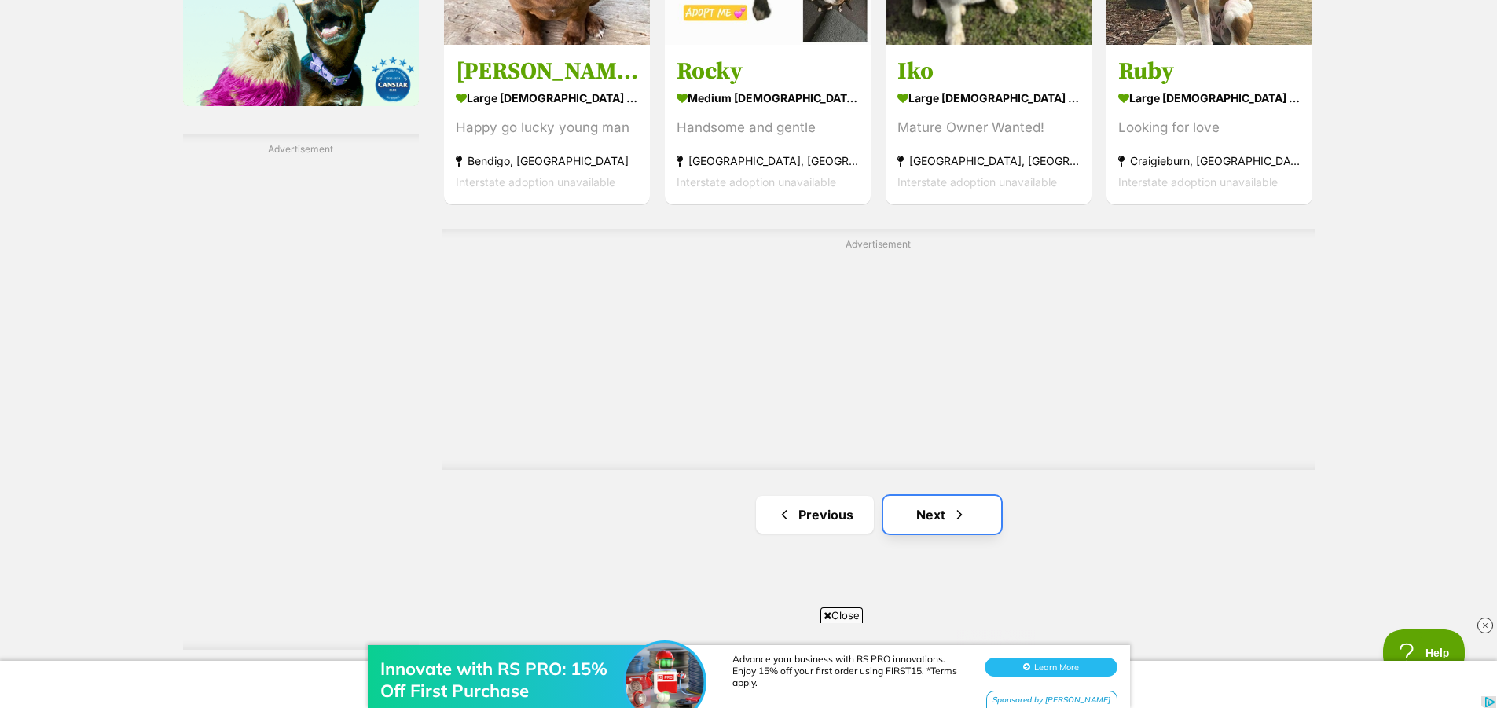
click at [929, 512] on link "Next" at bounding box center [942, 515] width 118 height 38
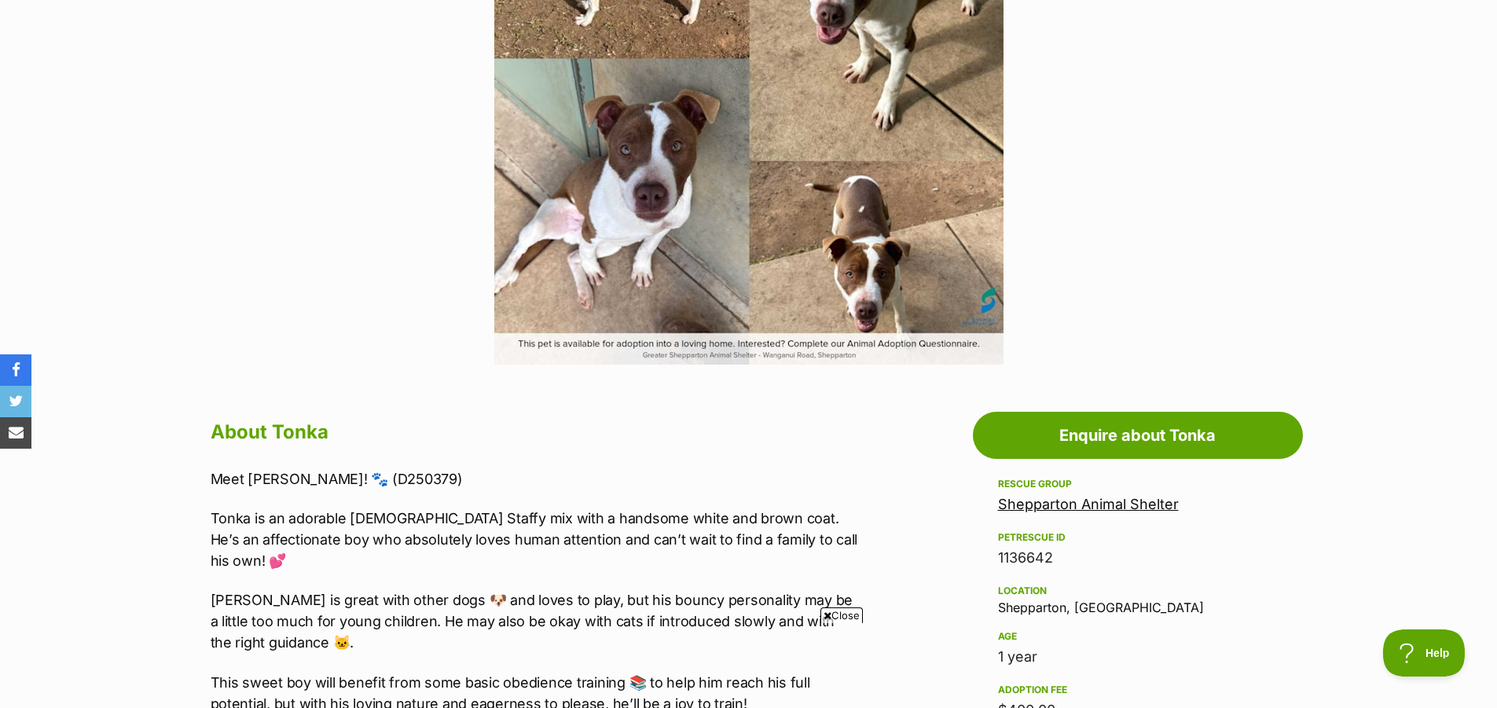
scroll to position [707, 0]
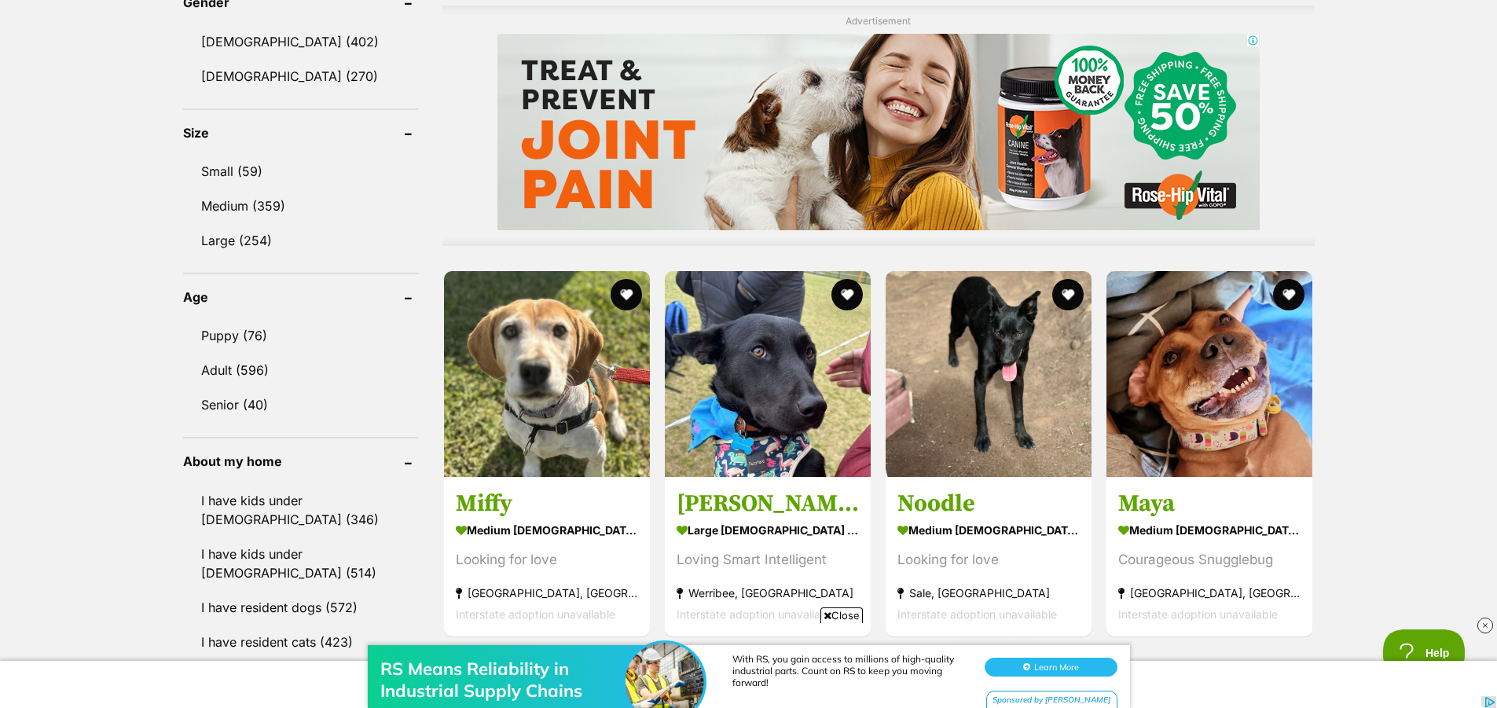
scroll to position [1414, 0]
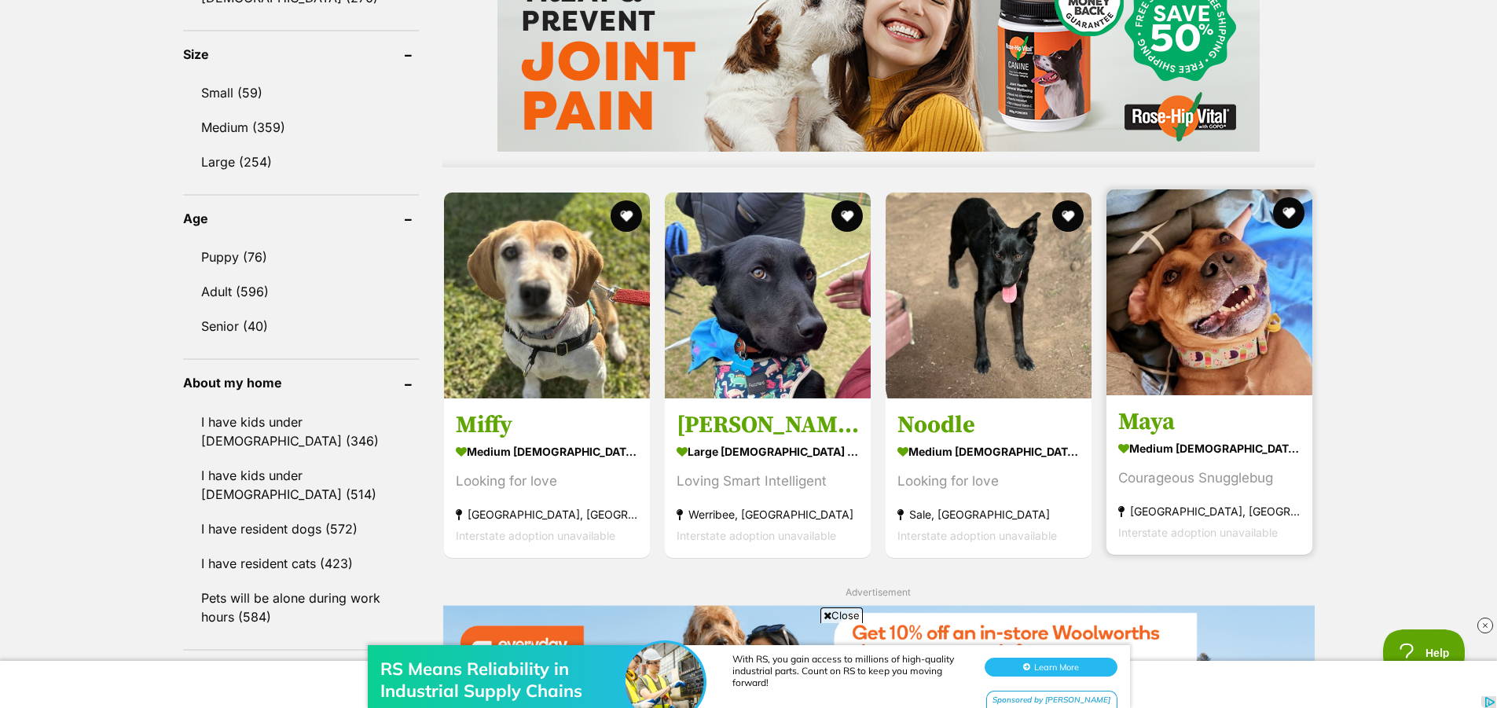
click at [1204, 464] on section "medium female Dog Courageous Snugglebug Ashburton, VIC Interstate adoption unav…" at bounding box center [1209, 490] width 182 height 106
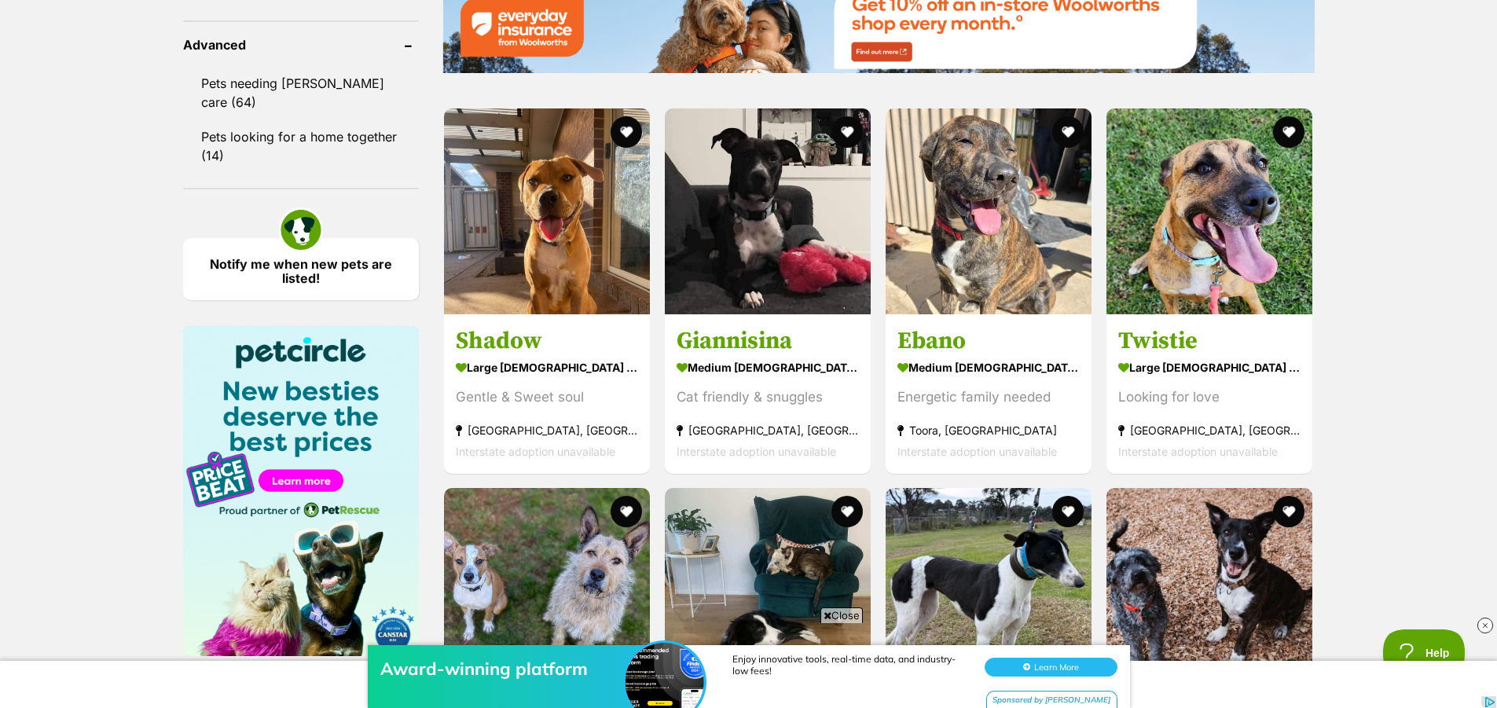
scroll to position [2121, 0]
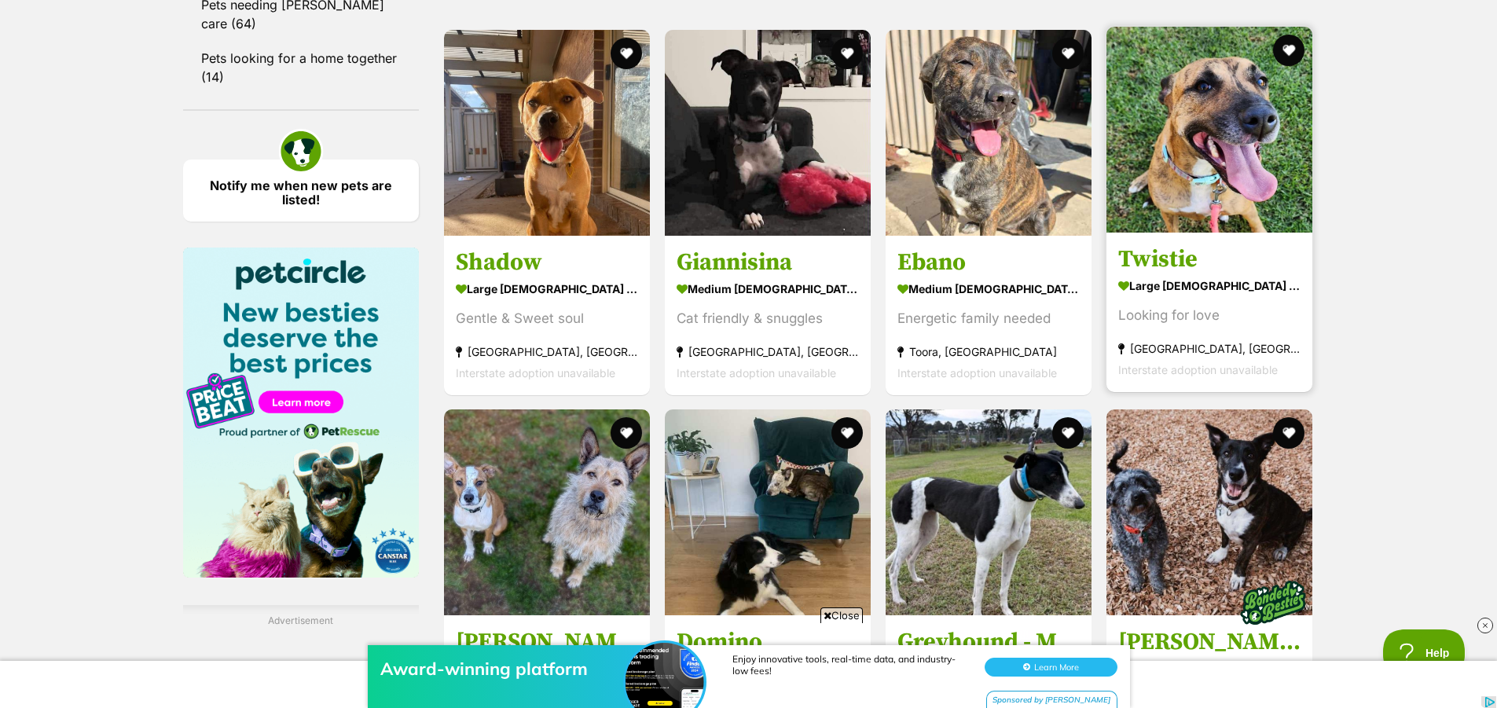
click at [1215, 211] on img at bounding box center [1209, 130] width 206 height 206
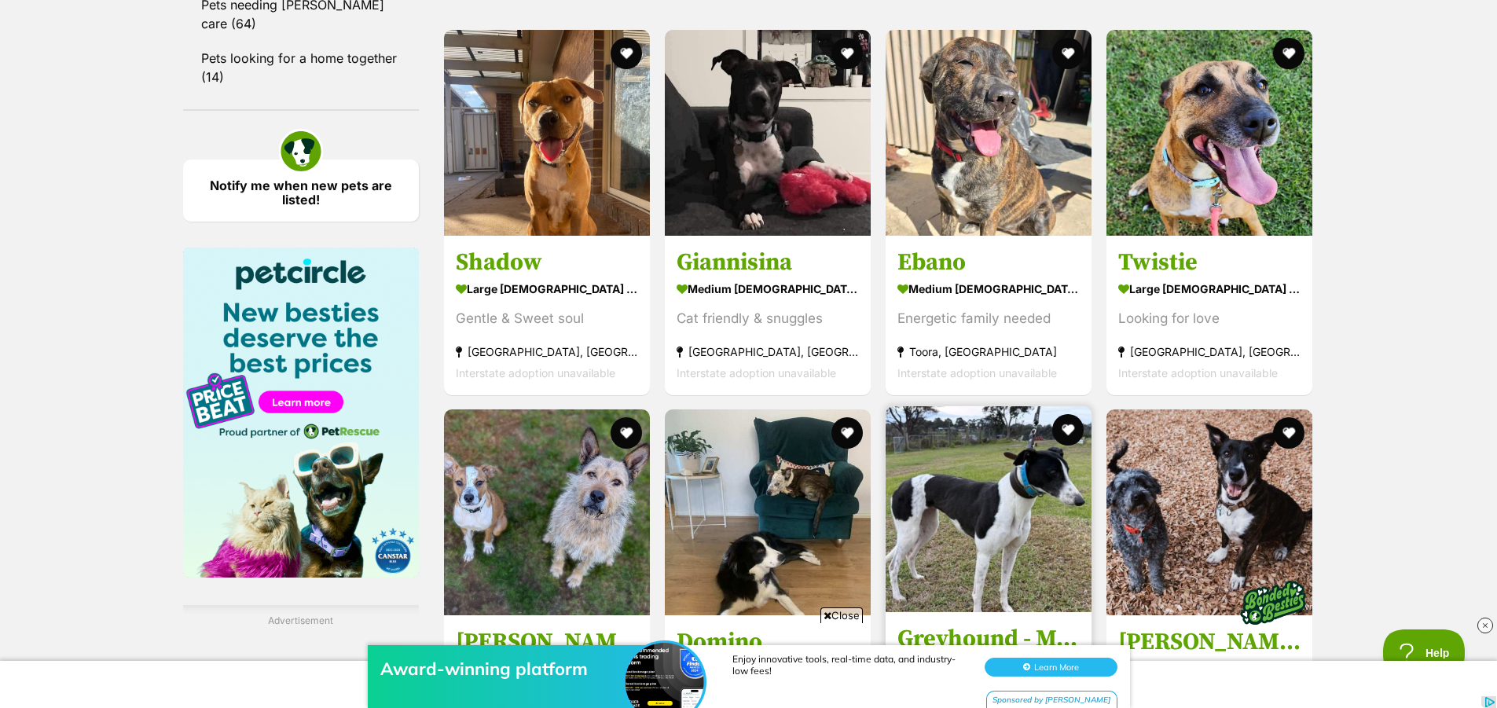
scroll to position [2200, 0]
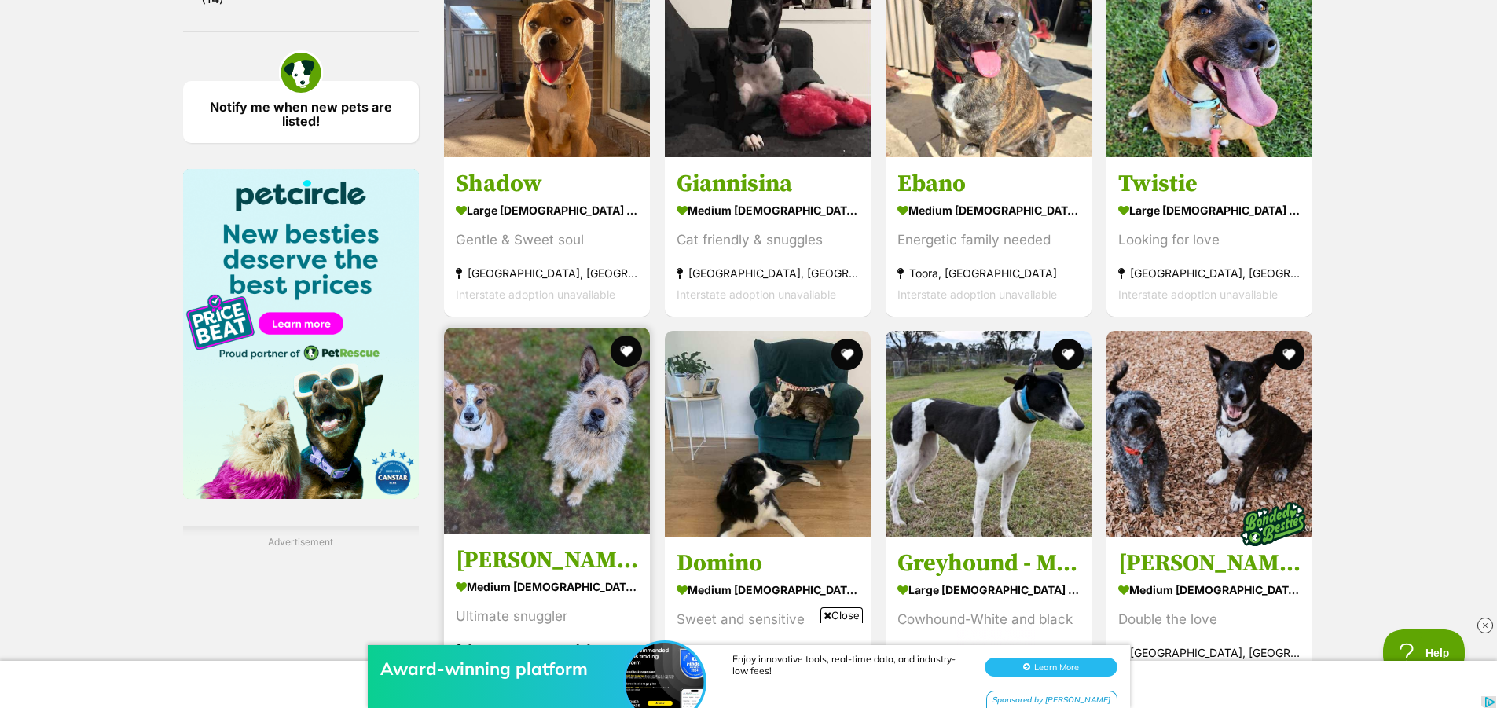
click at [574, 464] on img at bounding box center [547, 431] width 206 height 206
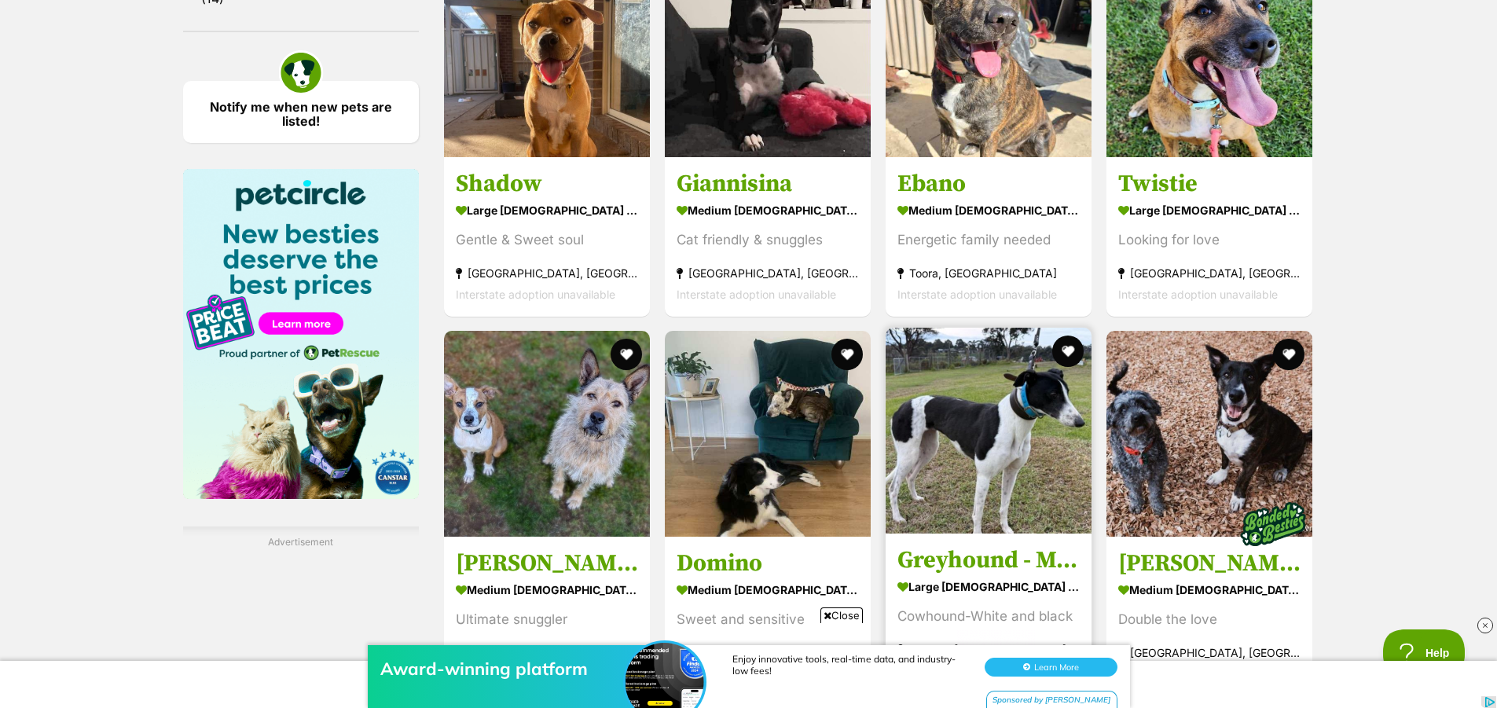
click at [1024, 569] on h3 "Greyhound - Moo" at bounding box center [988, 560] width 182 height 30
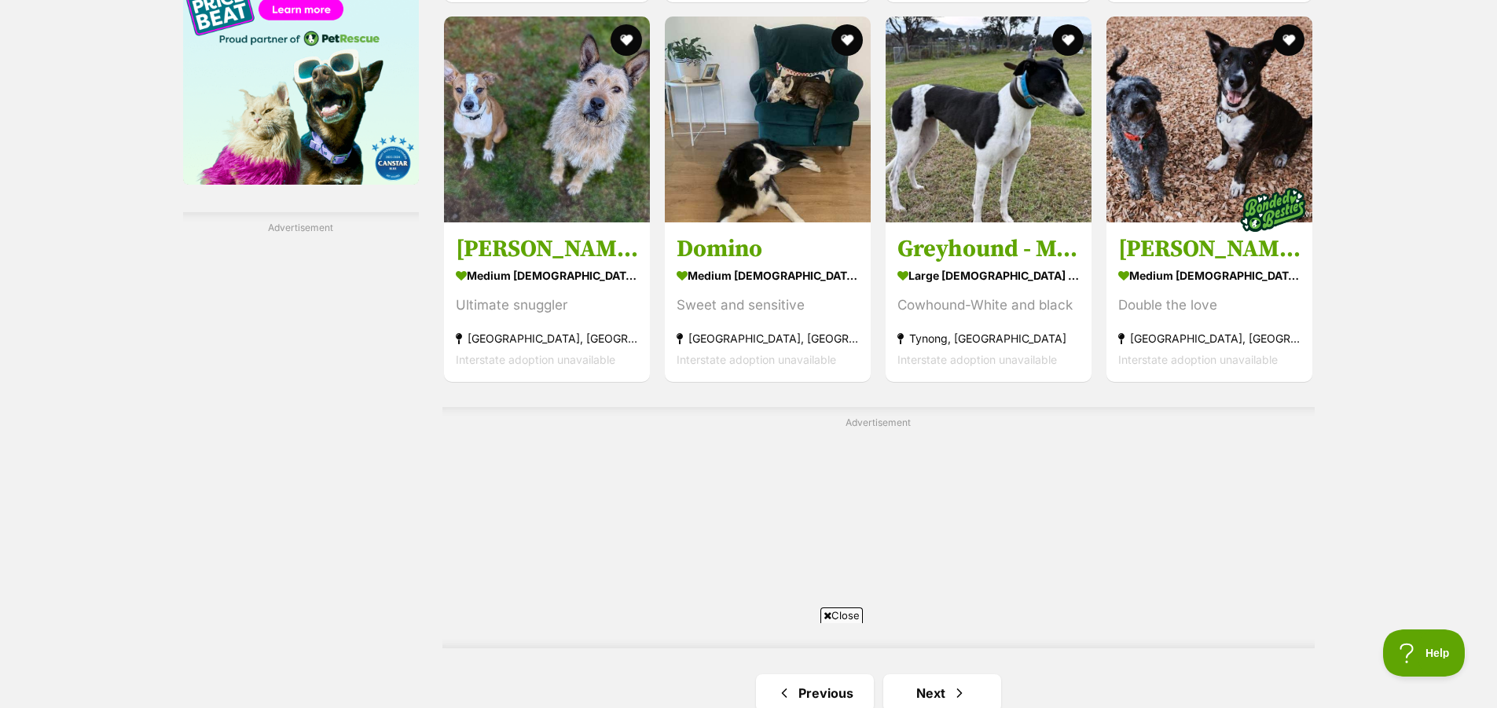
scroll to position [2671, 0]
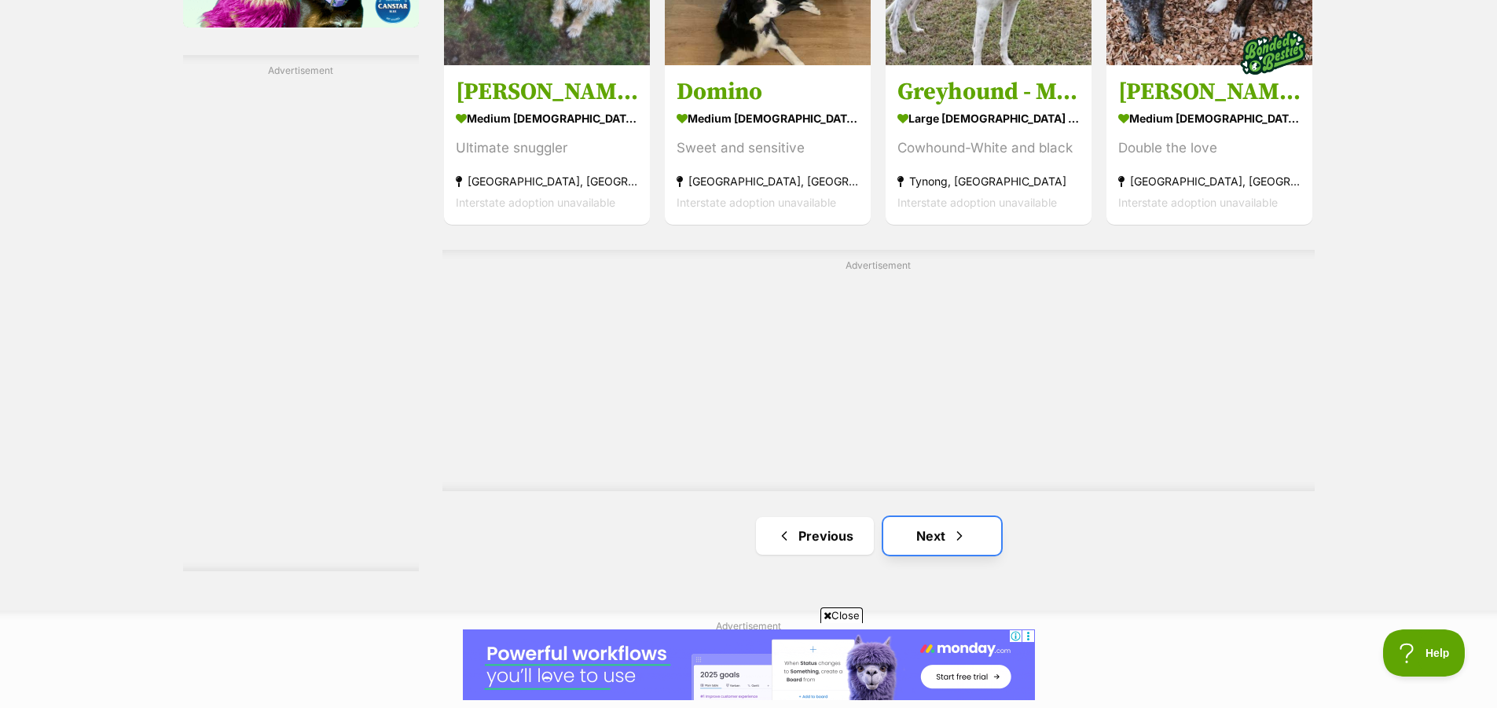
click at [916, 536] on link "Next" at bounding box center [942, 536] width 118 height 38
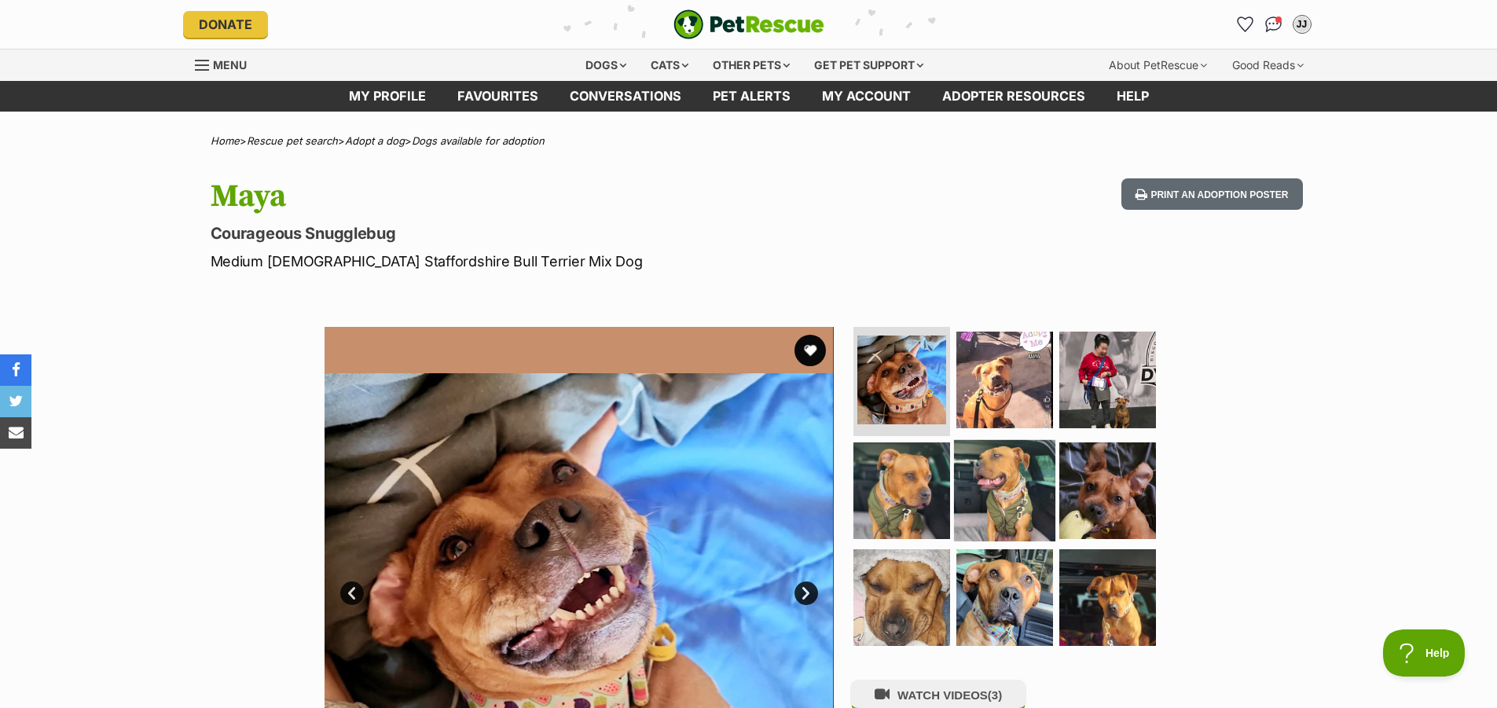
click at [1017, 487] on img at bounding box center [1004, 490] width 101 height 101
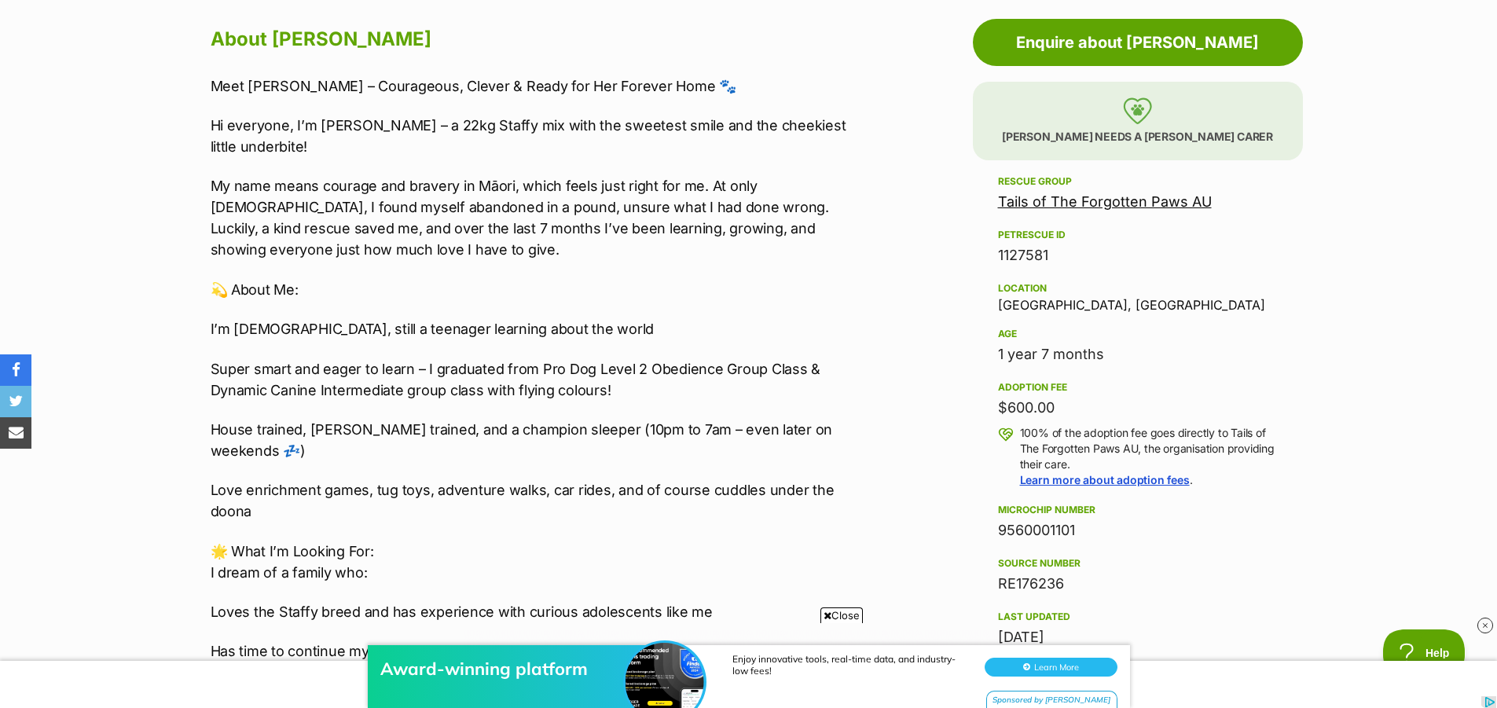
scroll to position [943, 0]
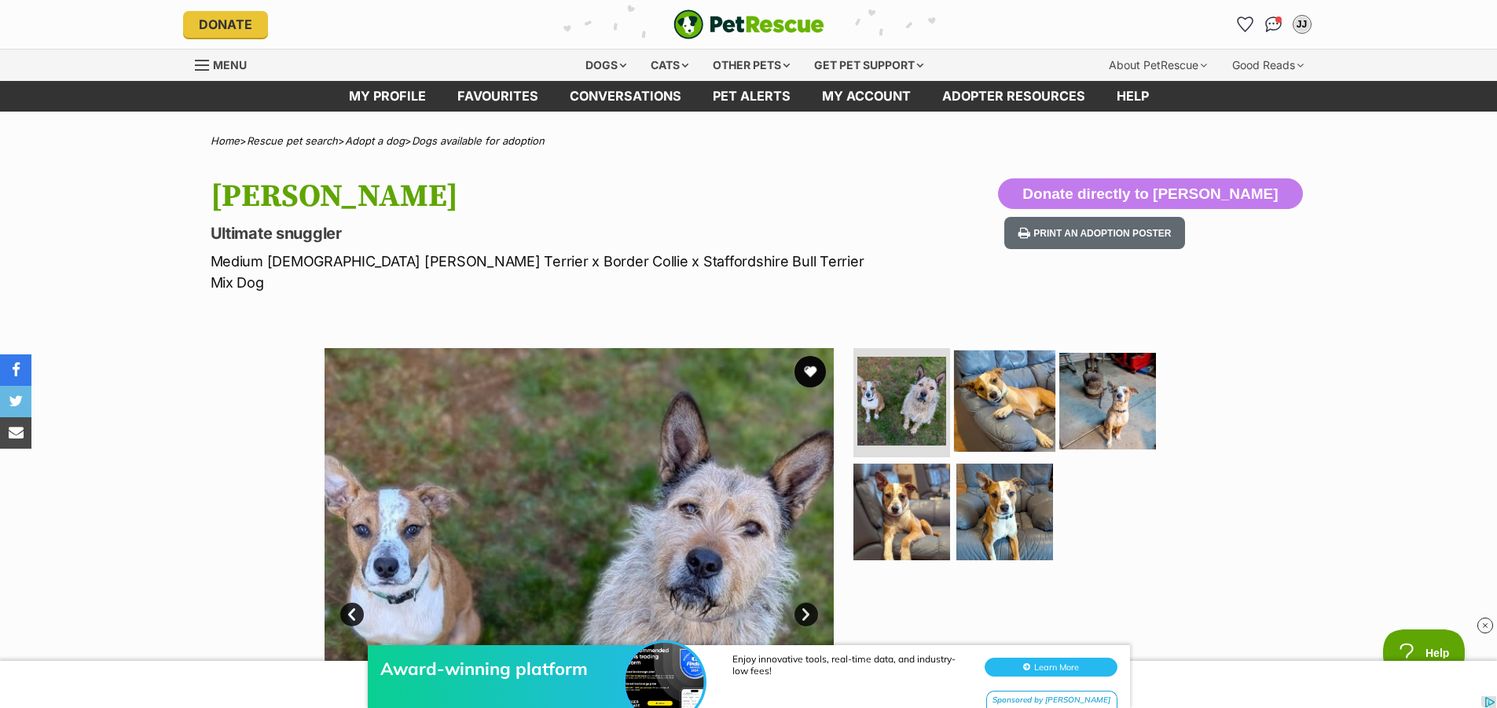
click at [988, 394] on img at bounding box center [1004, 400] width 101 height 101
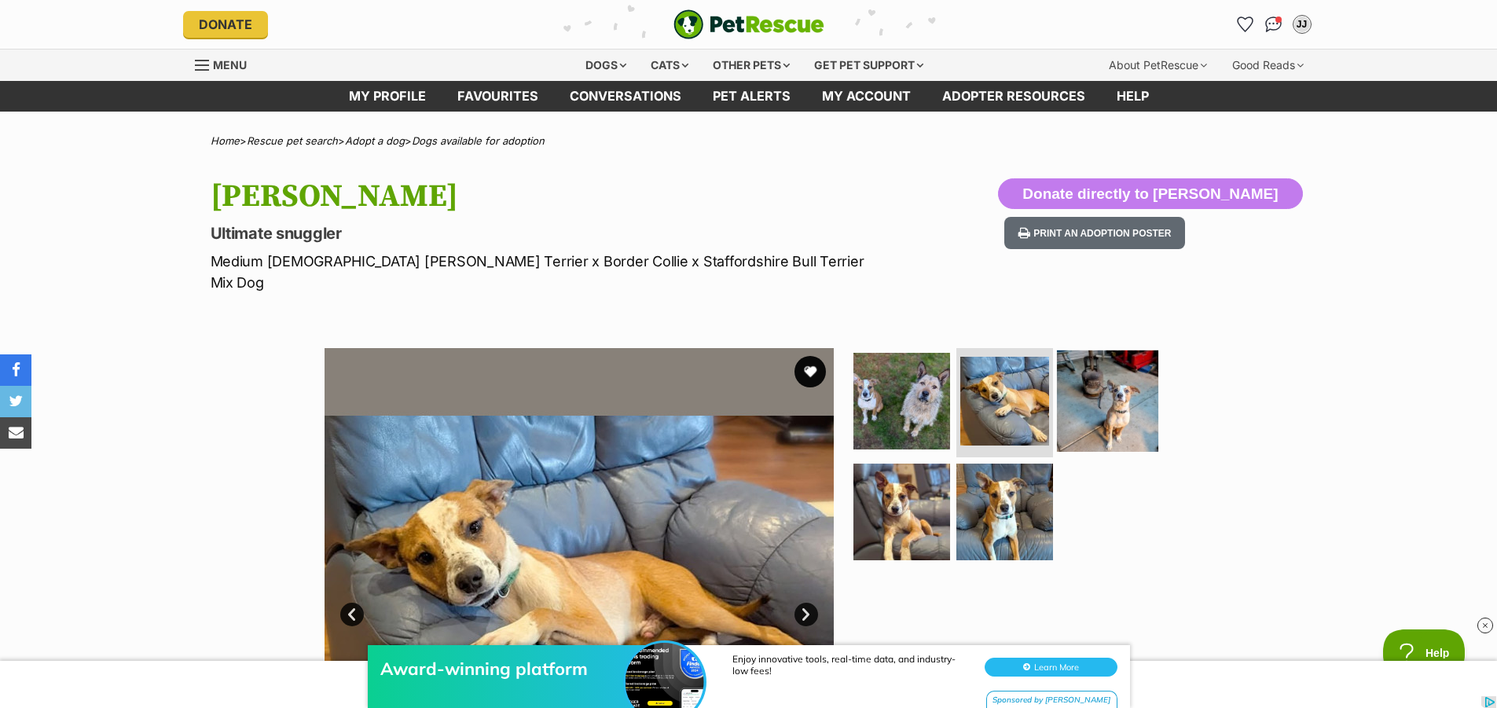
click at [1132, 402] on img at bounding box center [1107, 400] width 101 height 101
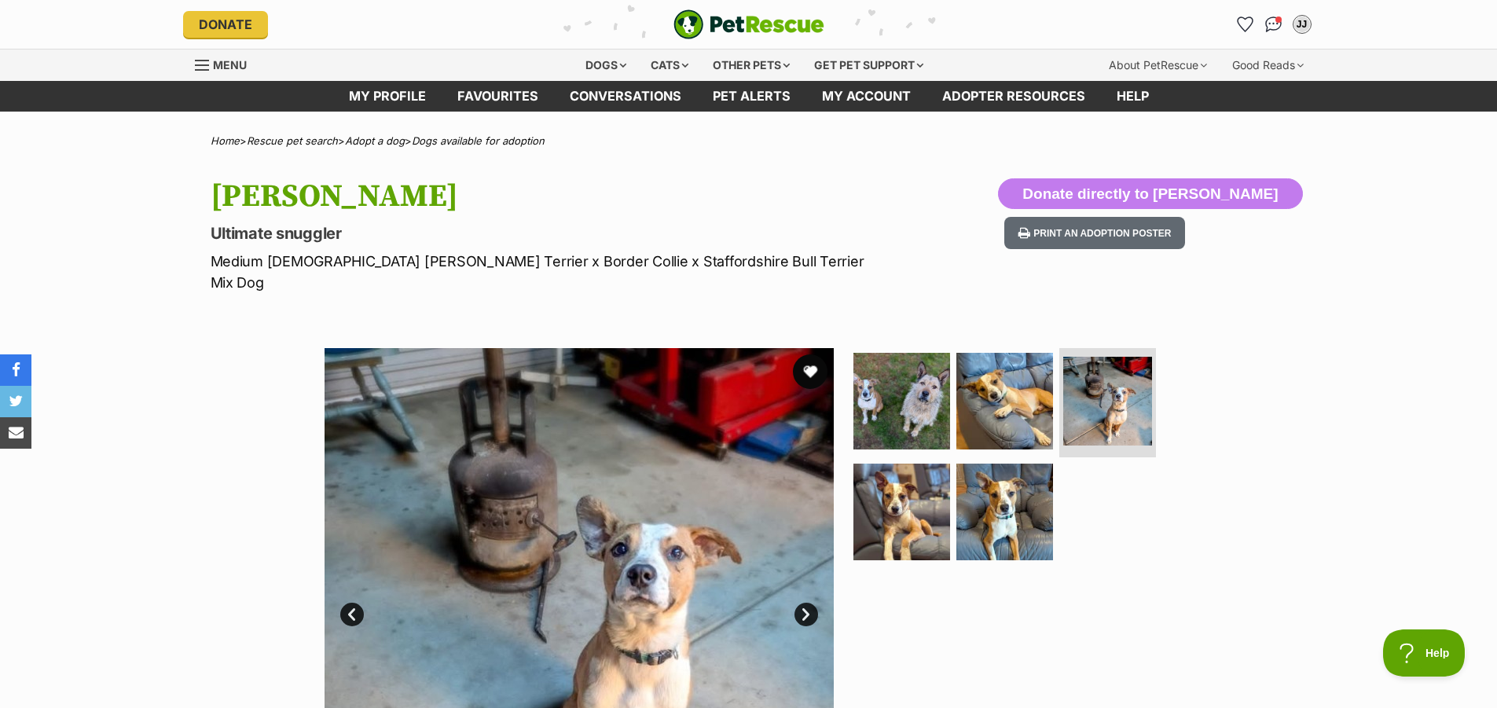
click at [807, 354] on button "favourite" at bounding box center [810, 371] width 35 height 35
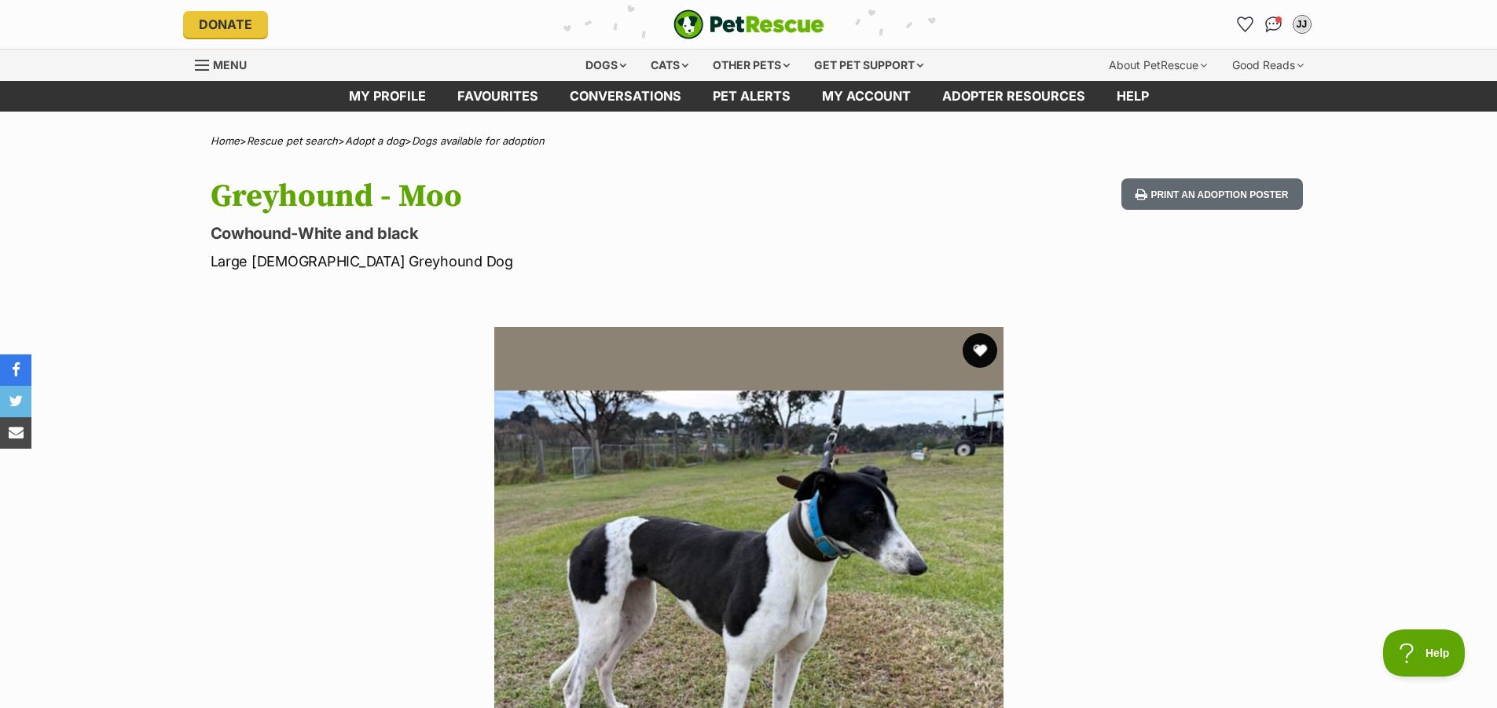
click at [980, 351] on button "favourite" at bounding box center [979, 350] width 35 height 35
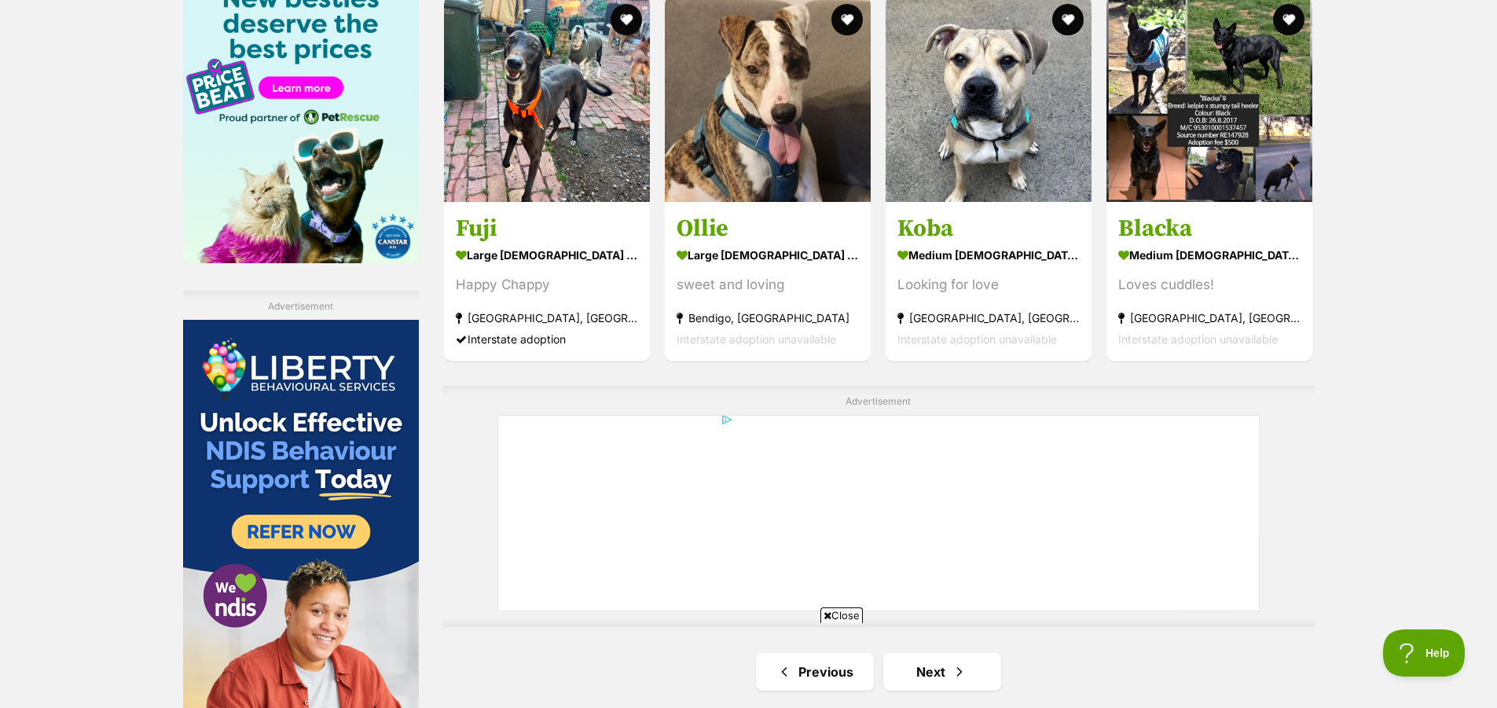
scroll to position [2593, 0]
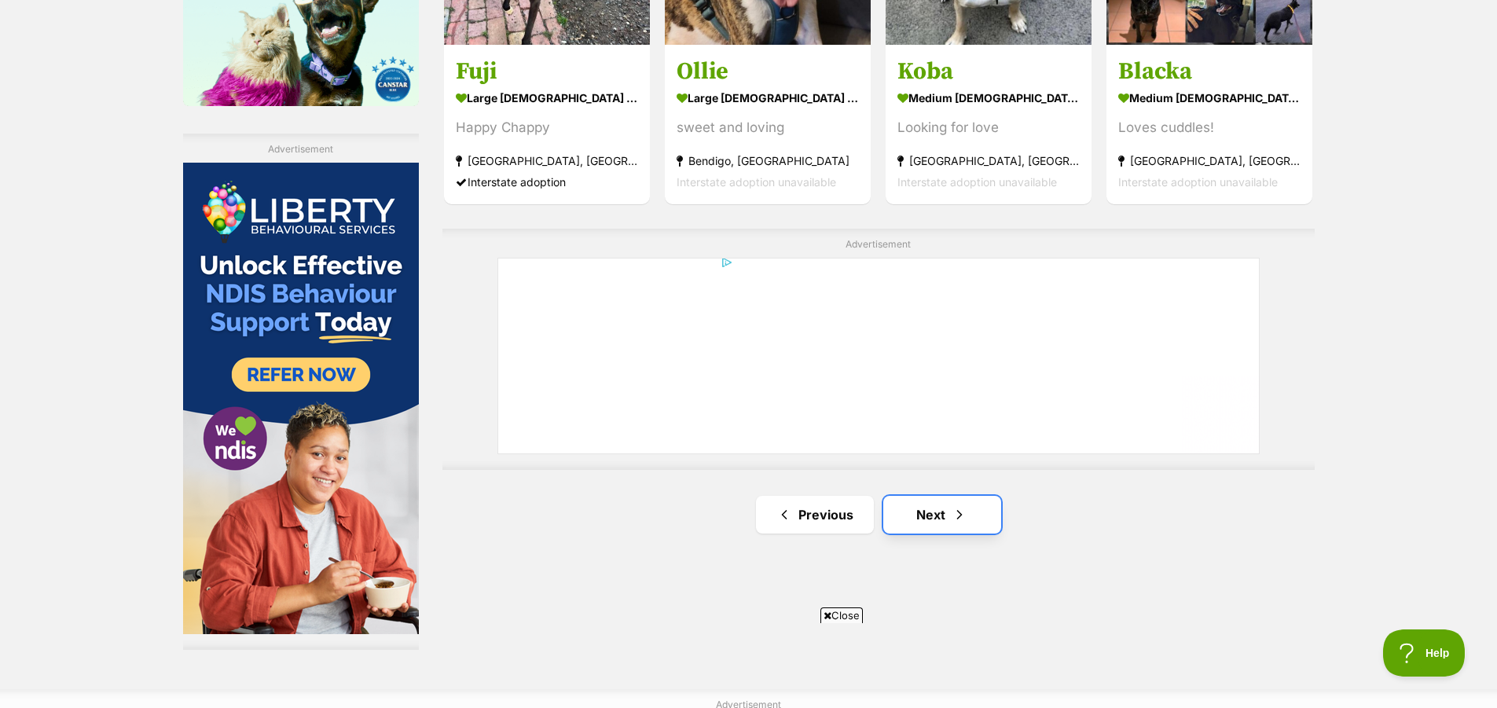
click at [963, 518] on span "Next page" at bounding box center [959, 514] width 16 height 19
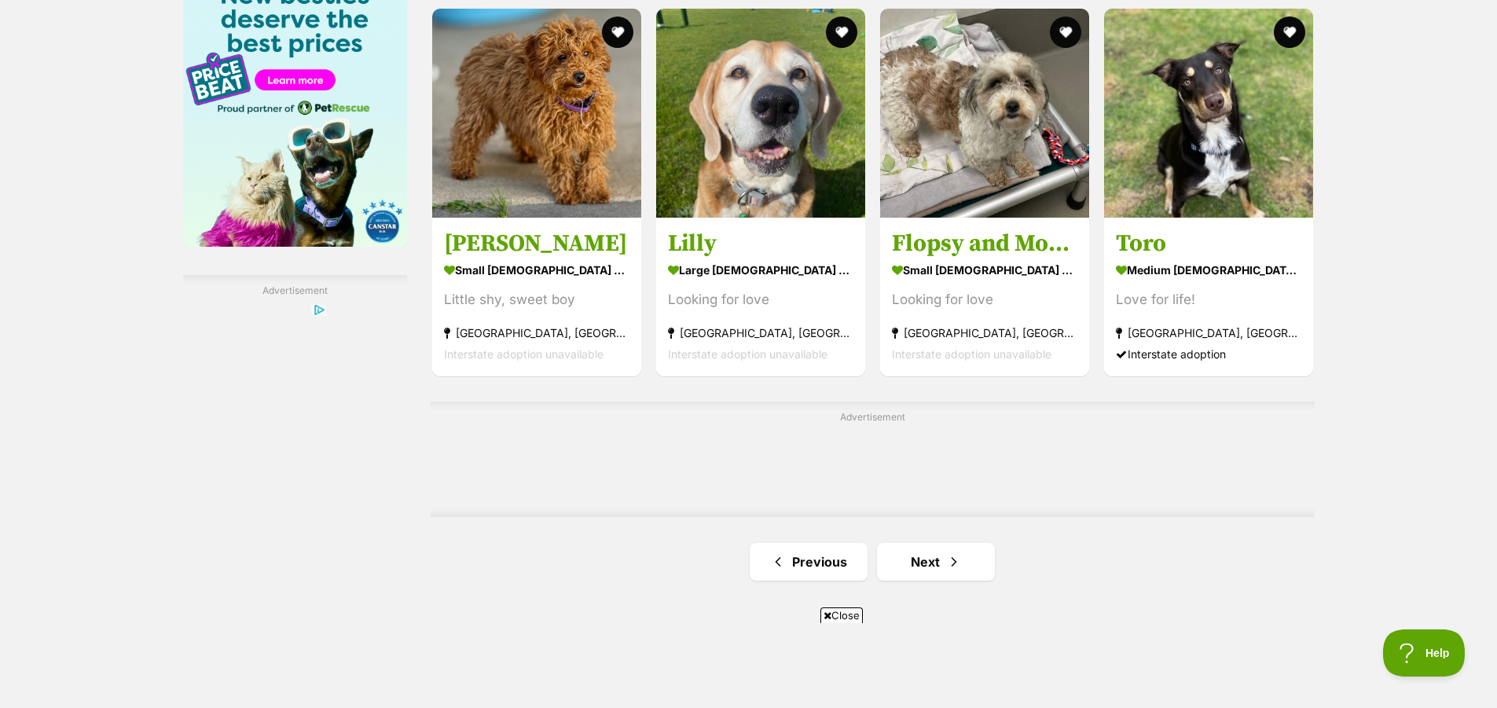
scroll to position [2671, 0]
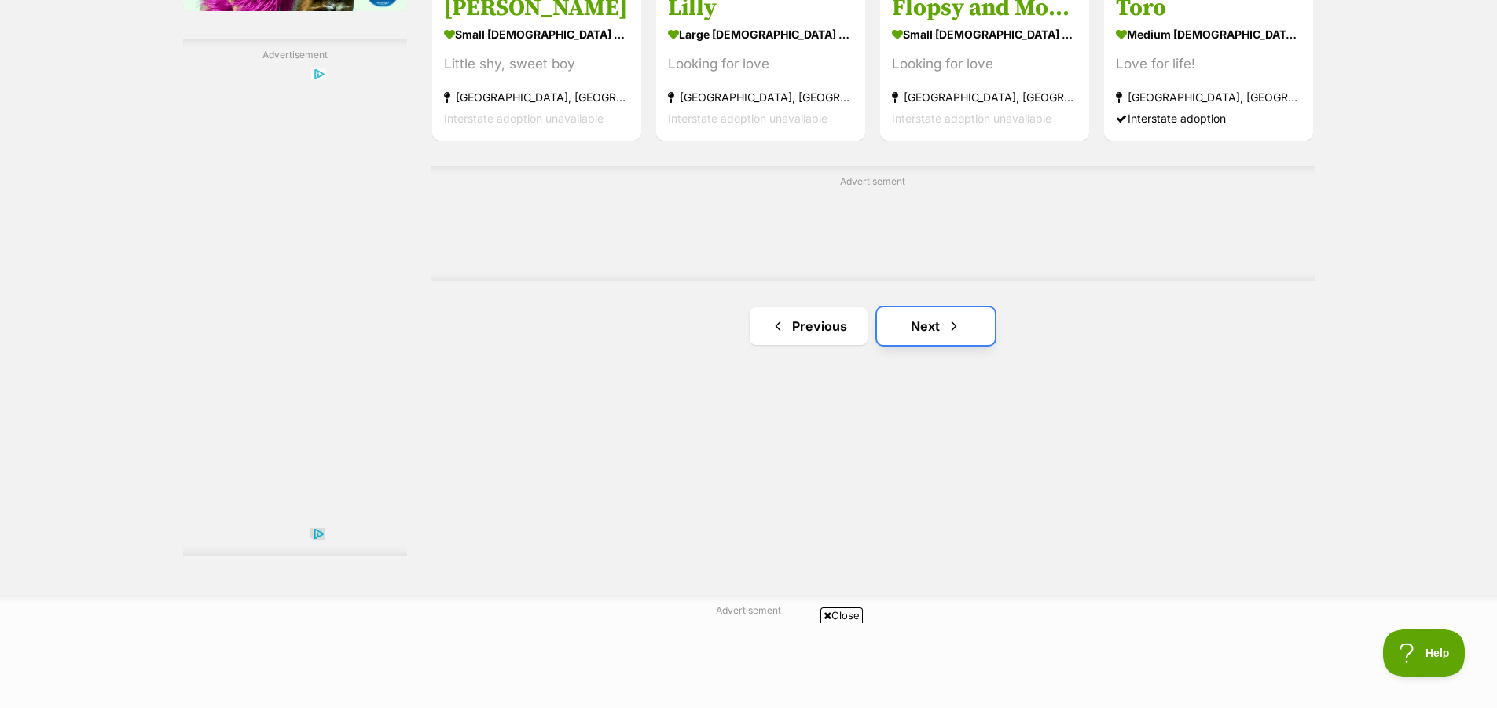
click at [936, 329] on link "Next" at bounding box center [936, 326] width 118 height 38
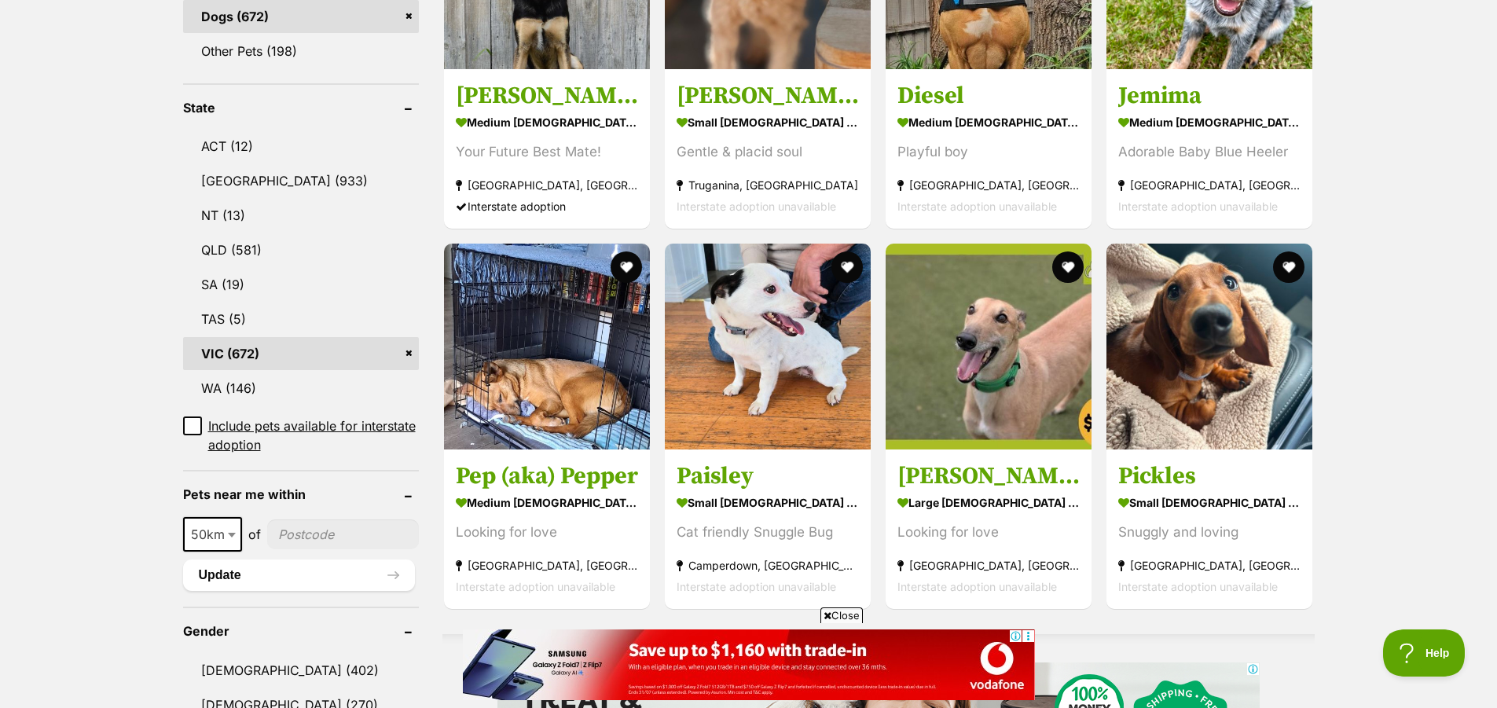
scroll to position [786, 0]
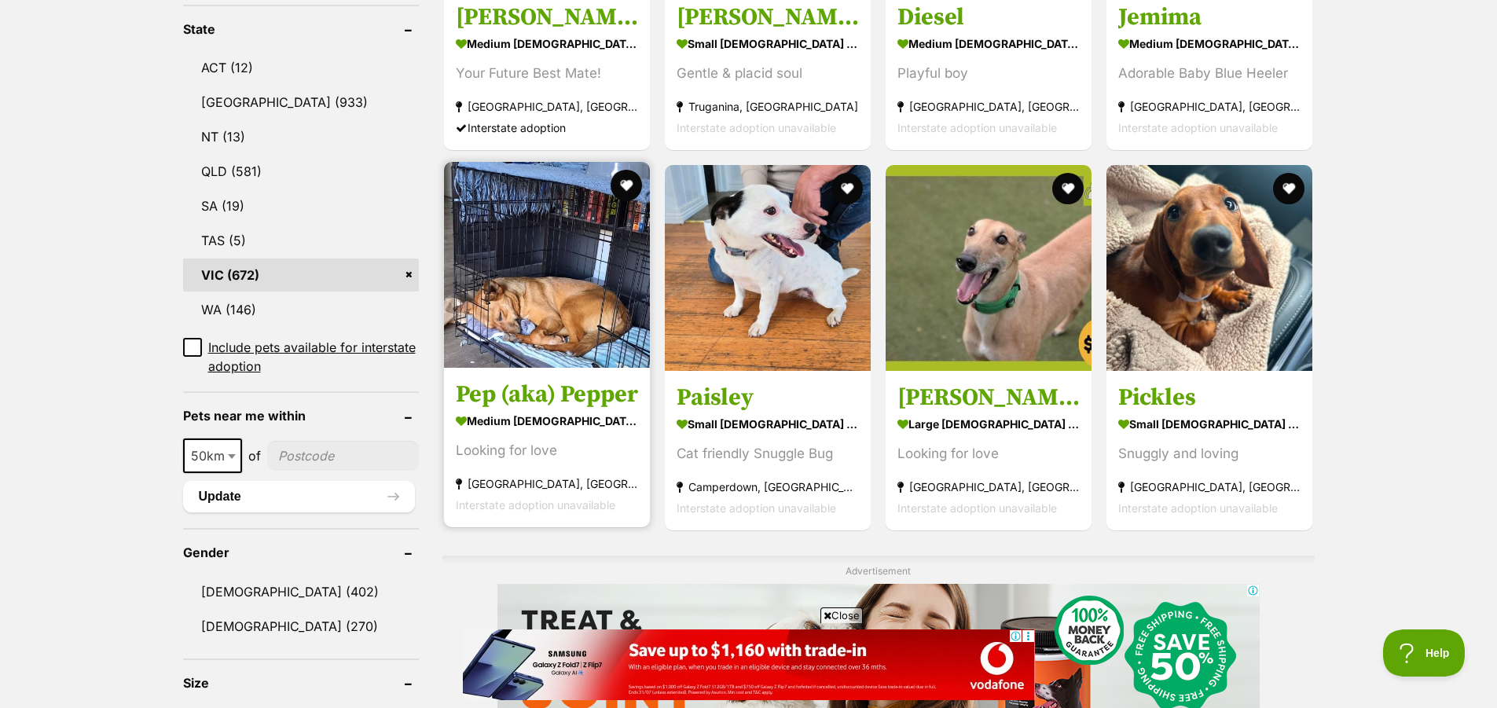
click at [470, 429] on strong "medium female Dog" at bounding box center [547, 420] width 182 height 23
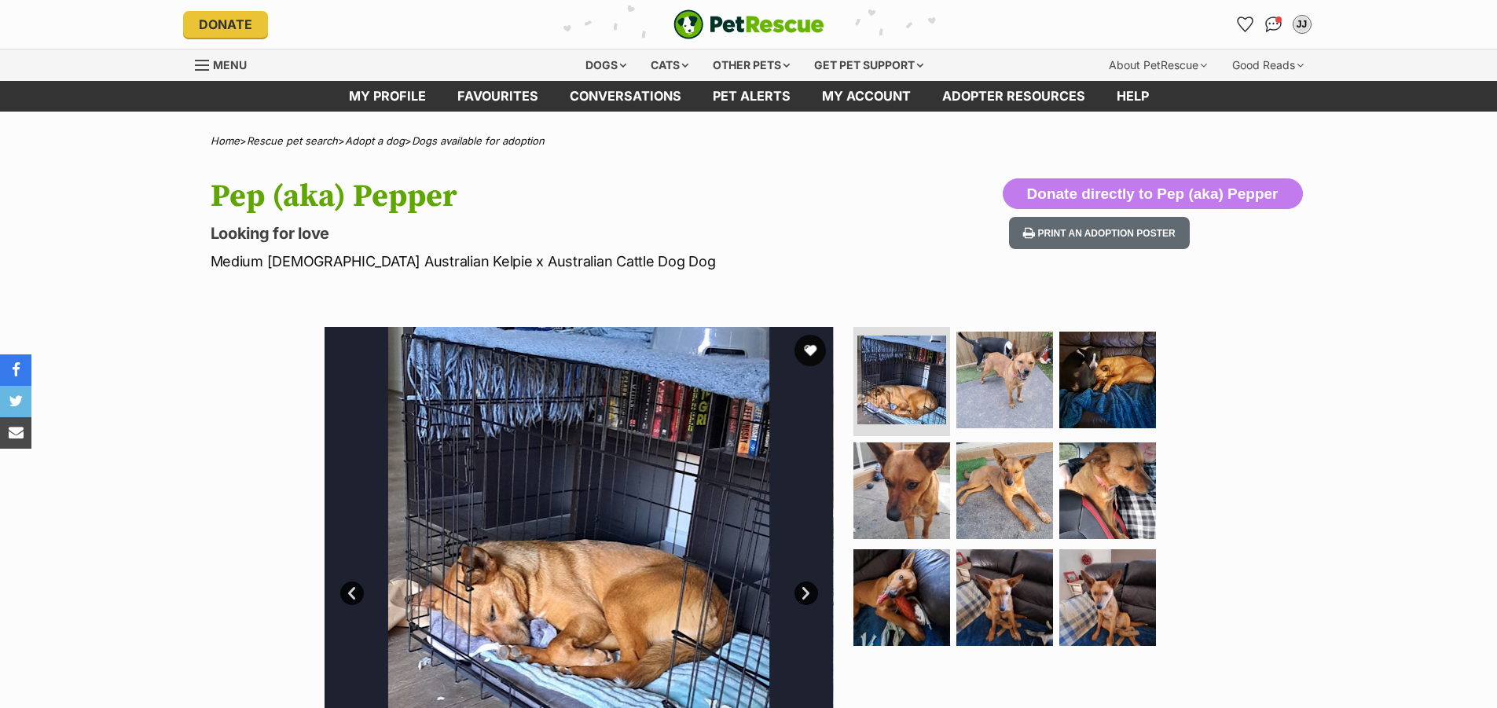
click at [986, 492] on img at bounding box center [1004, 490] width 97 height 97
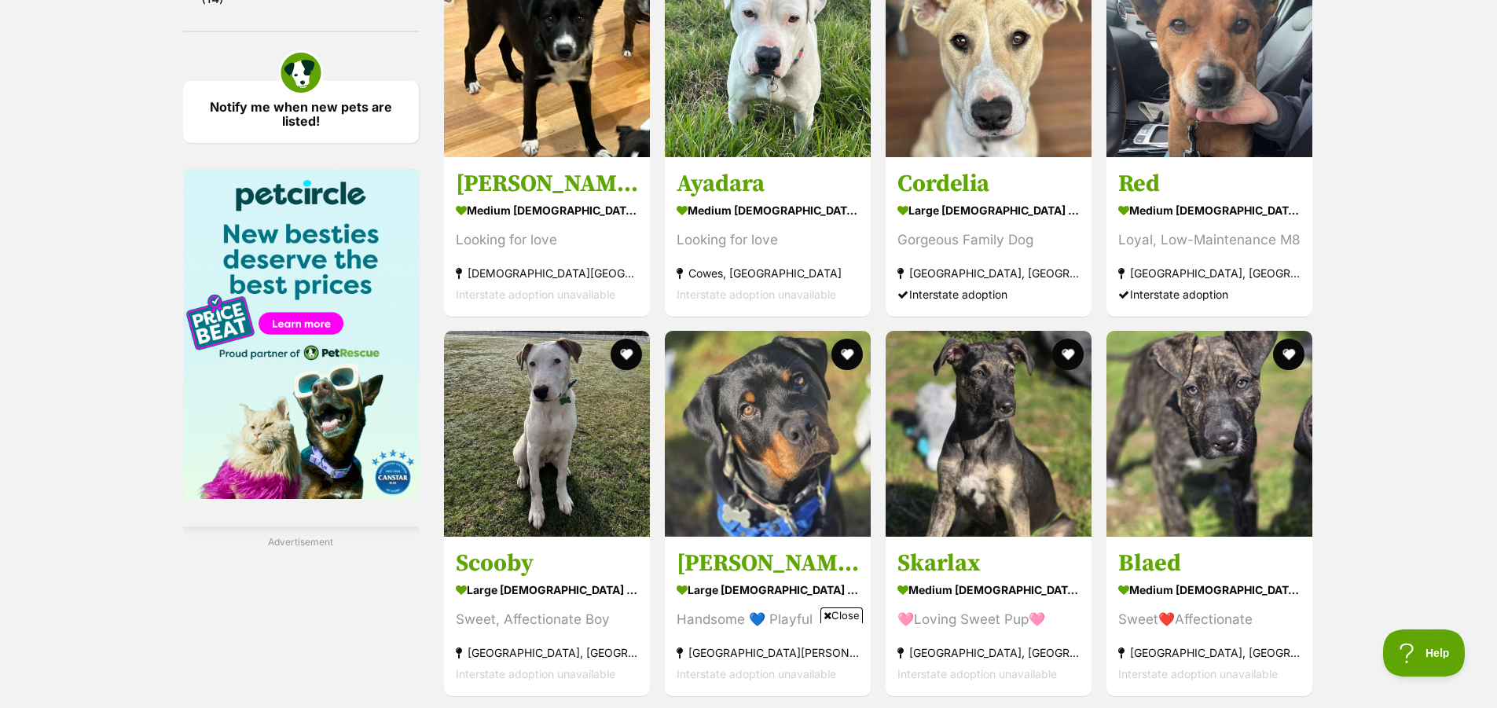
scroll to position [2435, 0]
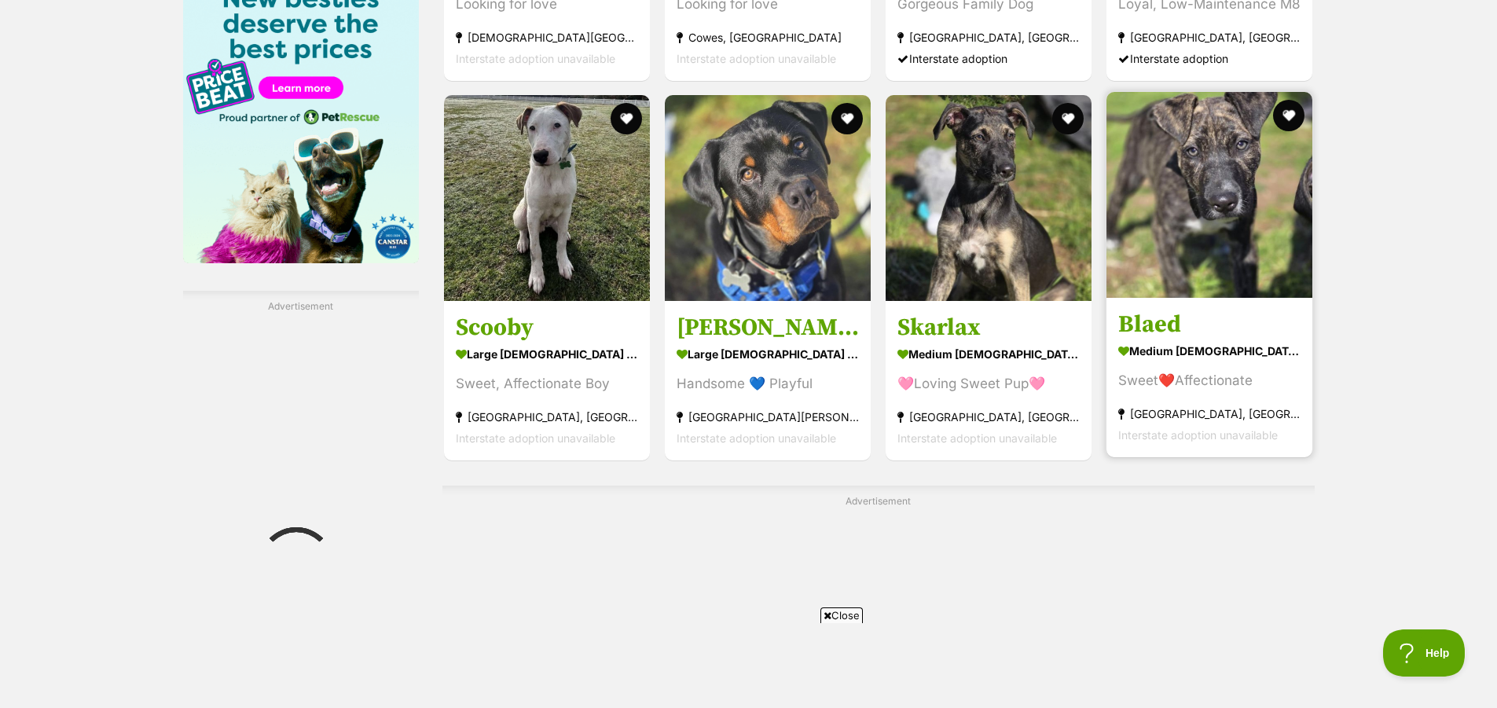
click at [1218, 356] on strong "medium male Dog" at bounding box center [1209, 350] width 182 height 23
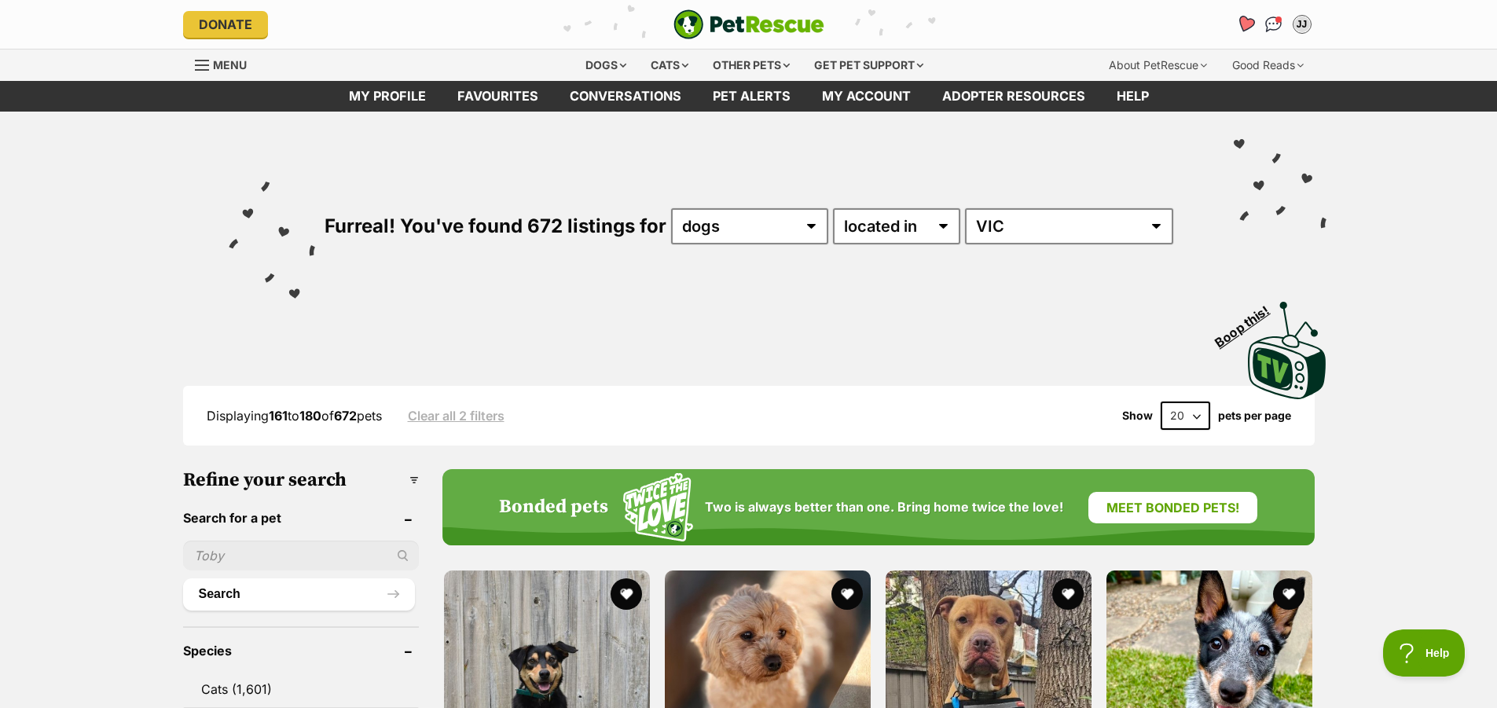
click at [1241, 23] on icon "Favourites" at bounding box center [1244, 24] width 19 height 18
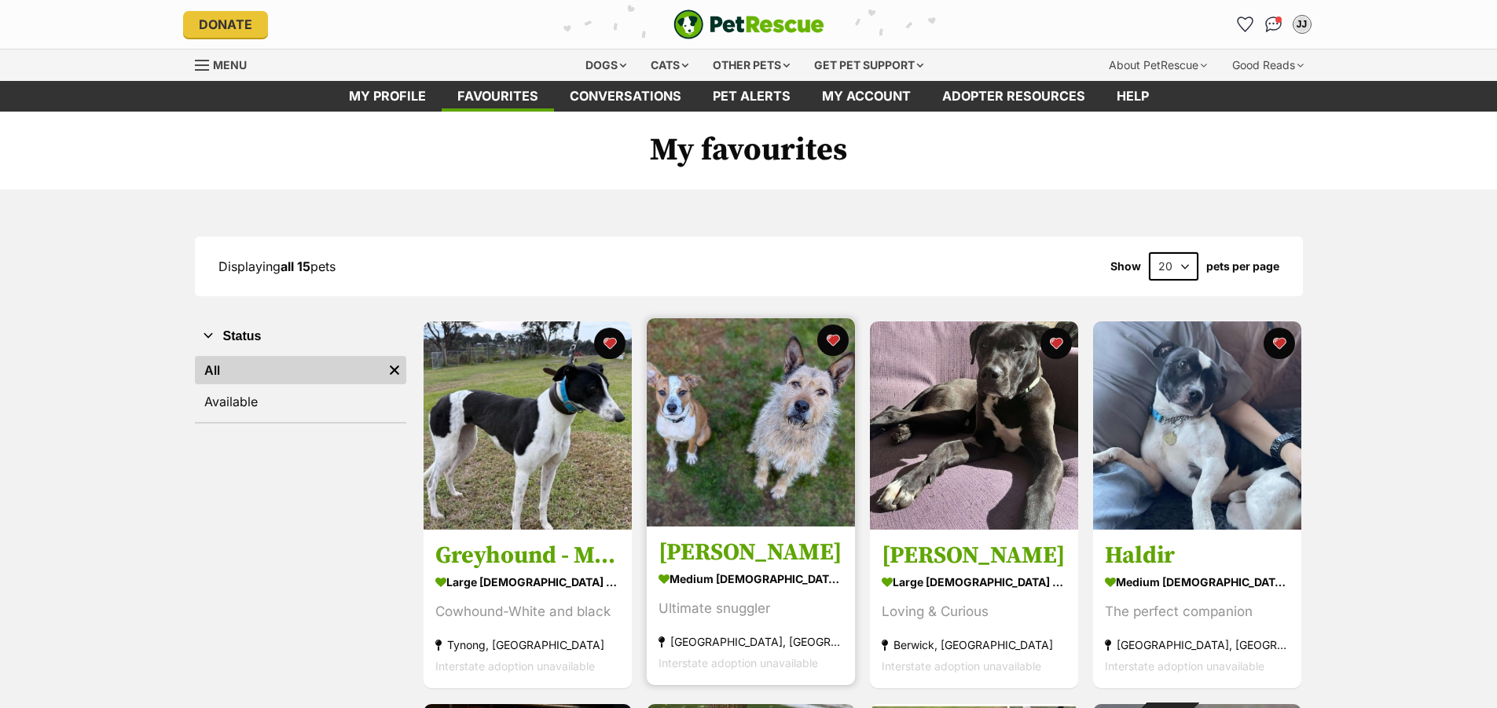
click at [746, 557] on h3 "[PERSON_NAME]" at bounding box center [750, 553] width 185 height 30
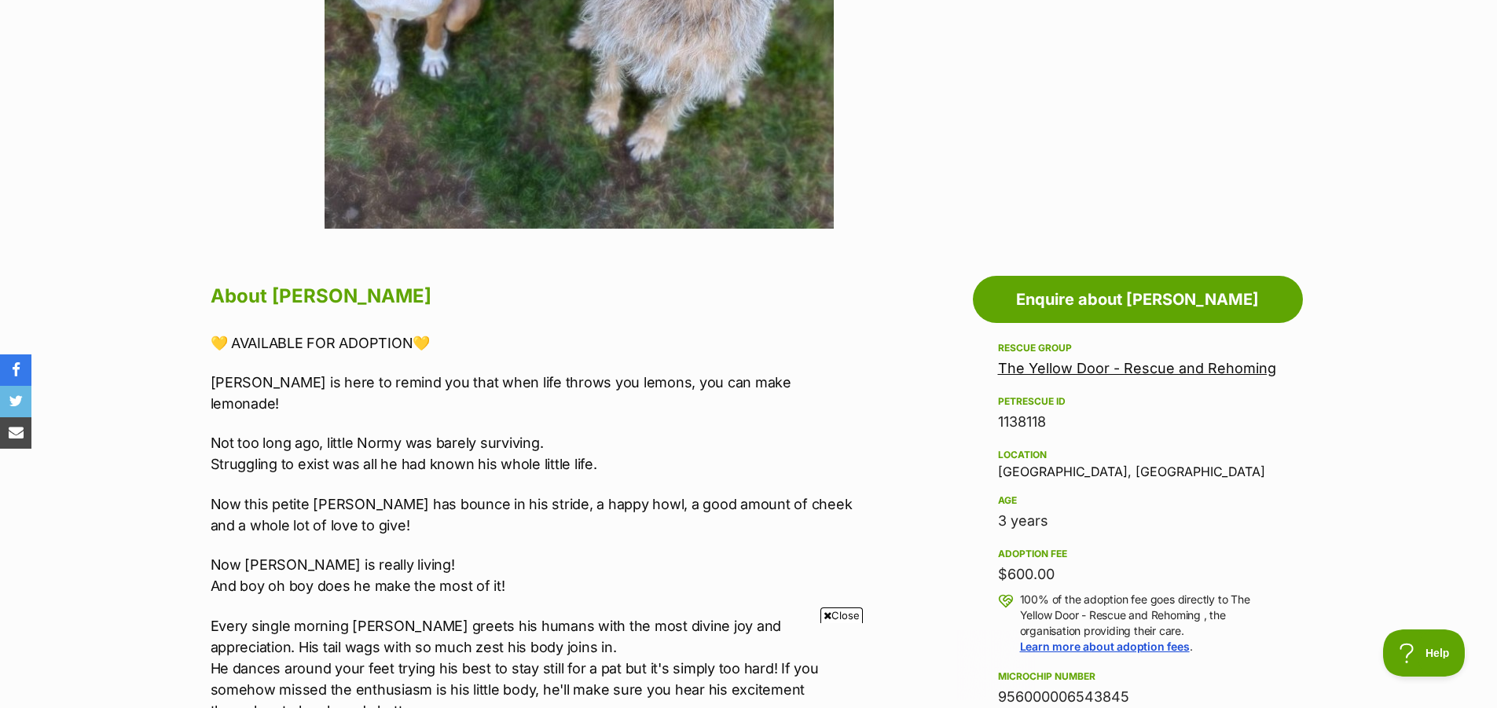
scroll to position [707, 0]
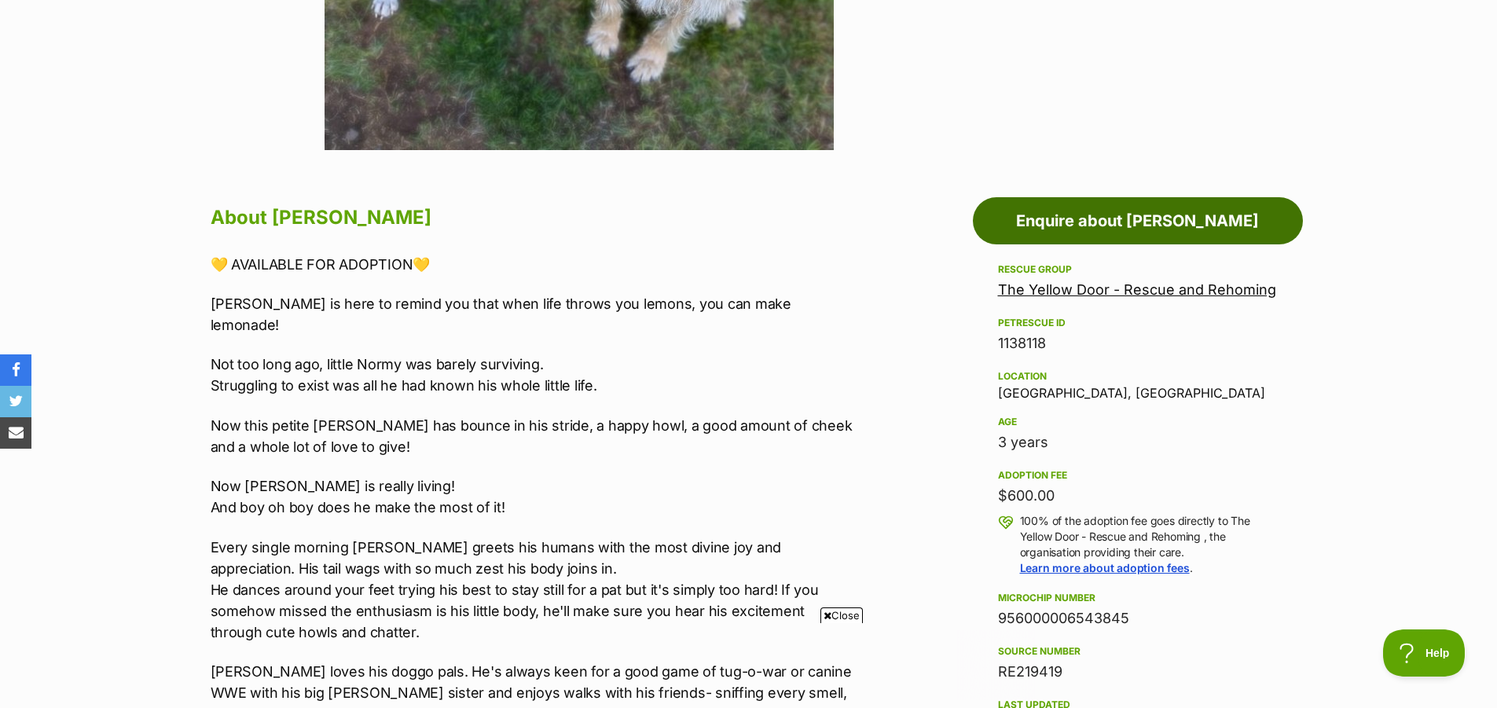
click at [1137, 209] on link "Enquire about [PERSON_NAME]" at bounding box center [1138, 220] width 330 height 47
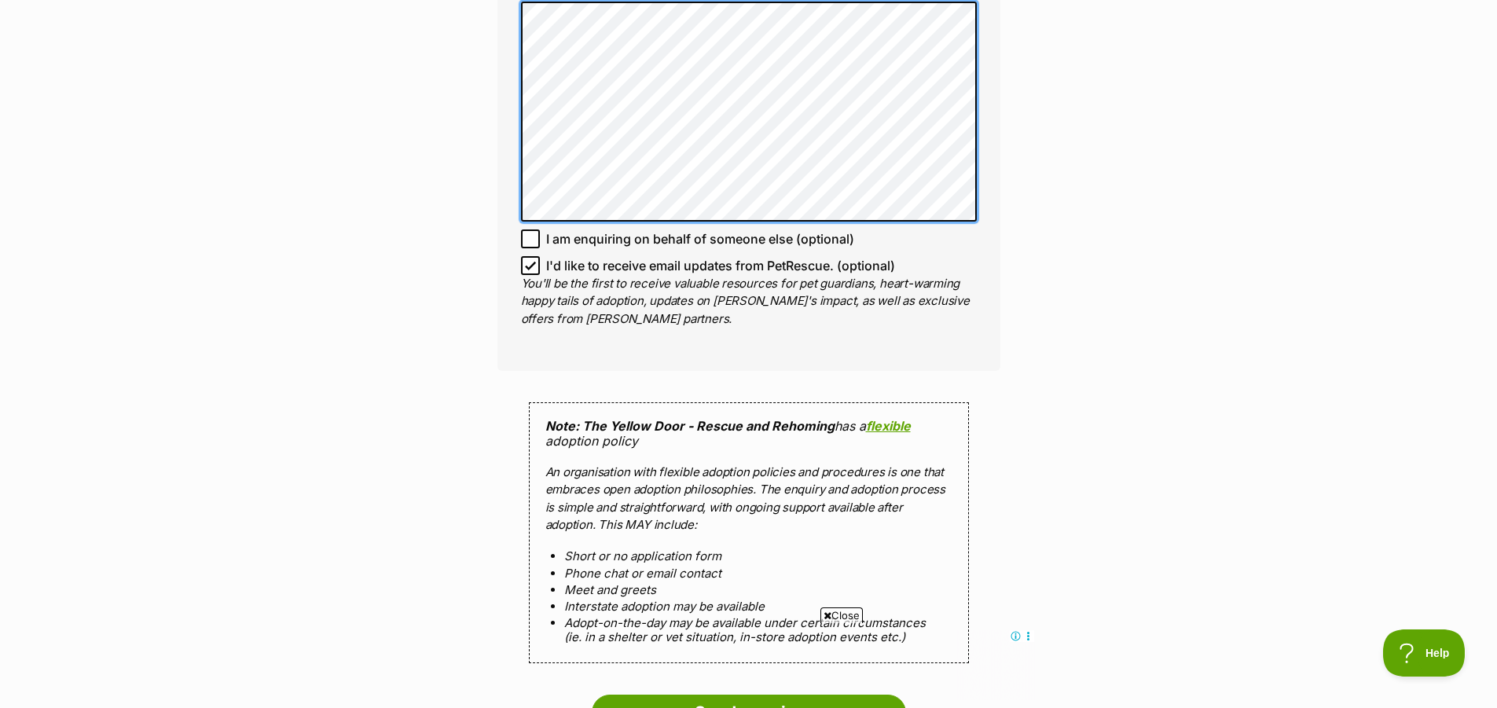
scroll to position [1336, 0]
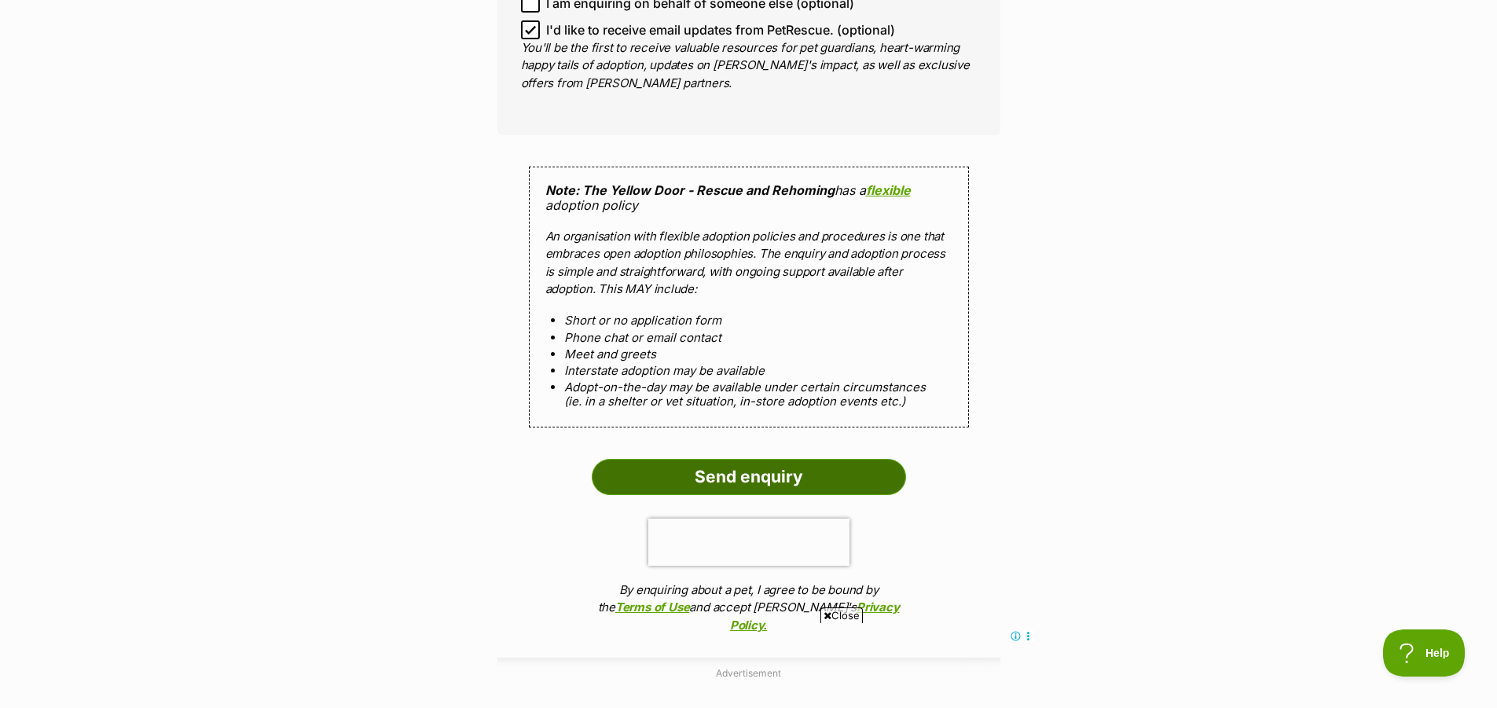
click at [781, 481] on input "Send enquiry" at bounding box center [749, 477] width 314 height 36
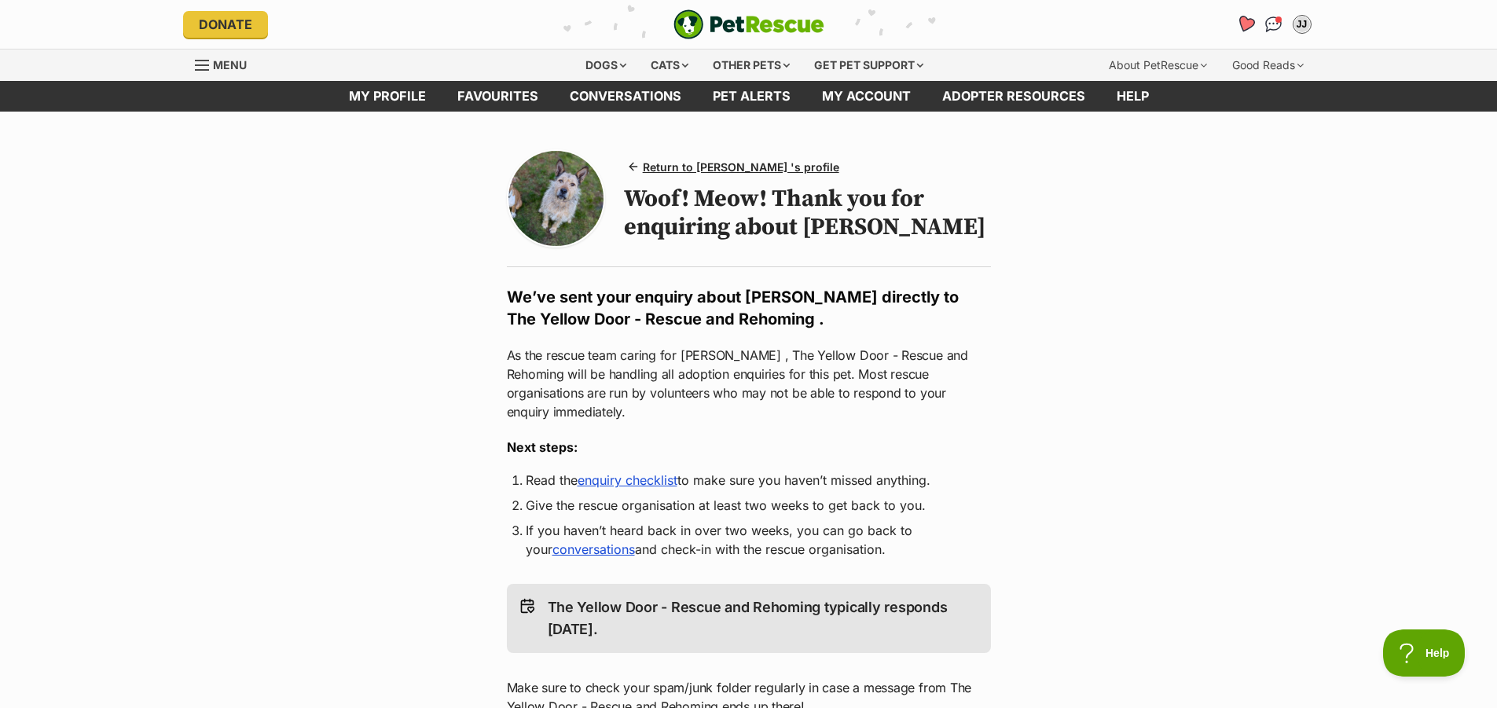
click at [1249, 23] on icon "Favourites" at bounding box center [1244, 24] width 19 height 18
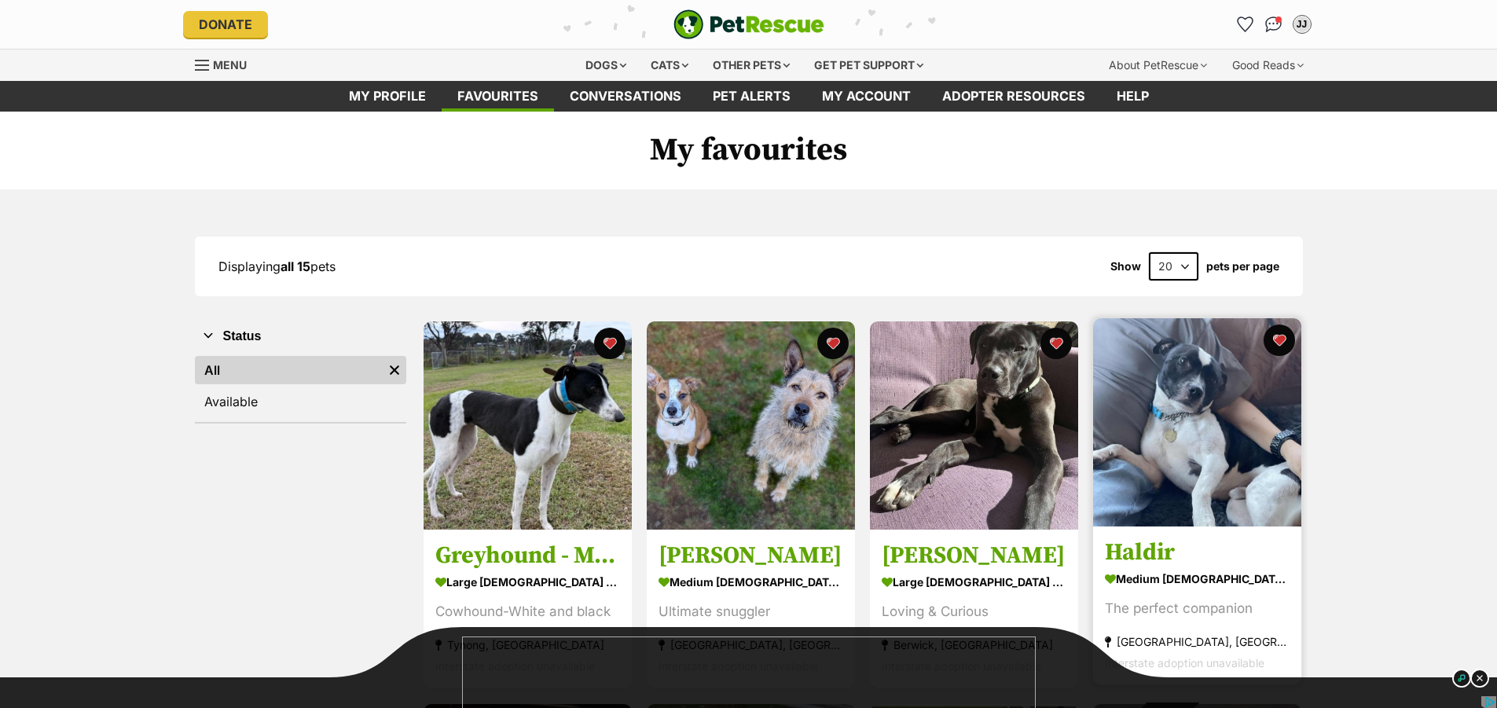
click at [1176, 497] on img at bounding box center [1197, 422] width 208 height 208
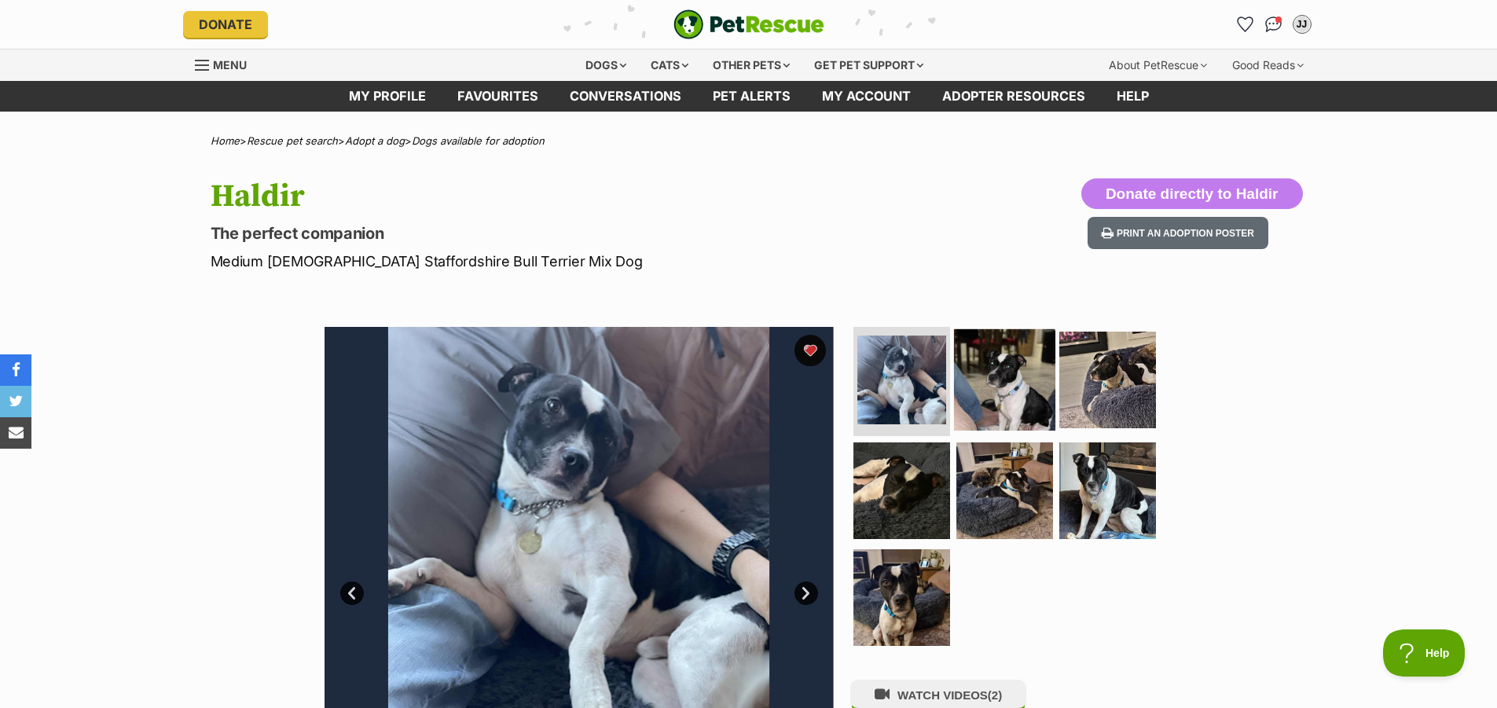
click at [1022, 394] on img at bounding box center [1004, 378] width 101 height 101
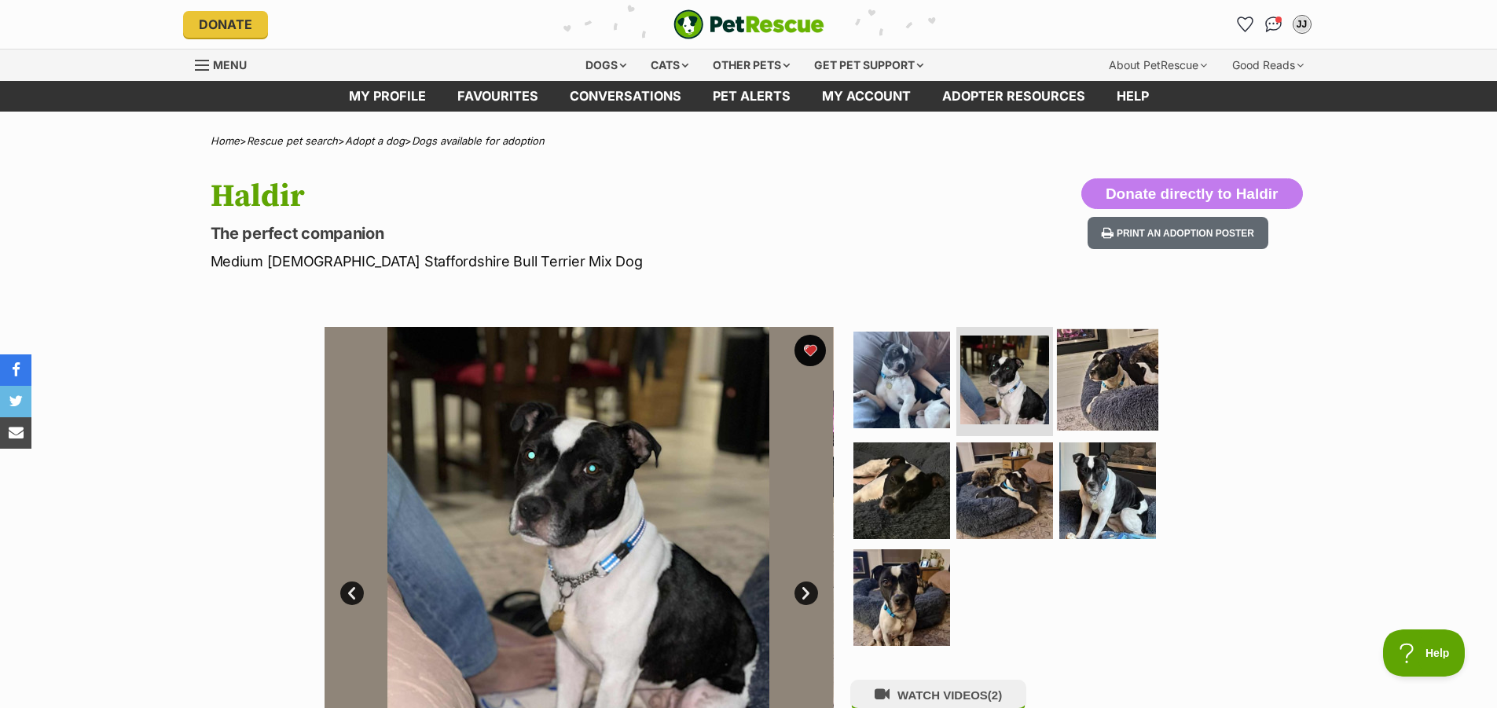
click at [1102, 393] on img at bounding box center [1107, 378] width 101 height 101
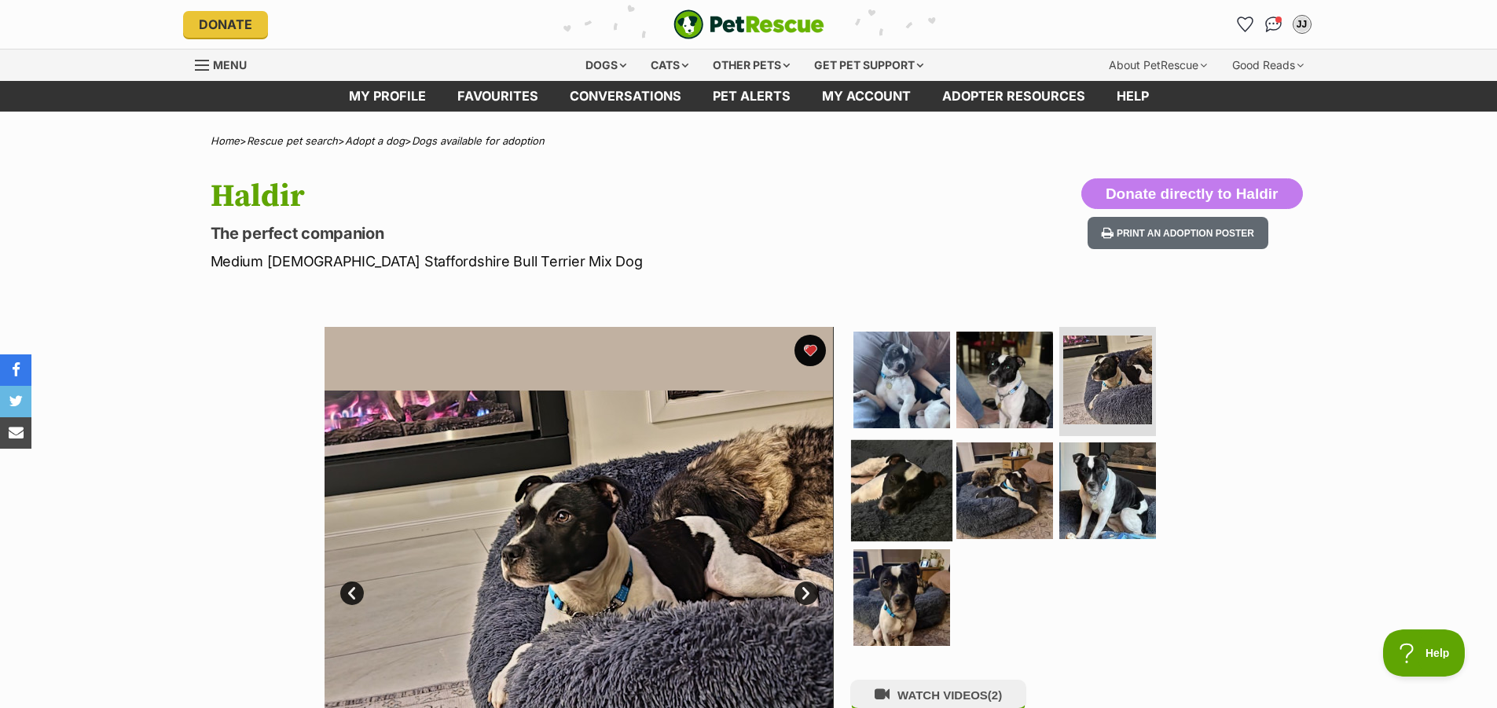
click at [908, 508] on img at bounding box center [901, 490] width 101 height 101
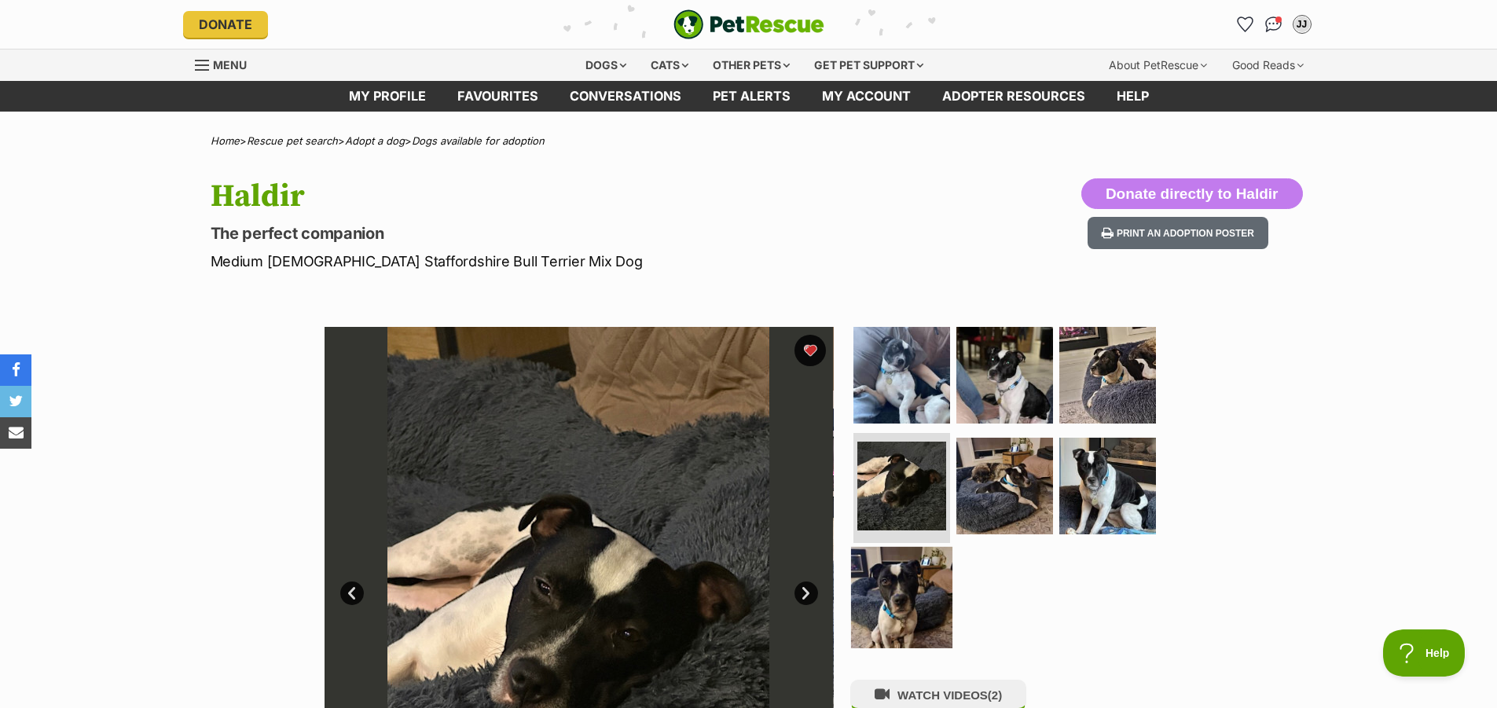
click at [889, 592] on img at bounding box center [901, 597] width 101 height 101
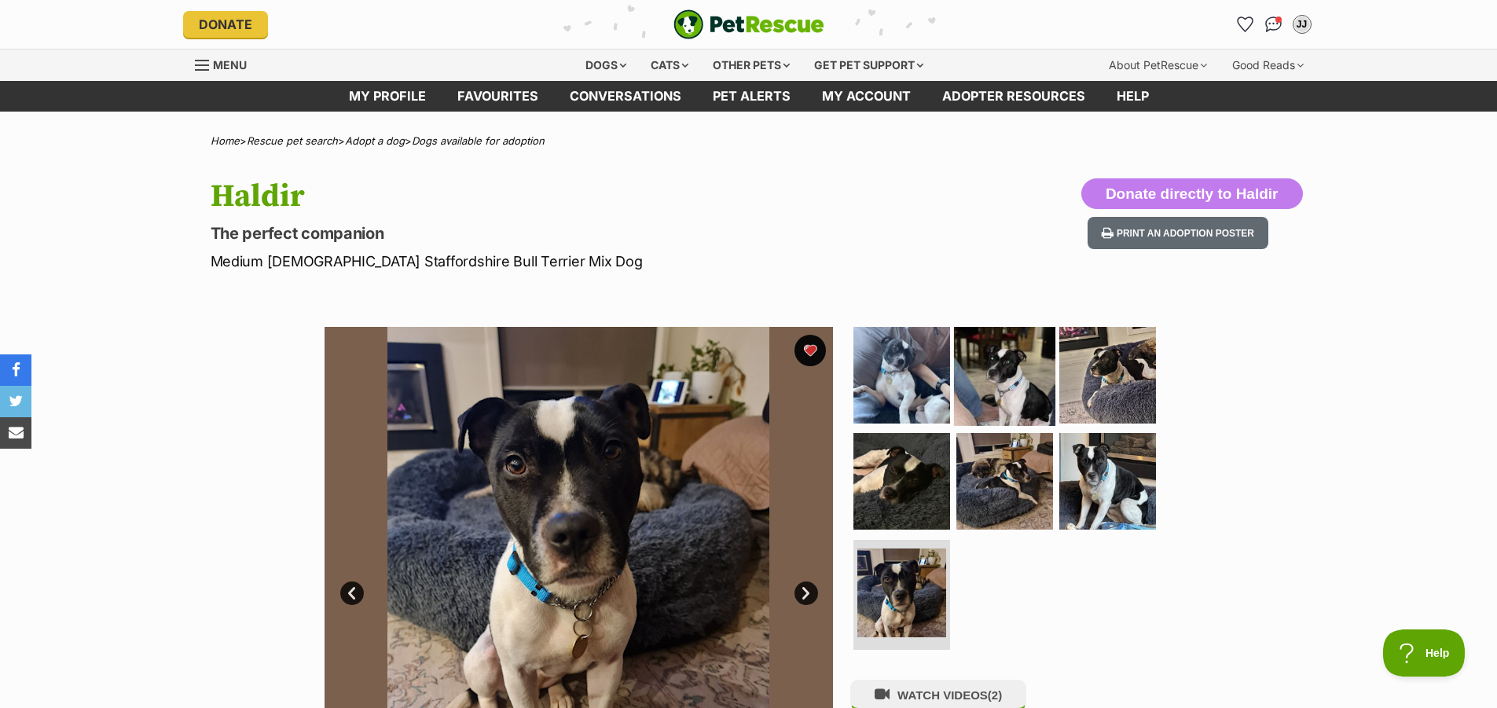
click at [1024, 381] on img at bounding box center [1004, 374] width 101 height 101
